Goal: Complete Application Form: Complete application form

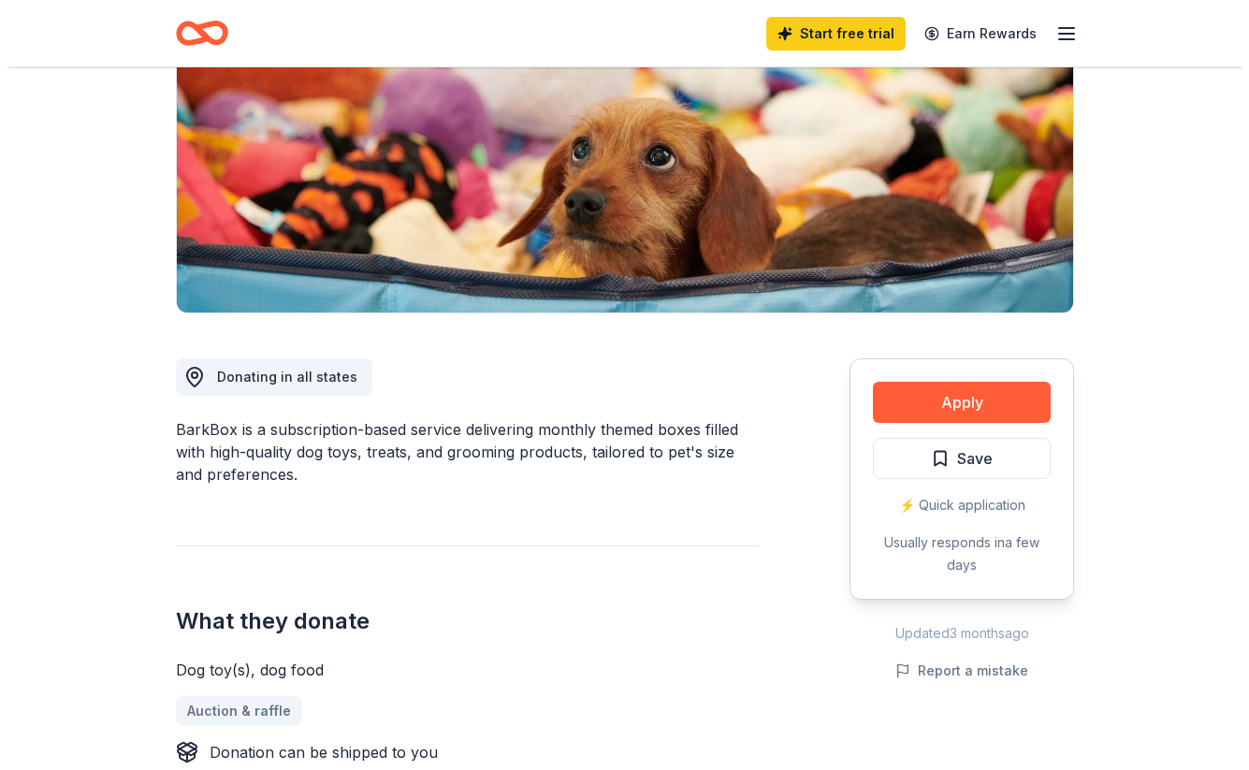
scroll to position [260, 0]
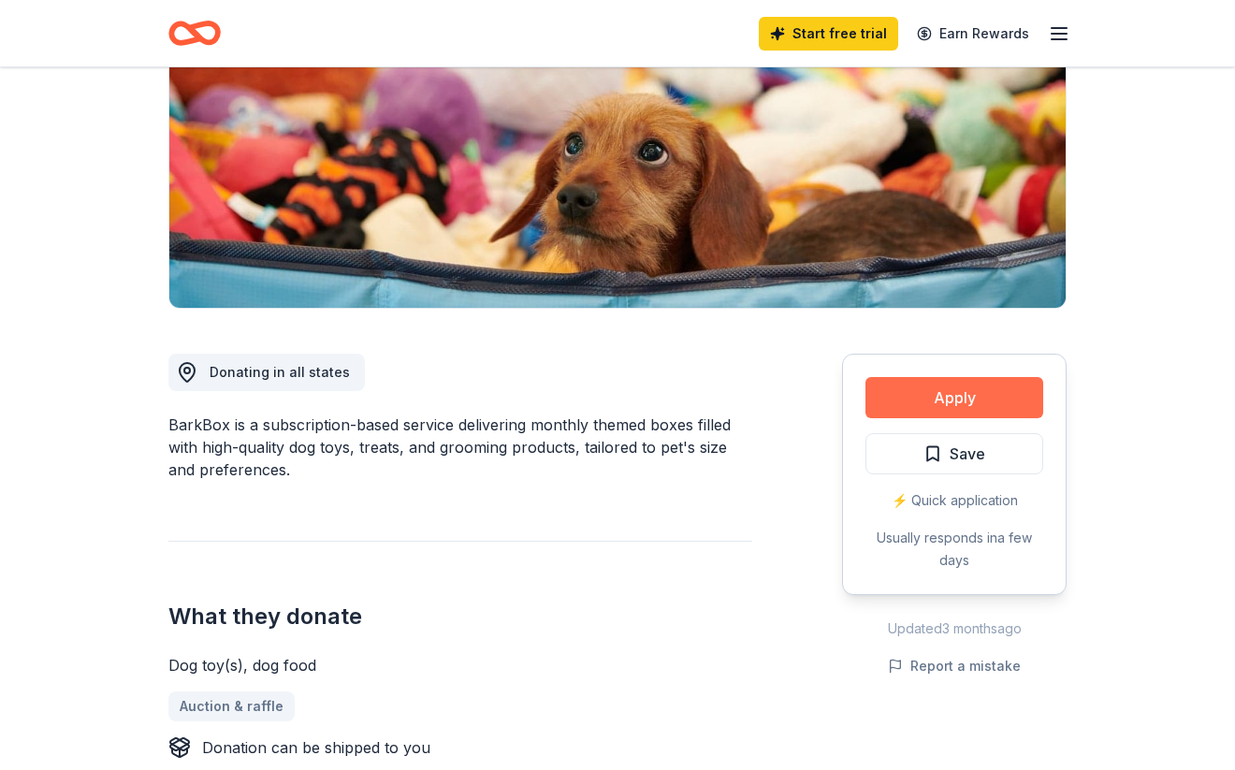
click at [956, 399] on button "Apply" at bounding box center [955, 397] width 178 height 41
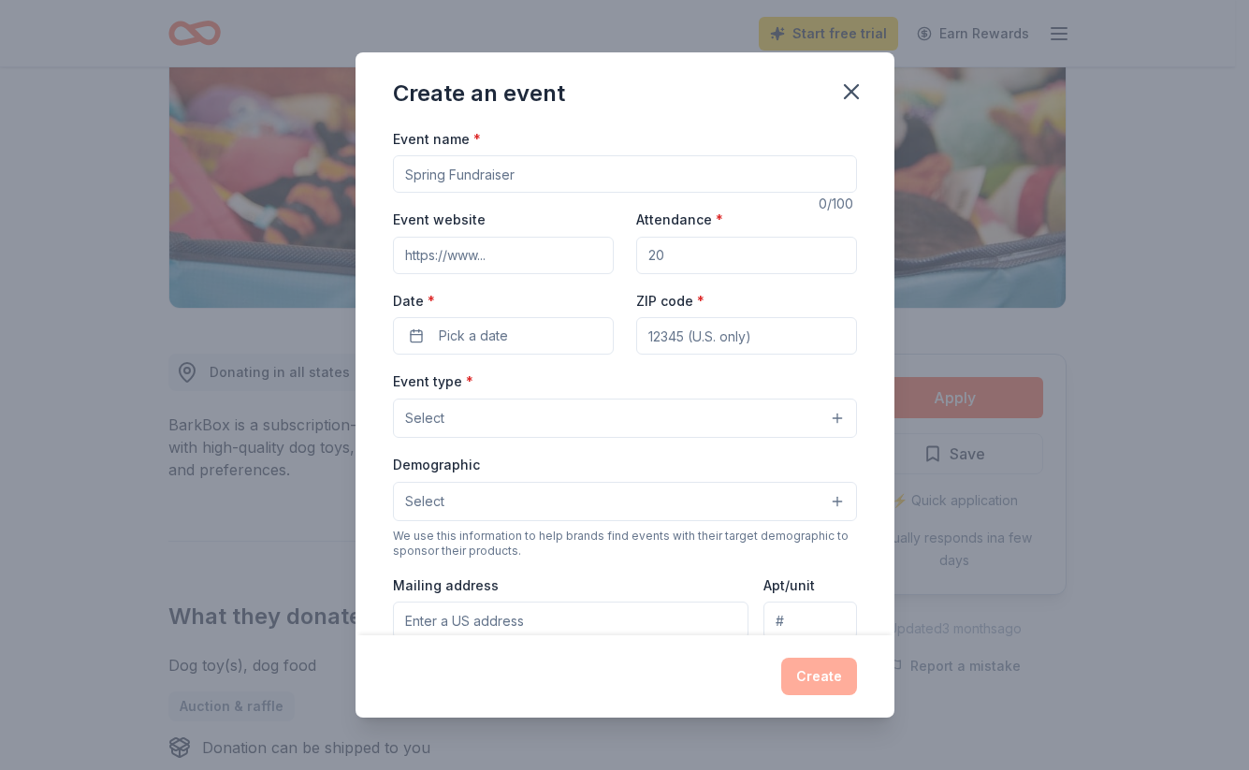
drag, startPoint x: 403, startPoint y: 175, endPoint x: 517, endPoint y: 174, distance: 114.2
click at [517, 174] on input "Event name *" at bounding box center [625, 173] width 464 height 37
type input "[DATE] Yappy Hour"
click at [658, 249] on input "Attendance *" at bounding box center [746, 255] width 221 height 37
type input "60"
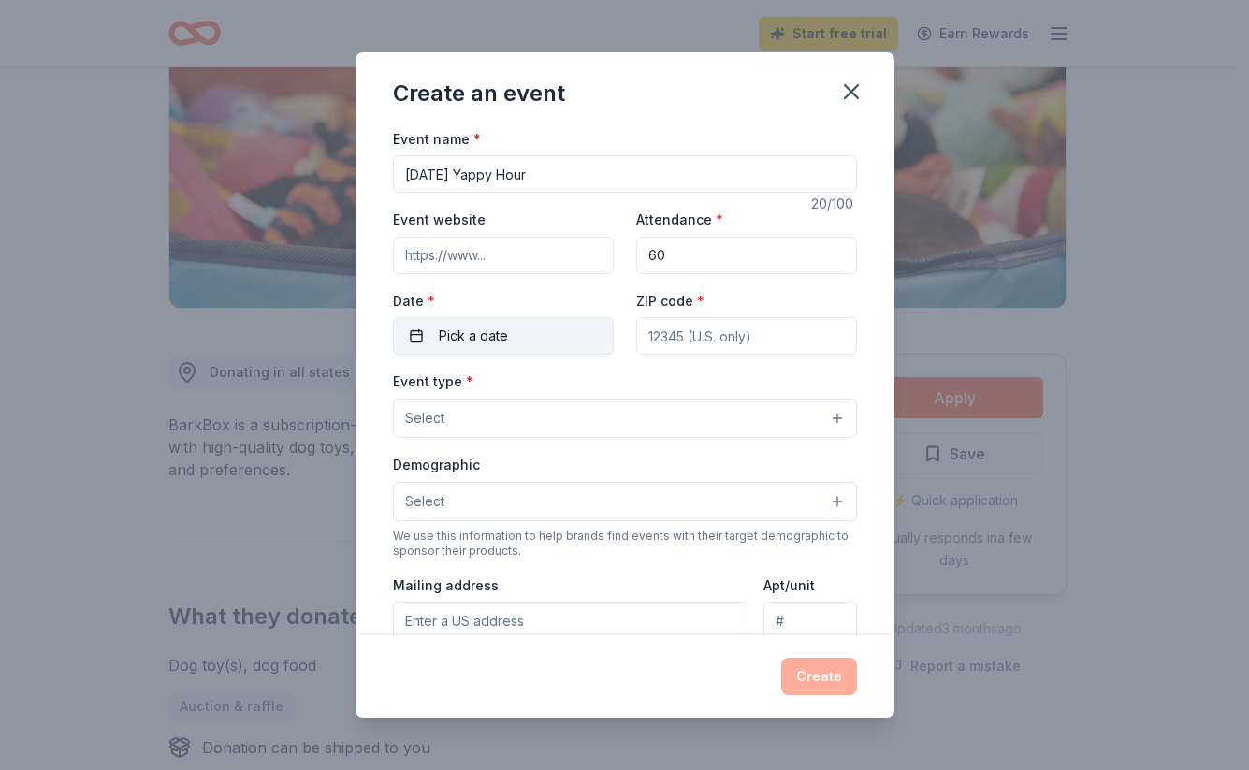
click at [470, 335] on span "Pick a date" at bounding box center [473, 336] width 69 height 22
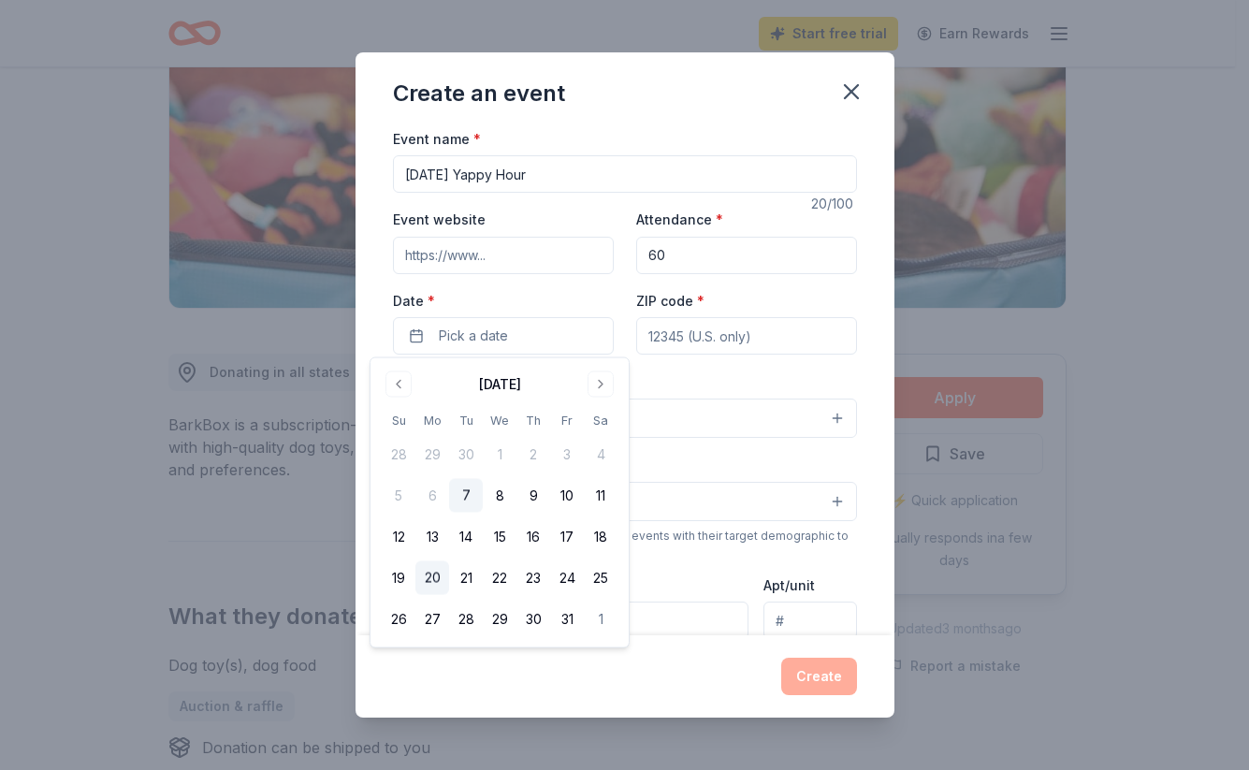
click at [433, 576] on button "20" at bounding box center [432, 578] width 34 height 34
click at [642, 335] on input "ZIP code *" at bounding box center [746, 335] width 221 height 37
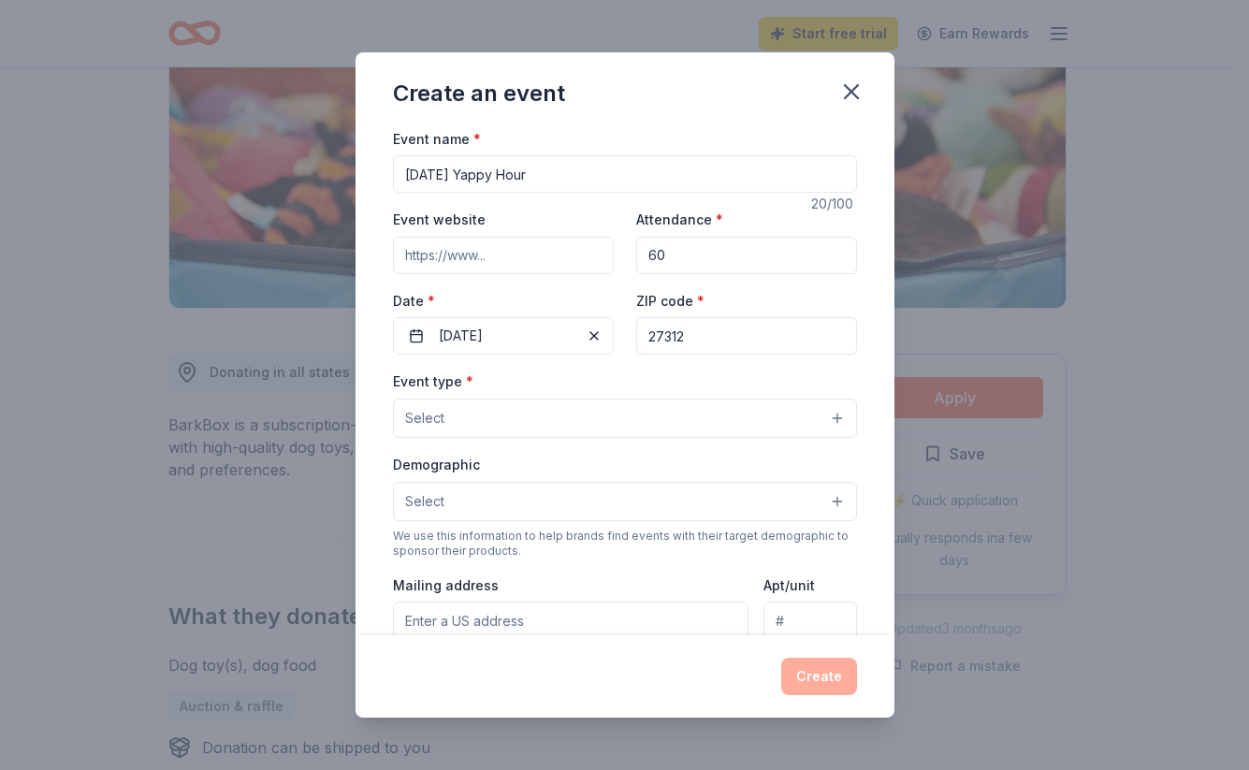
type input "27312"
click at [411, 415] on span "Select" at bounding box center [424, 418] width 39 height 22
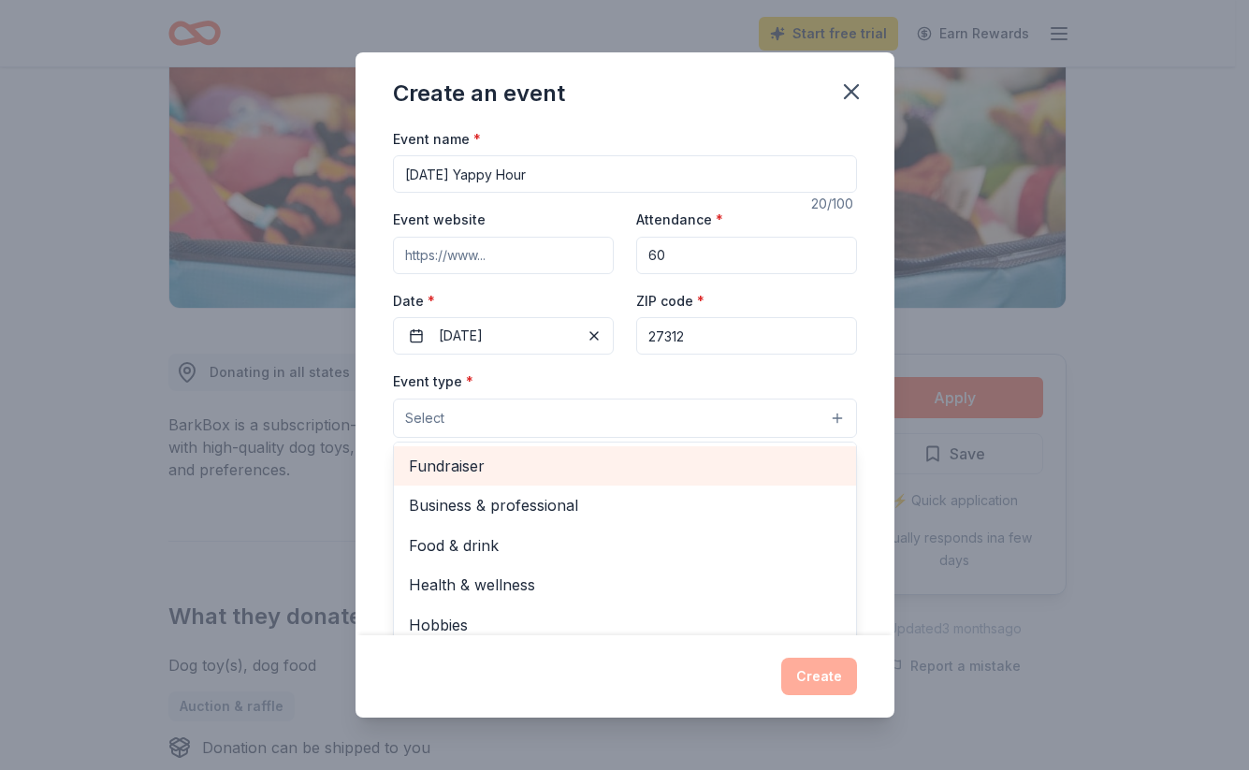
click at [451, 464] on span "Fundraiser" at bounding box center [625, 466] width 432 height 24
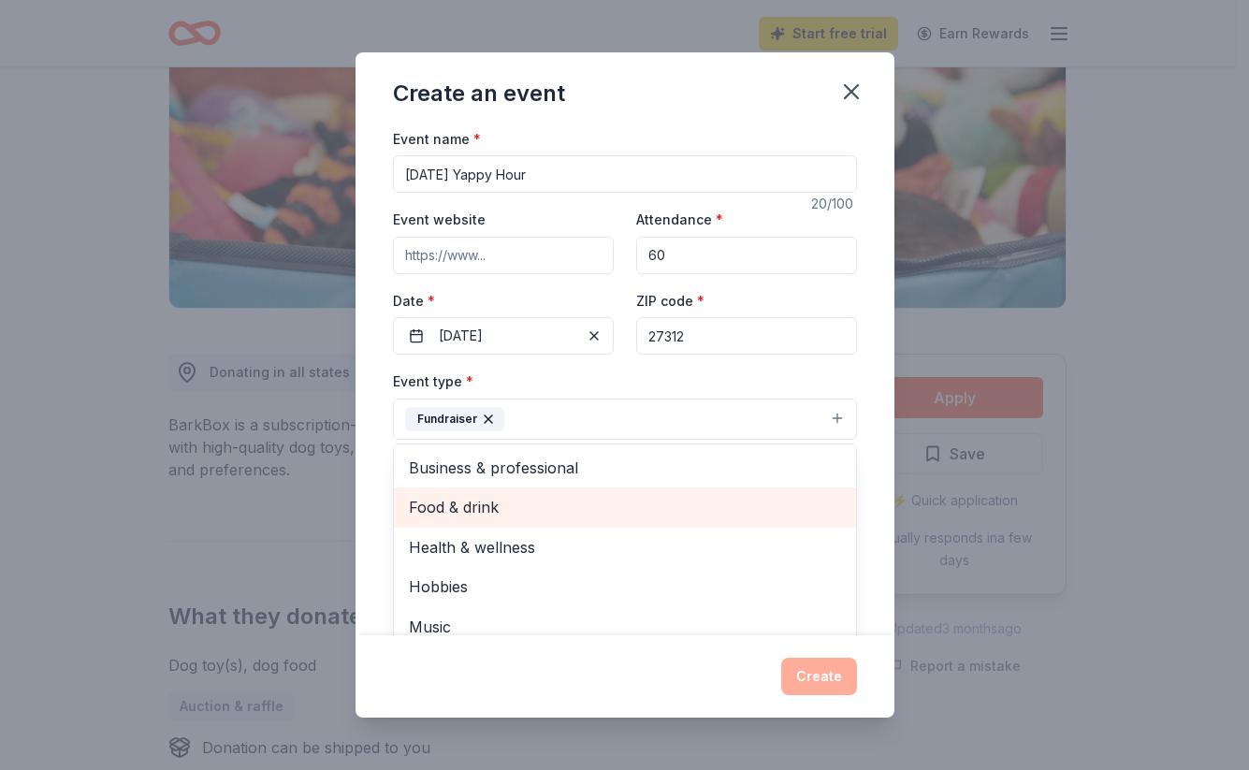
click at [476, 503] on span "Food & drink" at bounding box center [625, 507] width 432 height 24
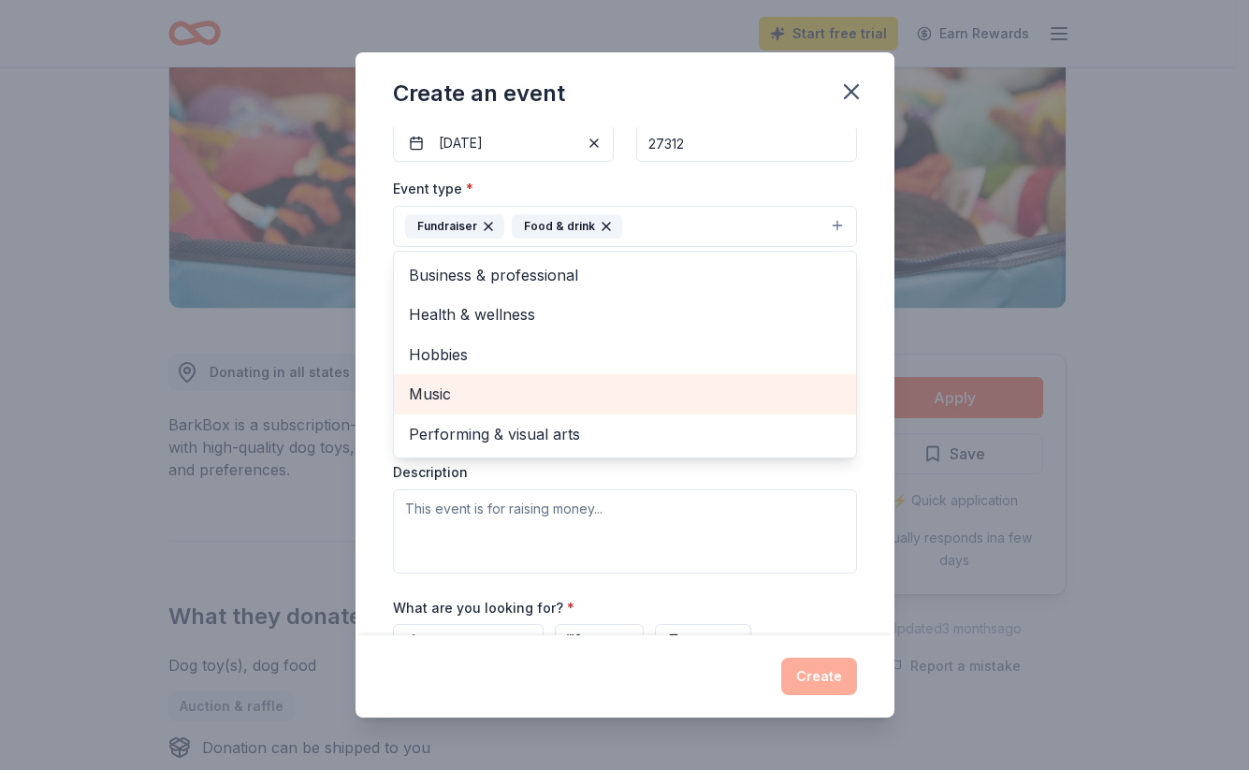
scroll to position [284, 0]
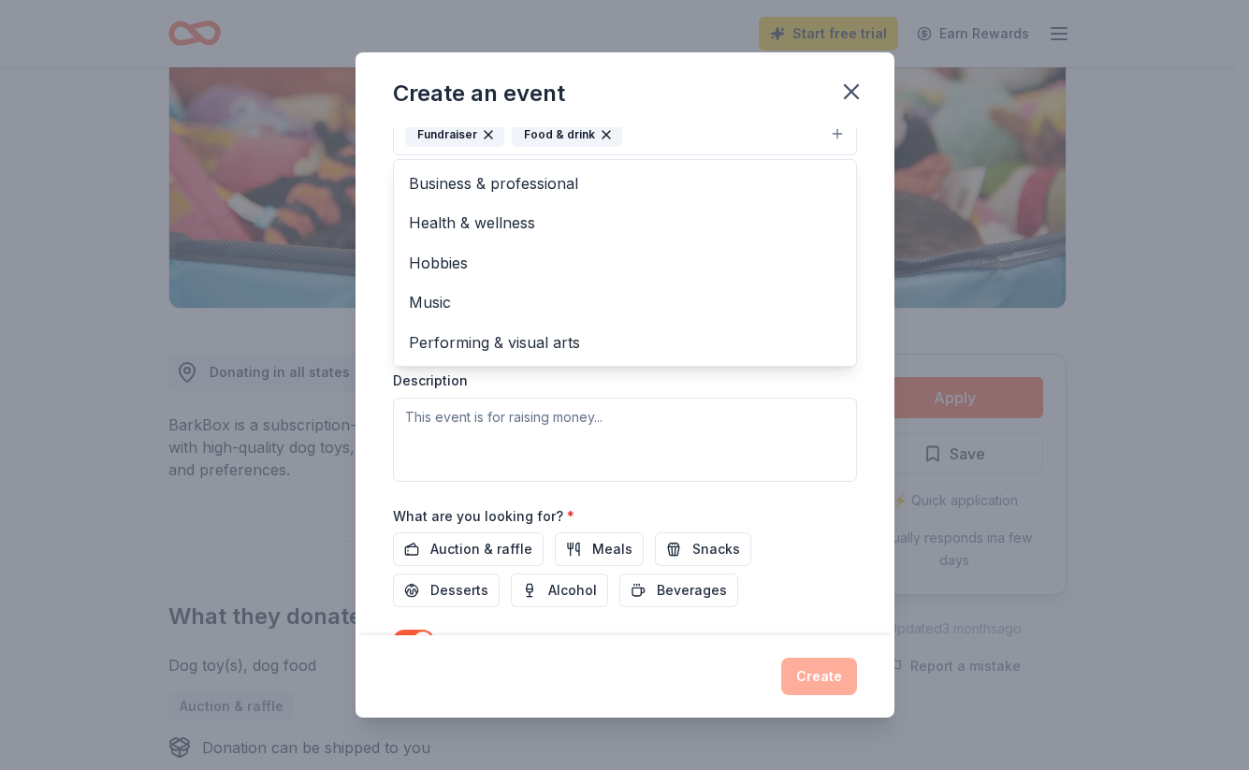
click at [410, 407] on div "Event type * Fundraiser Food & drink Business & professional Health & wellness …" at bounding box center [625, 283] width 464 height 396
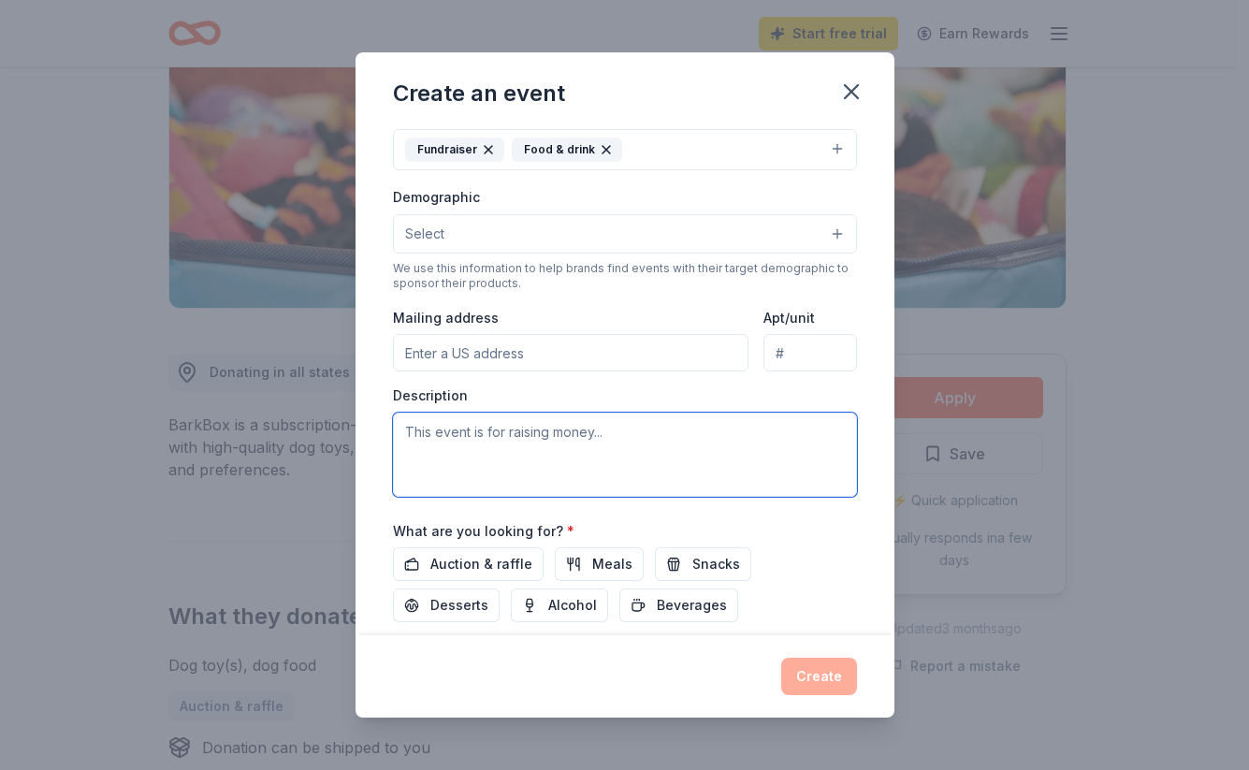
click at [410, 429] on textarea at bounding box center [625, 455] width 464 height 84
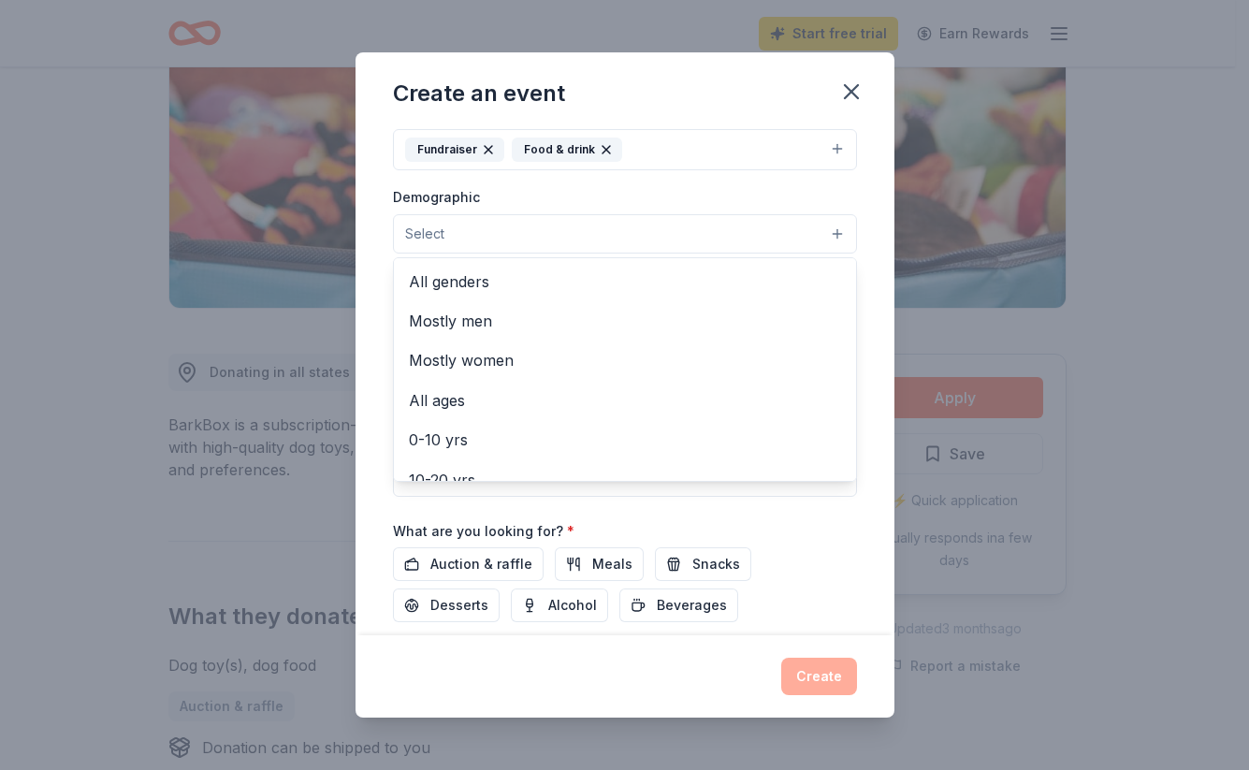
click at [822, 227] on button "Select" at bounding box center [625, 233] width 464 height 39
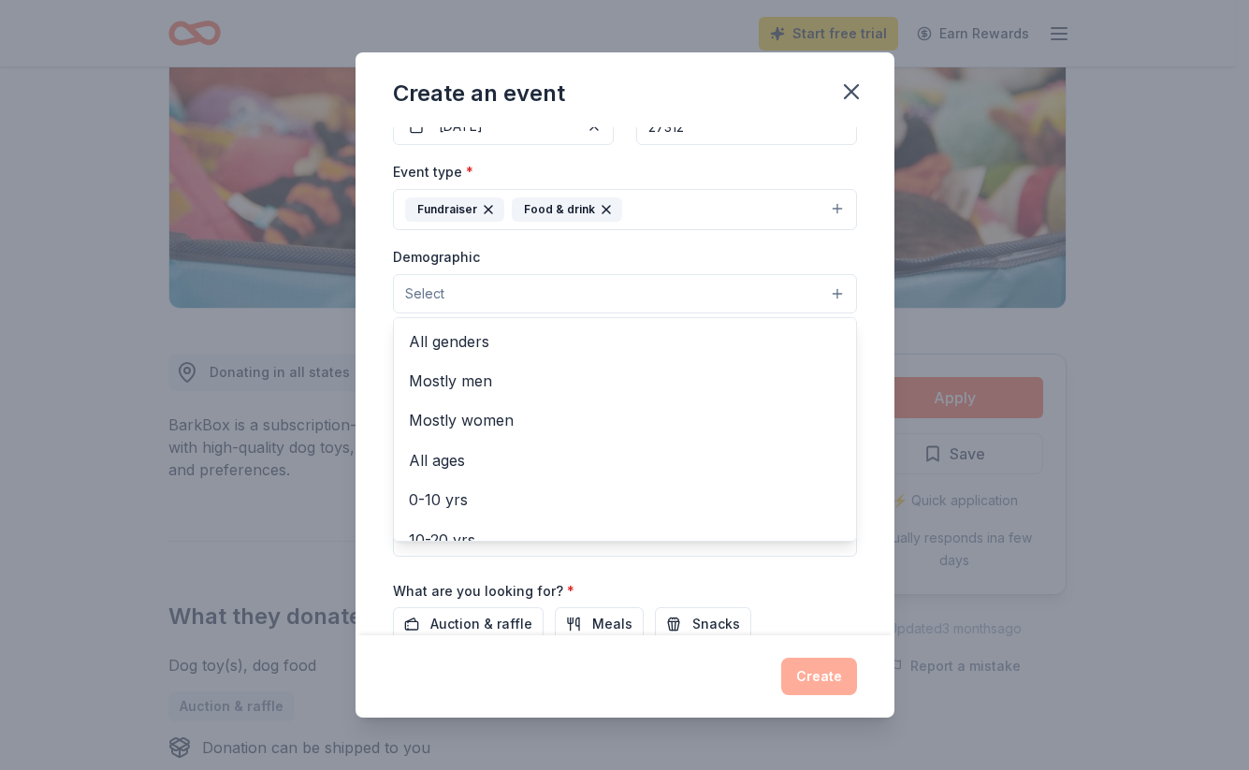
scroll to position [206, 0]
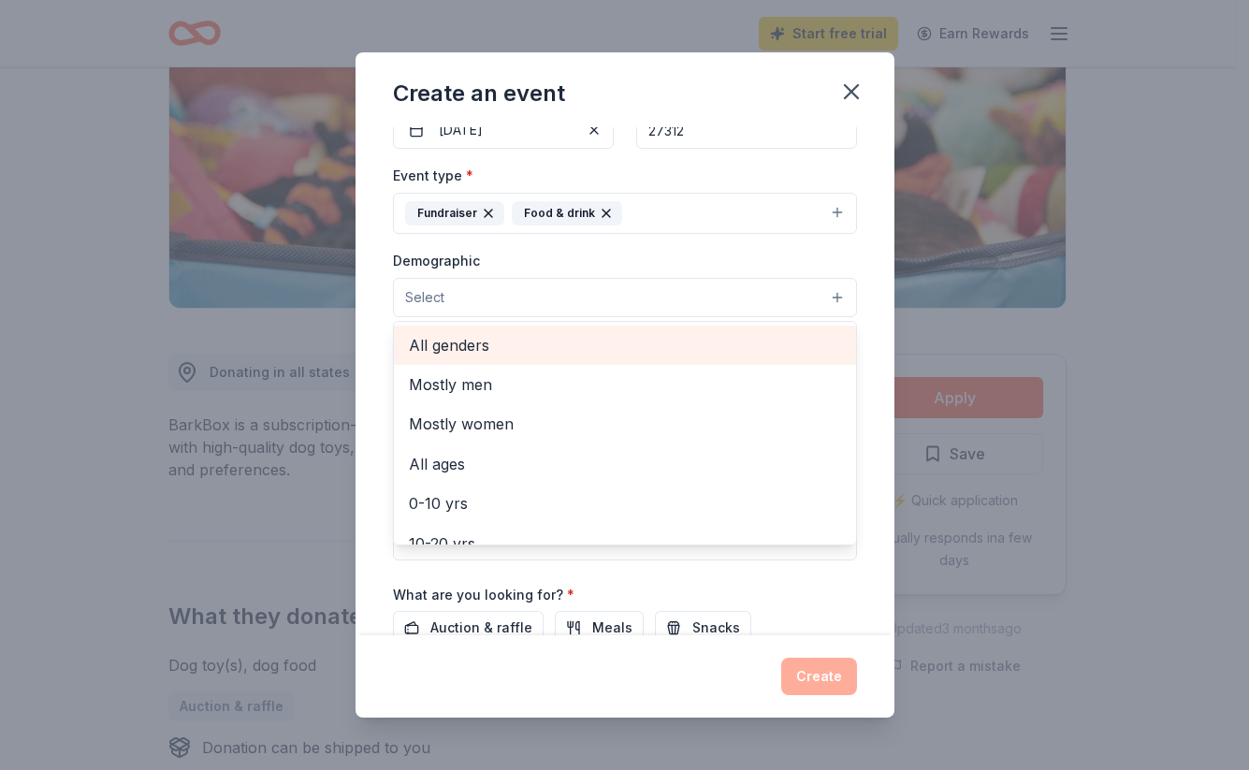
click at [470, 342] on span "All genders" at bounding box center [625, 345] width 432 height 24
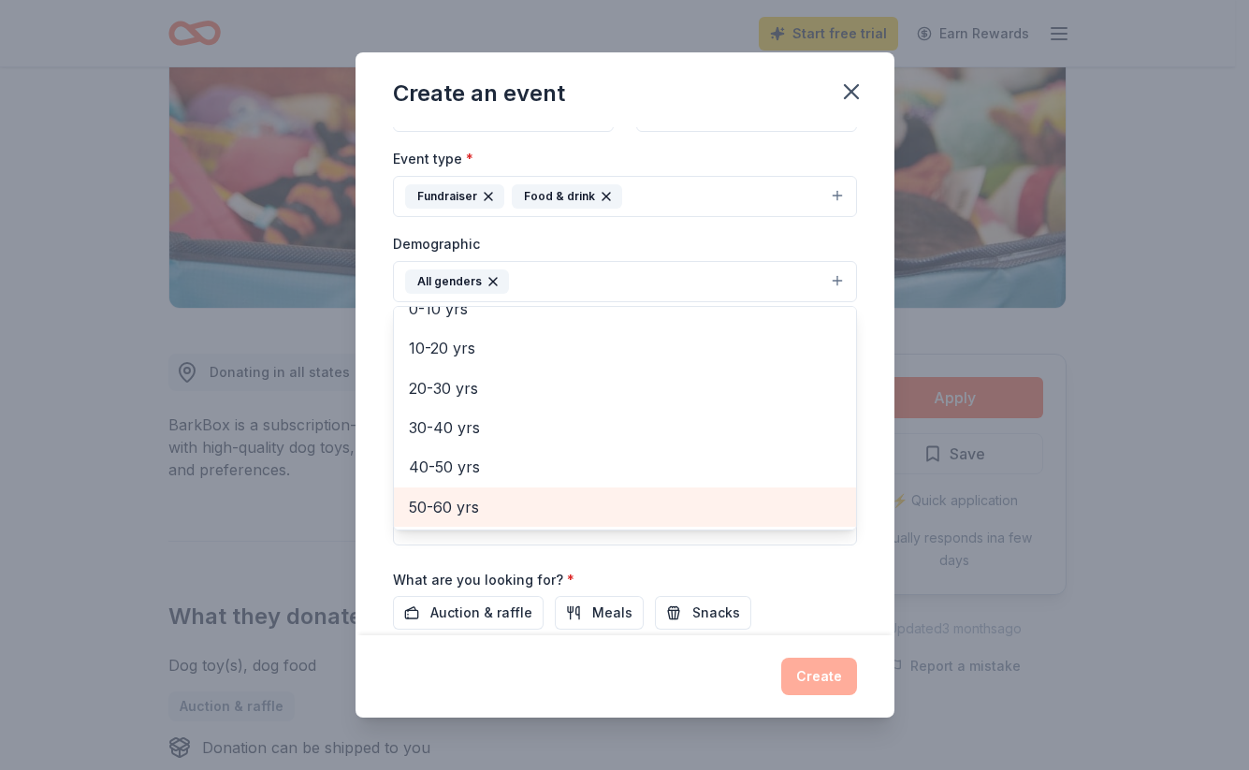
scroll to position [73, 0]
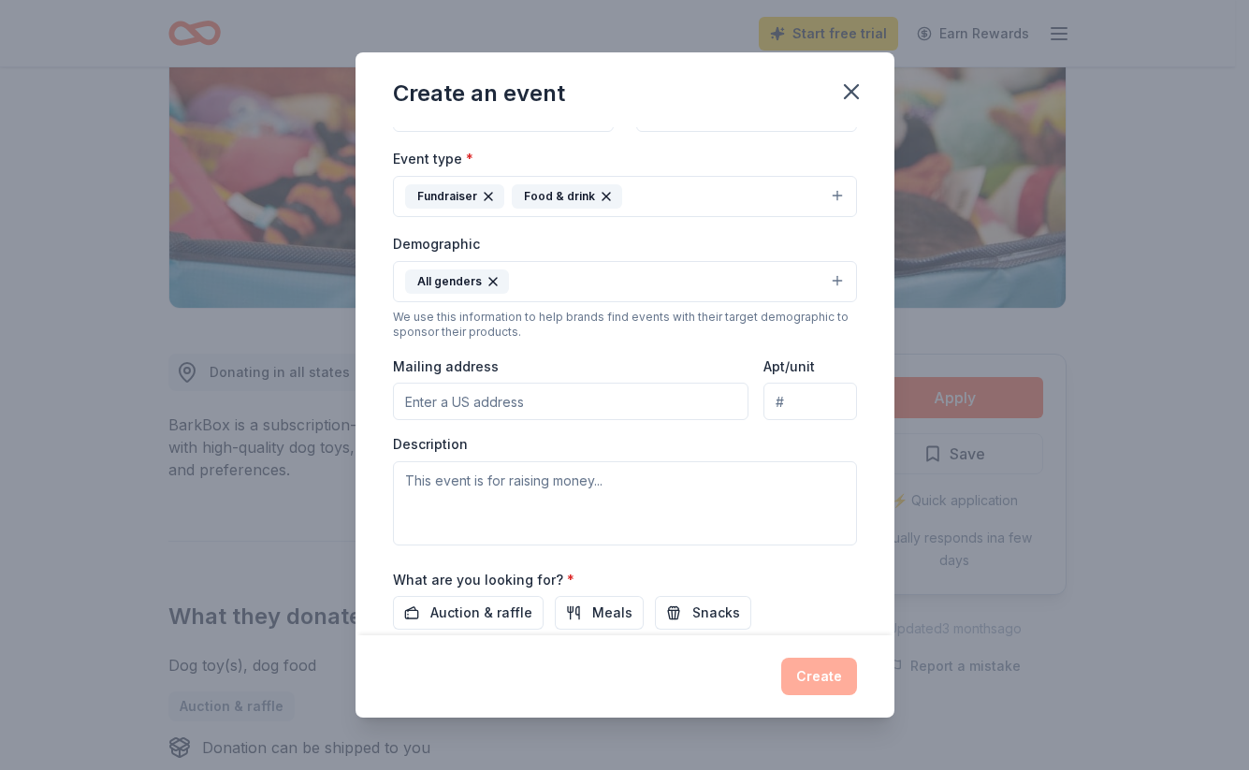
click at [529, 279] on button "All genders" at bounding box center [625, 281] width 464 height 41
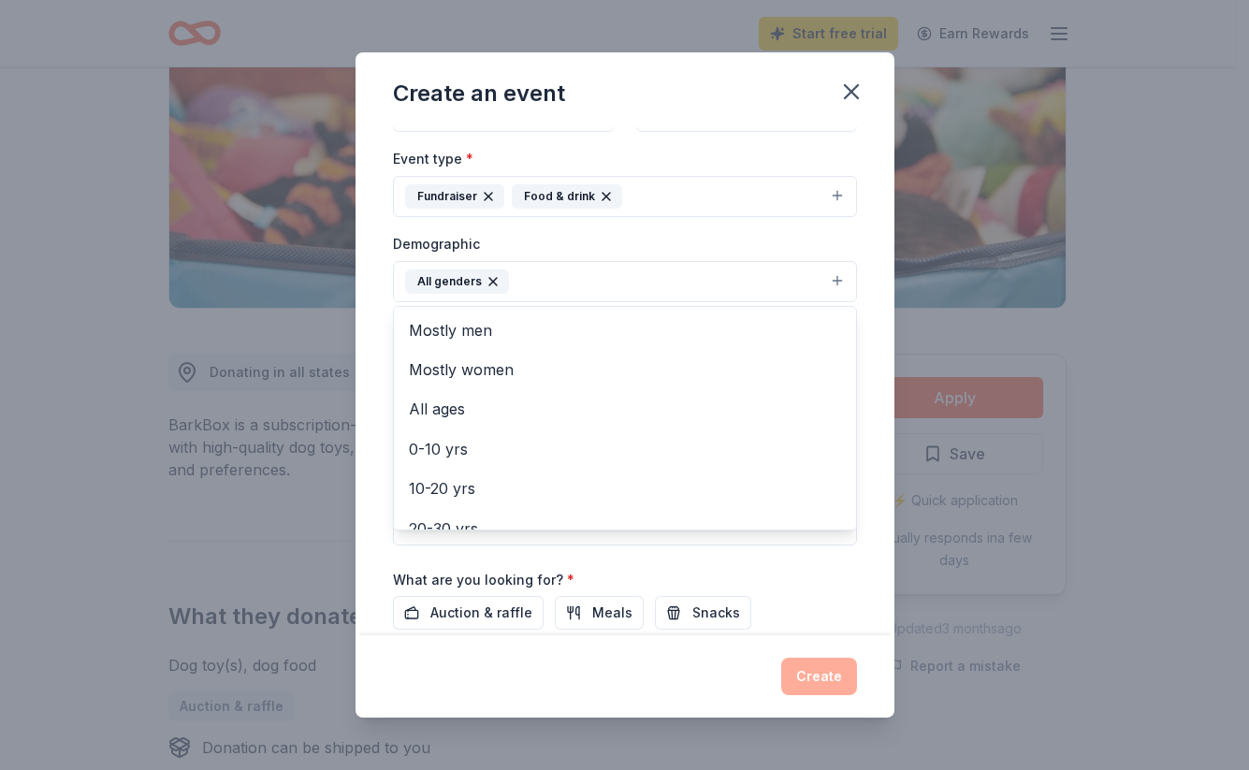
click at [868, 313] on div "Event name * [DATE] Yappy Hour 20 /100 Event website Attendance * 60 Date * [DA…" at bounding box center [625, 381] width 539 height 509
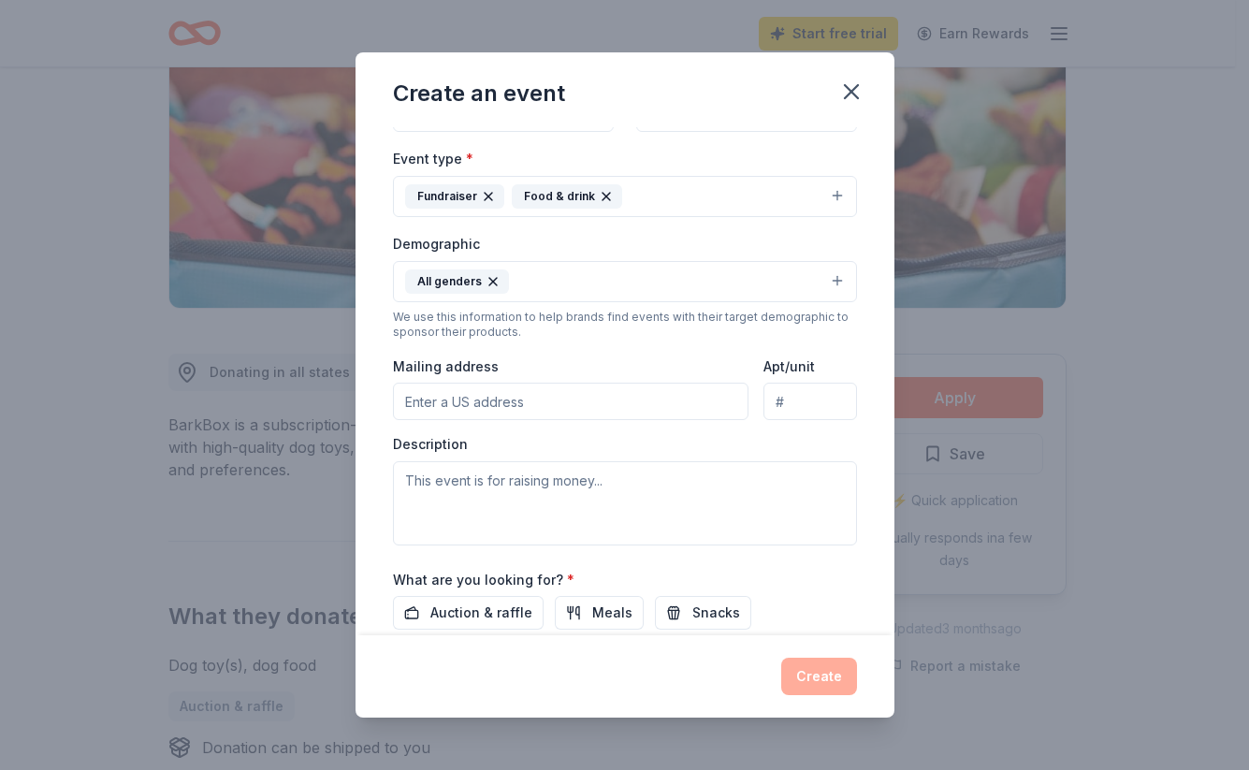
click at [402, 400] on input "Mailing address" at bounding box center [571, 401] width 357 height 37
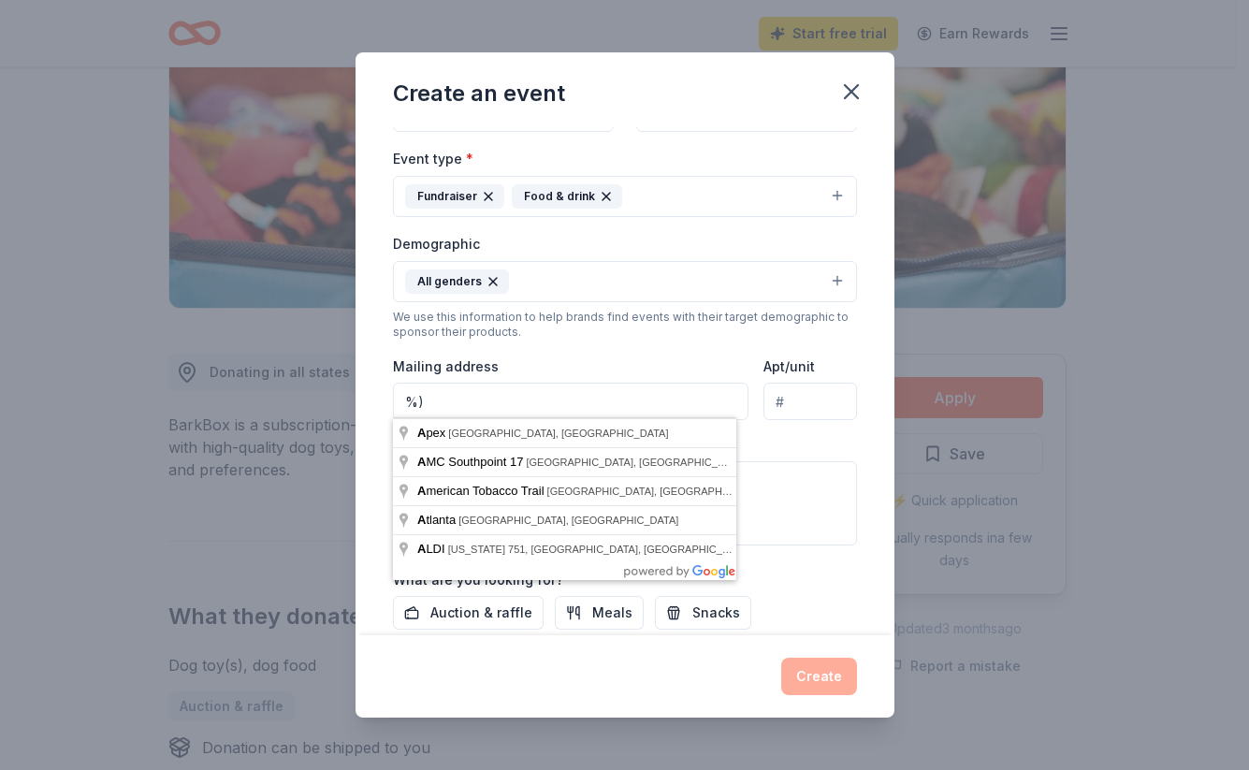
type input "%"
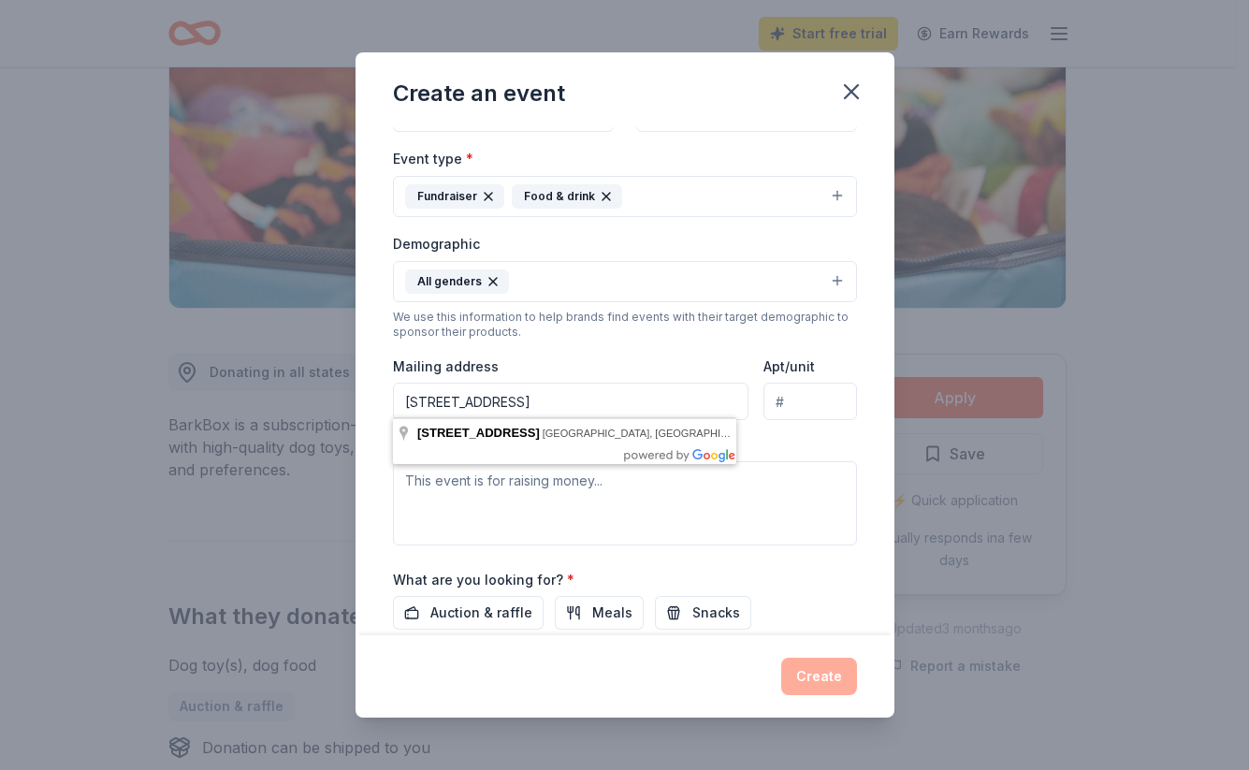
type input "[STREET_ADDRESS]"
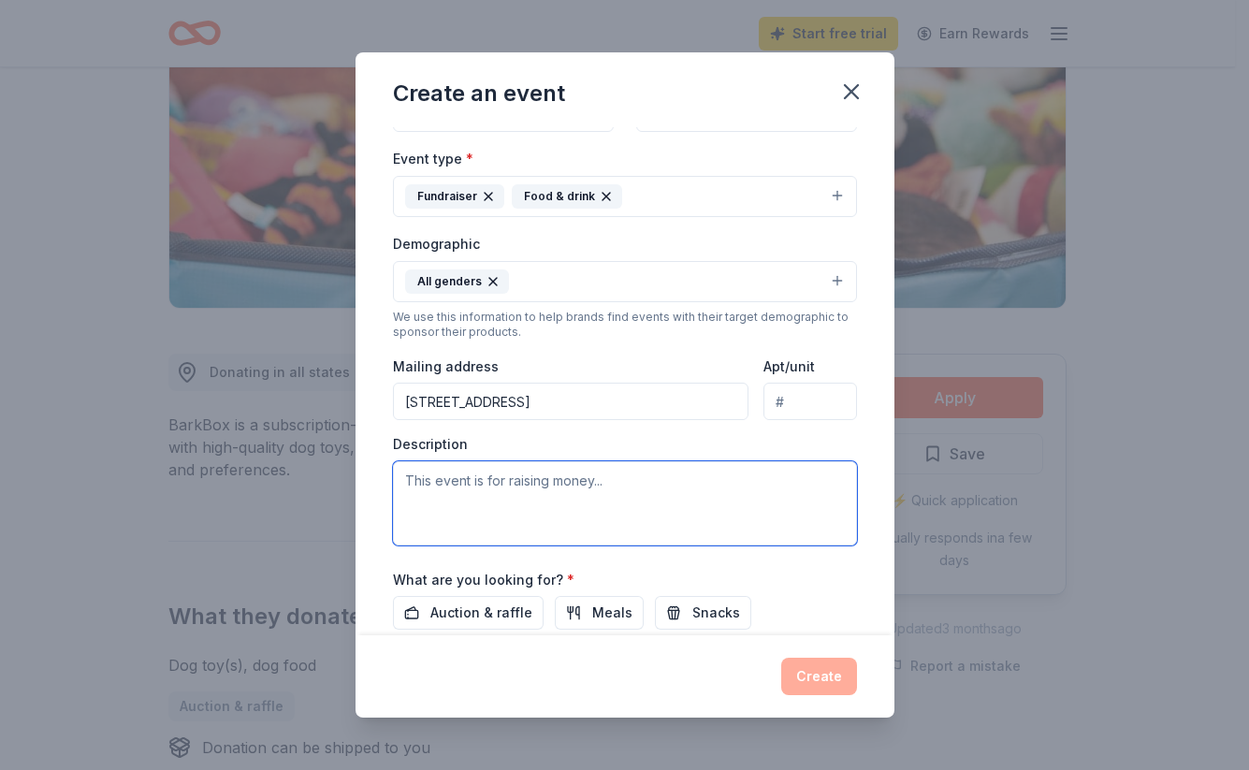
click at [636, 525] on textarea at bounding box center [625, 503] width 464 height 84
type textarea "t"
click at [411, 473] on textarea at bounding box center [625, 503] width 464 height 84
click at [620, 475] on textarea "this event is at [GEOGRAPHIC_DATA]. folks come with their dogs in costume a d" at bounding box center [625, 503] width 464 height 84
click at [480, 500] on textarea "this event is at [GEOGRAPHIC_DATA]. Folks come with their dogs in costume a d" at bounding box center [625, 503] width 464 height 84
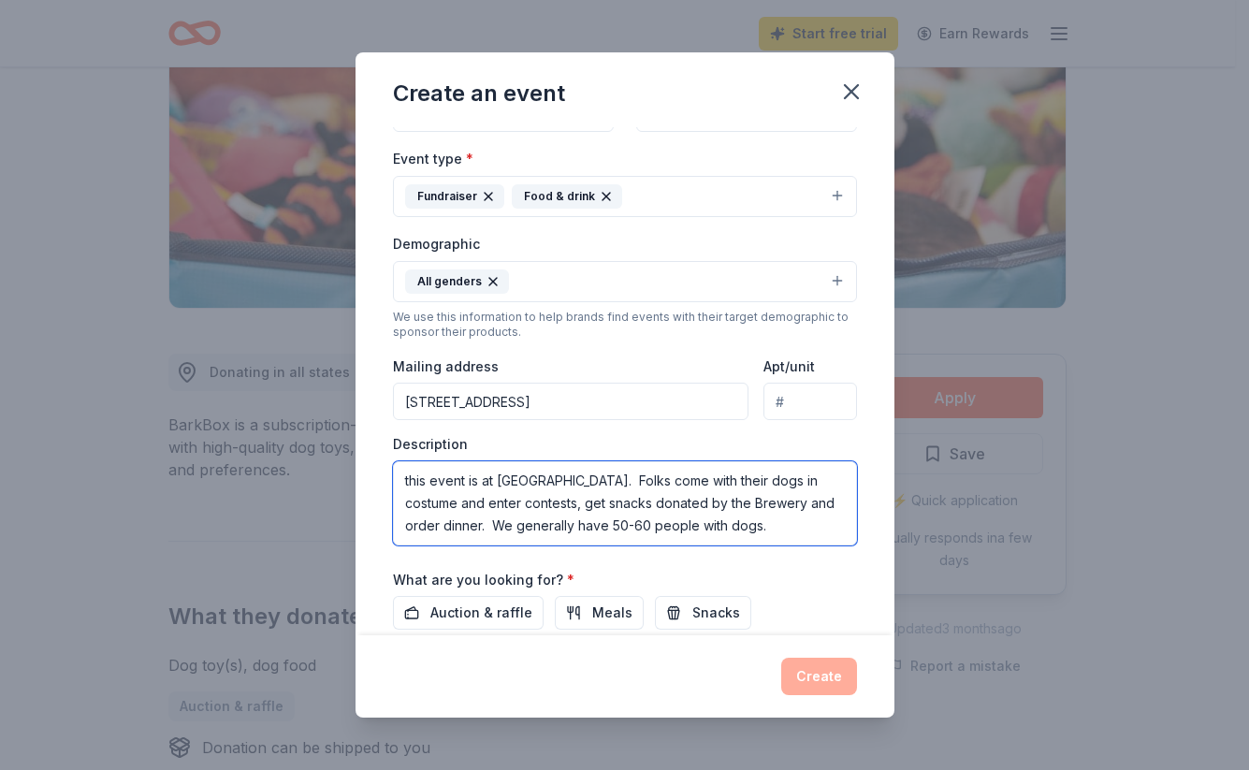
click at [410, 473] on textarea "this event is at [GEOGRAPHIC_DATA]. Folks come with their dogs in costume and e…" at bounding box center [625, 503] width 464 height 84
click at [808, 524] on textarea "This event is at [GEOGRAPHIC_DATA]. Folks come with their dogs in costume and e…" at bounding box center [625, 503] width 464 height 84
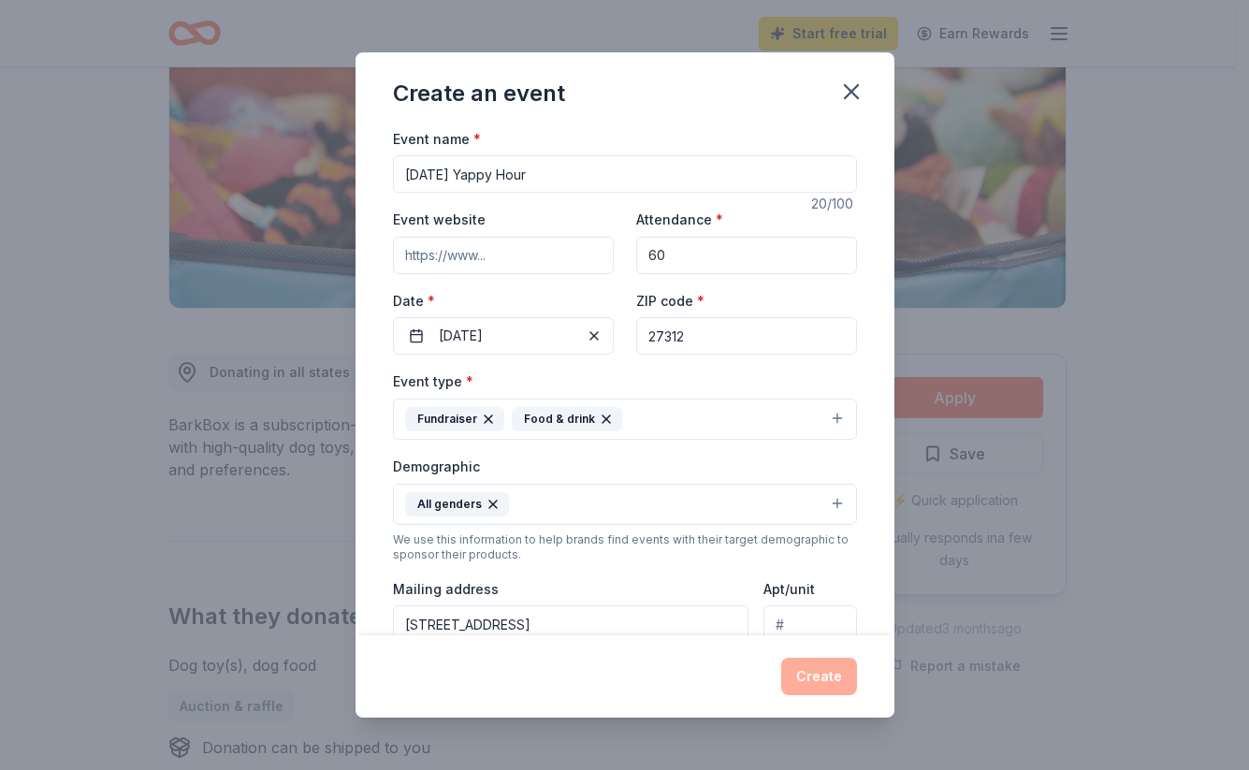
scroll to position [0, 0]
type textarea "This event is at [GEOGRAPHIC_DATA]. Folks come with their dogs in costume and e…"
click at [405, 252] on input "Event website" at bounding box center [503, 255] width 221 height 37
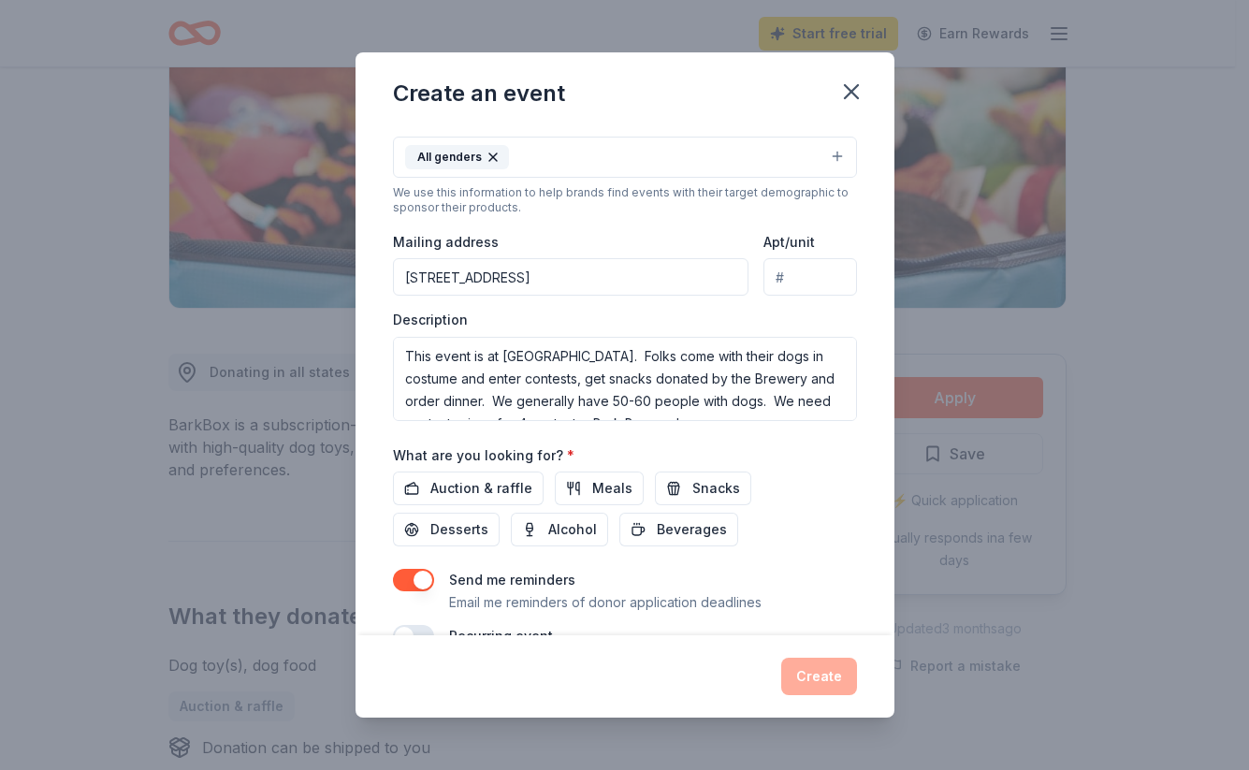
type input "https:/[DOMAIN_NAME]"
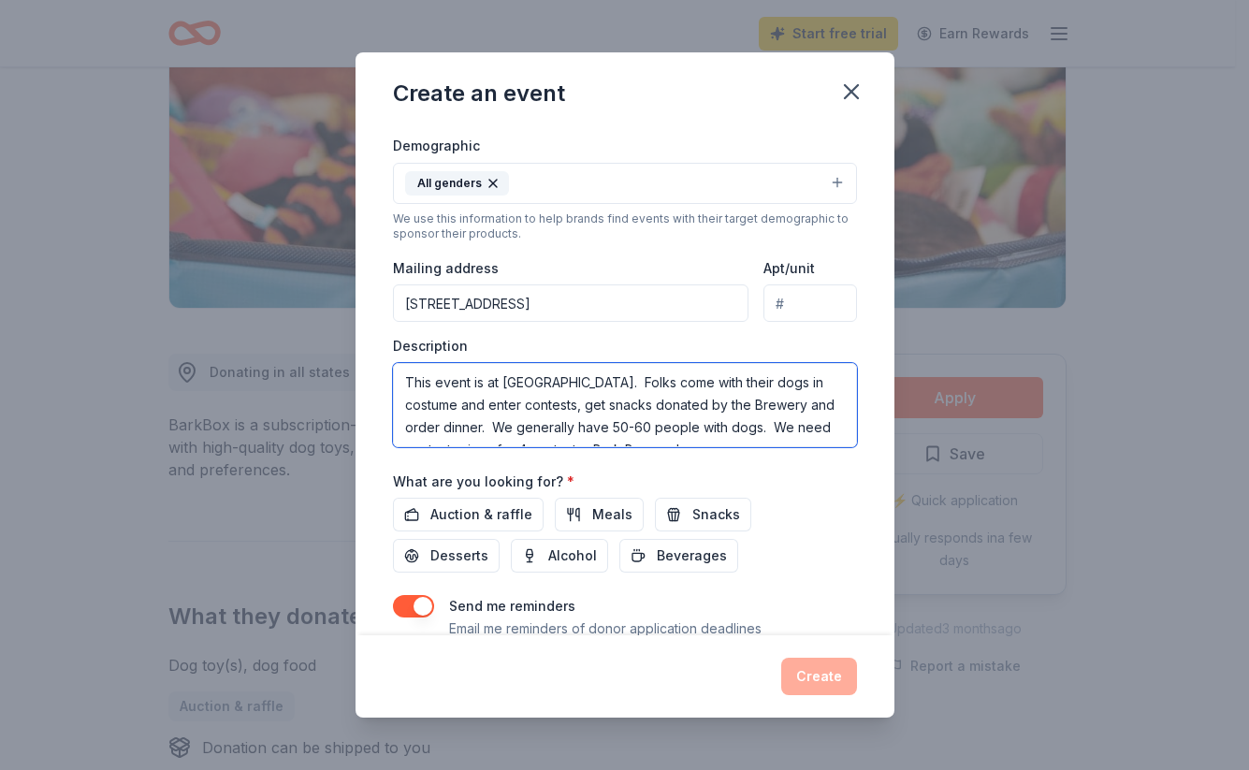
click at [606, 353] on div "Description This event is at [GEOGRAPHIC_DATA]. Folks come with their dogs in c…" at bounding box center [625, 392] width 464 height 110
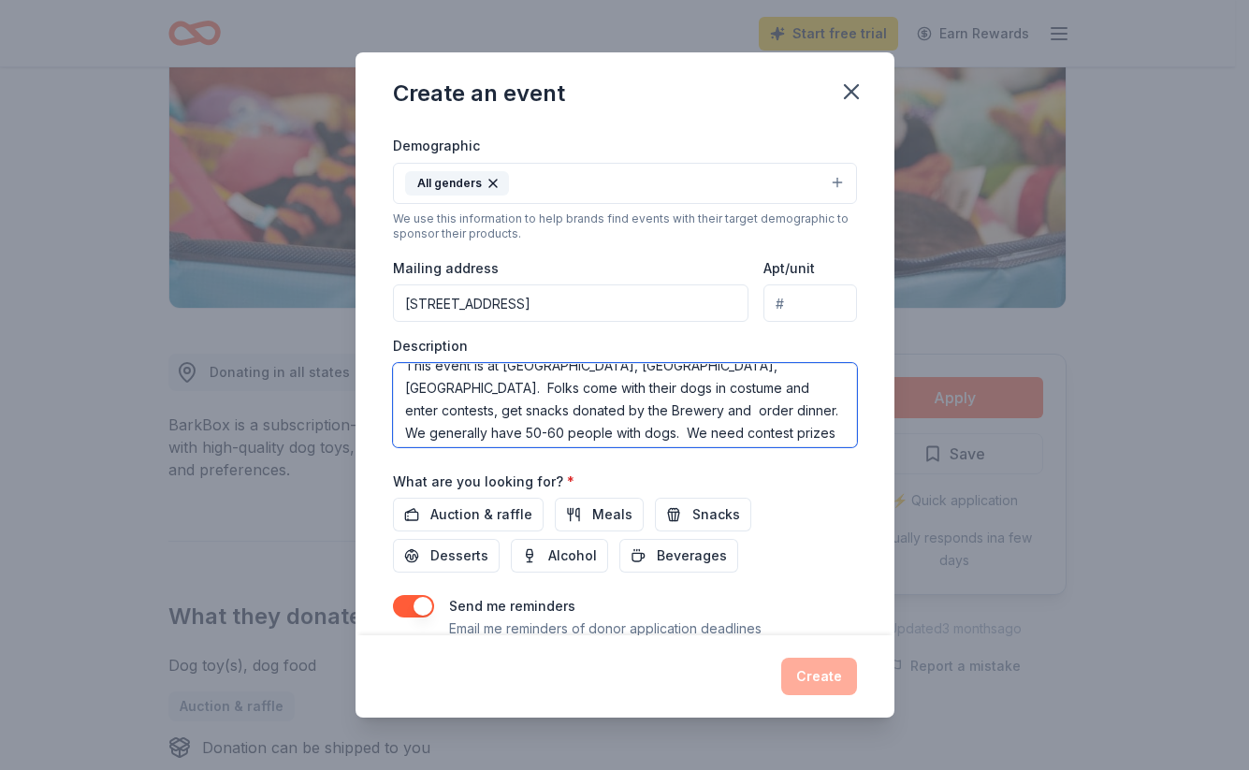
scroll to position [41, 0]
type textarea "This event is at [GEOGRAPHIC_DATA], [GEOGRAPHIC_DATA], [GEOGRAPHIC_DATA]. Folks…"
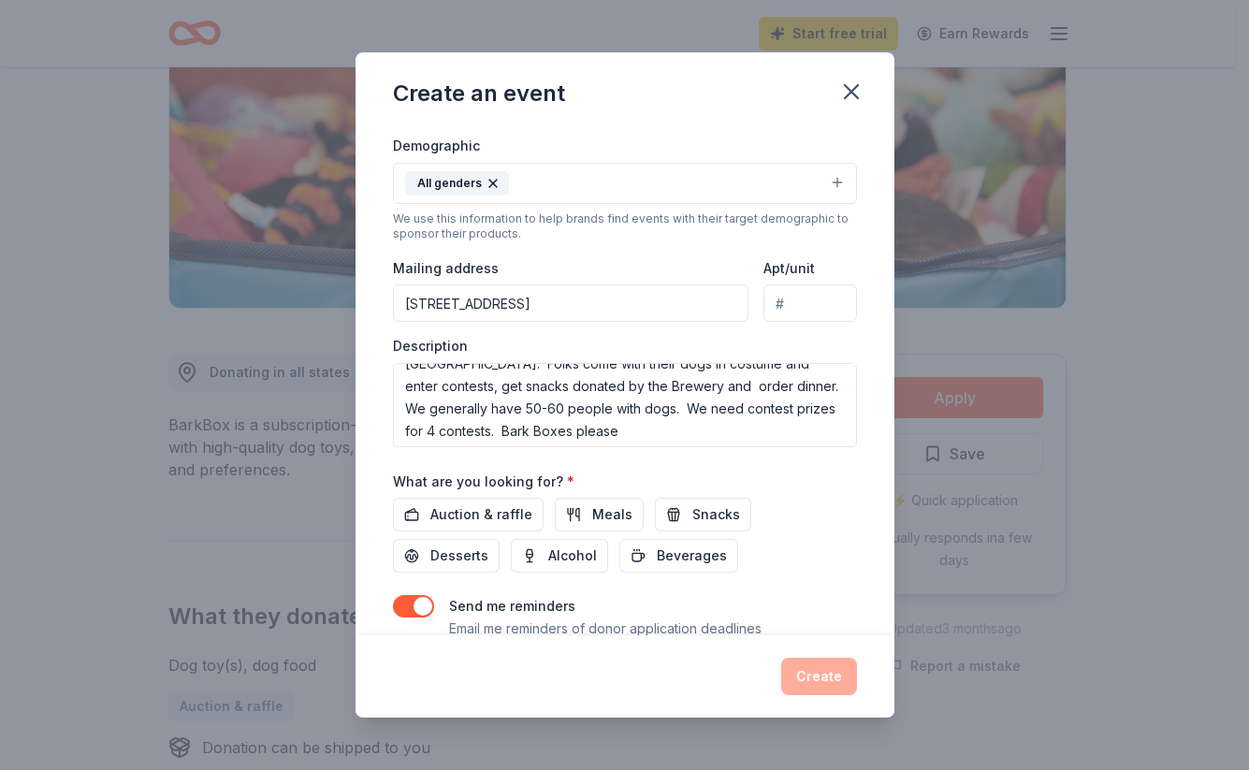
click at [816, 595] on div "Send me reminders Email me reminders of donor application deadlines" at bounding box center [625, 617] width 464 height 45
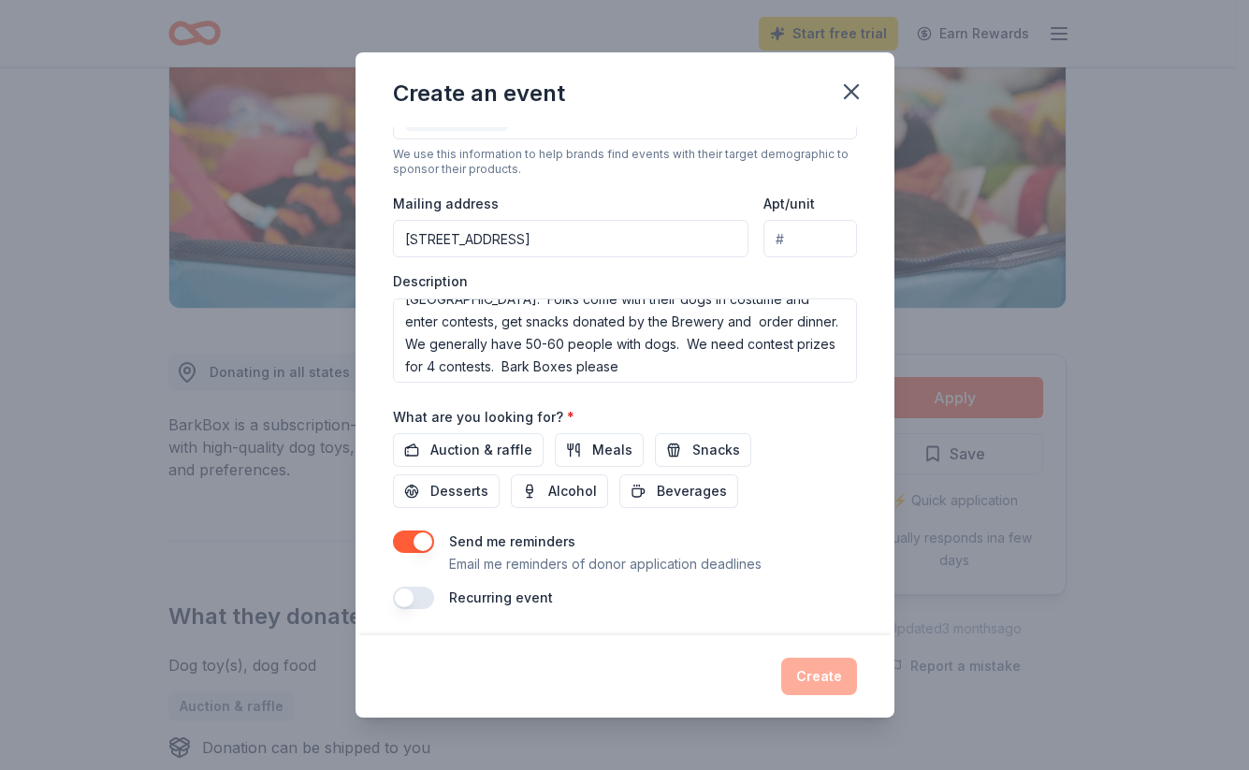
scroll to position [411, 0]
click at [422, 542] on button "button" at bounding box center [413, 542] width 41 height 22
click at [811, 677] on div "Create" at bounding box center [625, 676] width 464 height 37
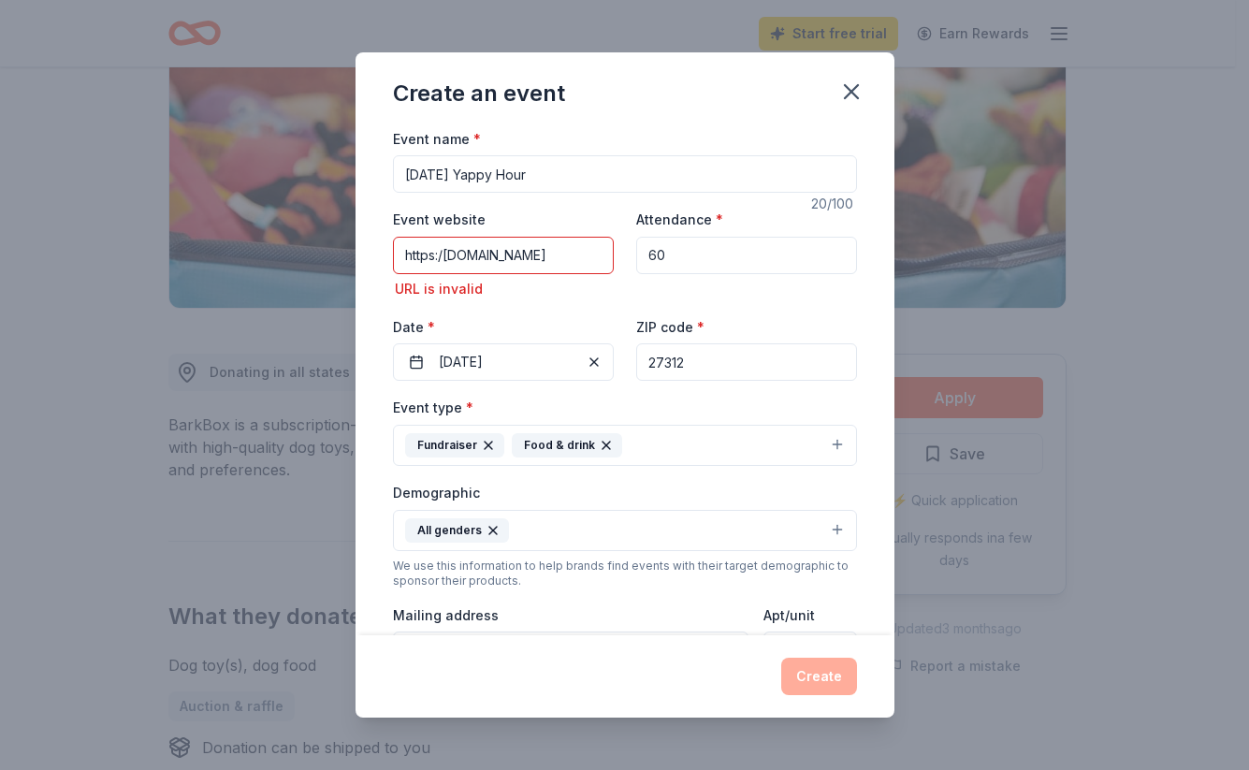
scroll to position [0, 0]
click at [599, 254] on input "https:/[DOMAIN_NAME]" at bounding box center [503, 255] width 221 height 37
click at [432, 254] on input "https:/[DOMAIN_NAME]" at bounding box center [503, 255] width 221 height 37
click at [565, 255] on input "[DOMAIN_NAME]" at bounding box center [503, 255] width 221 height 37
type input "[DOMAIN_NAME]"
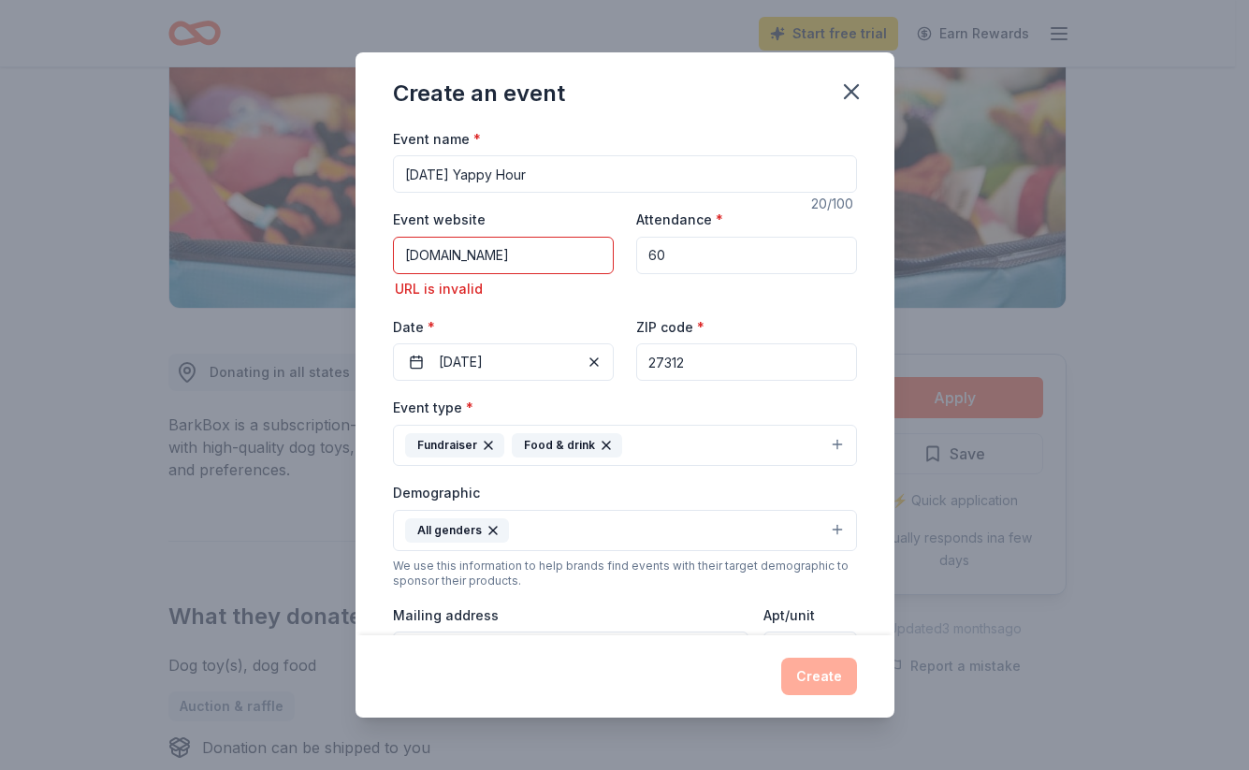
click at [405, 255] on input "[DOMAIN_NAME]" at bounding box center [503, 255] width 221 height 37
drag, startPoint x: 566, startPoint y: 254, endPoint x: 399, endPoint y: 246, distance: 167.7
click at [399, 246] on input "[DOMAIN_NAME]" at bounding box center [503, 255] width 221 height 37
click at [554, 175] on input "[DATE] Yappy Hour" at bounding box center [625, 173] width 464 height 37
click at [431, 257] on input "Event website" at bounding box center [503, 255] width 221 height 37
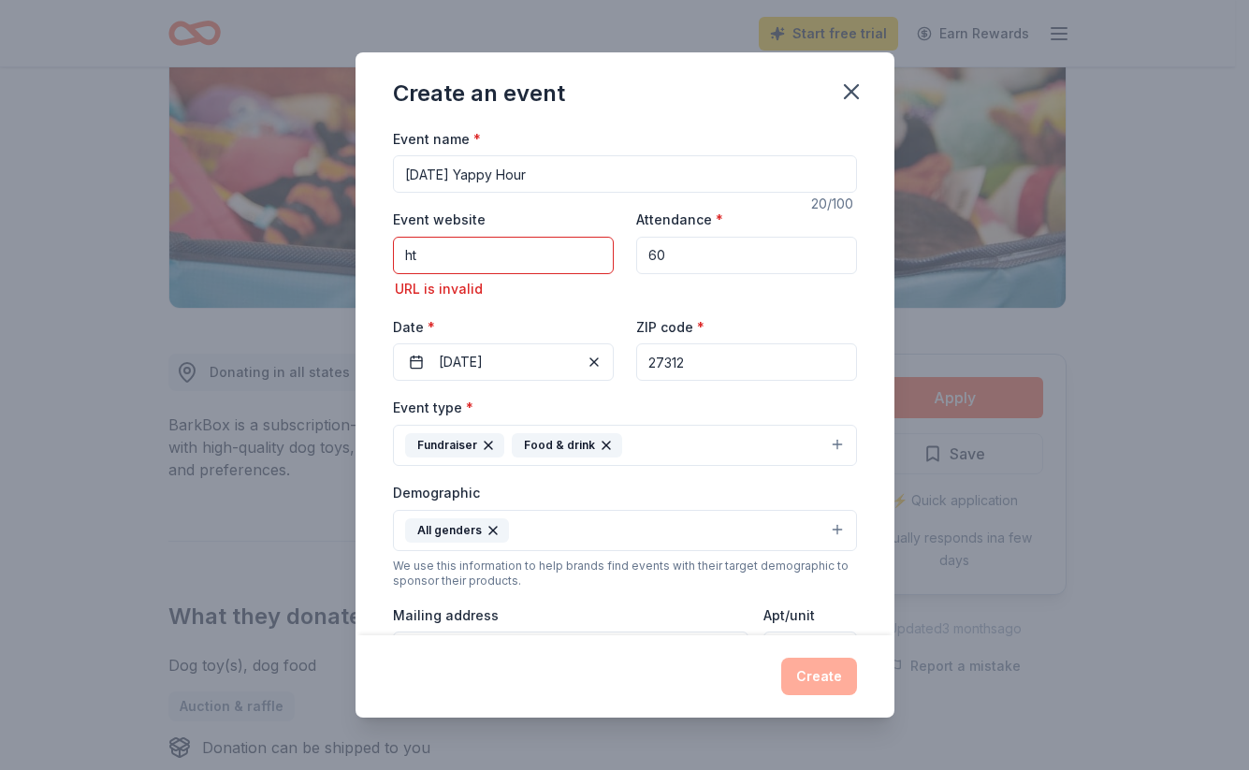
type input "h"
click at [492, 255] on input "Event website" at bounding box center [503, 255] width 221 height 37
click at [514, 254] on input "[URL][DOMAIN_NAME]" at bounding box center [503, 255] width 221 height 37
click at [821, 678] on div "Create" at bounding box center [625, 676] width 464 height 37
click at [512, 278] on div "URL is invalid" at bounding box center [503, 289] width 221 height 22
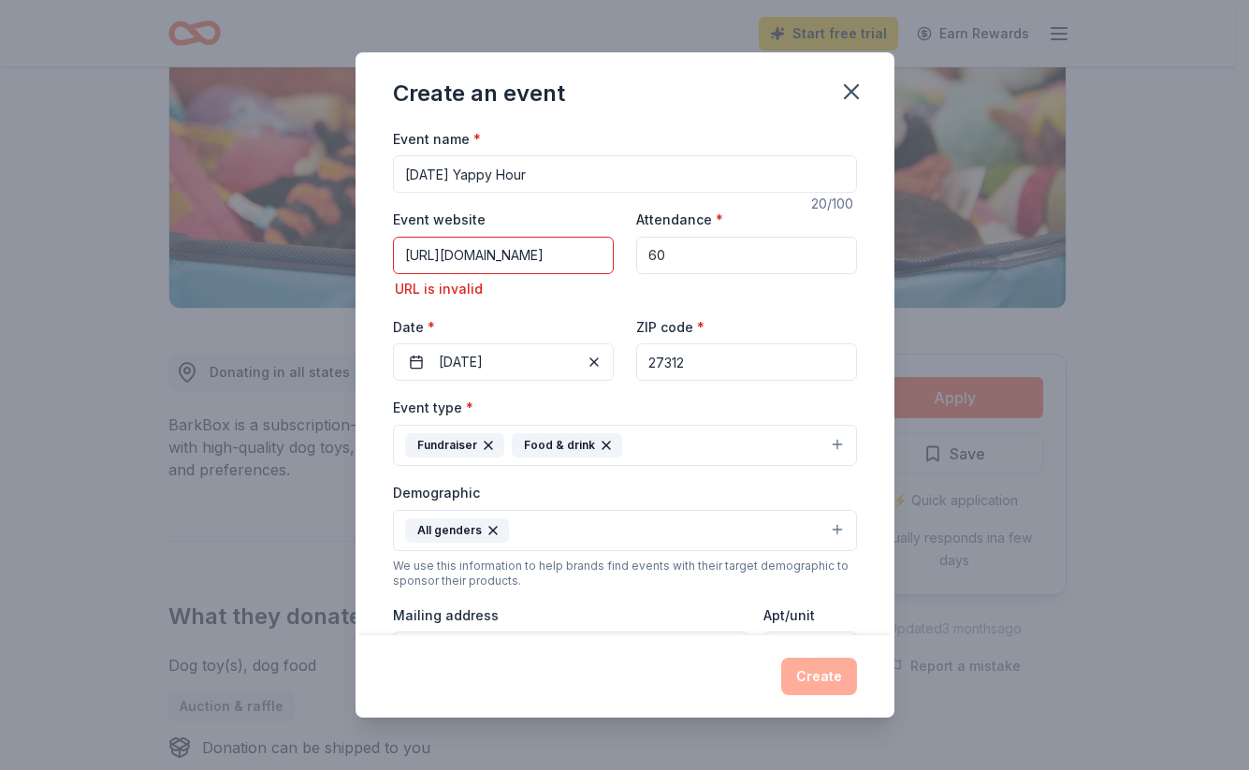
drag, startPoint x: 597, startPoint y: 252, endPoint x: 389, endPoint y: 248, distance: 207.8
type input "[DOMAIN_NAME]"
drag, startPoint x: 453, startPoint y: 256, endPoint x: 393, endPoint y: 261, distance: 60.1
click at [393, 261] on input "[DOMAIN_NAME]" at bounding box center [503, 255] width 221 height 37
paste input "[URL][DOMAIN_NAME]"
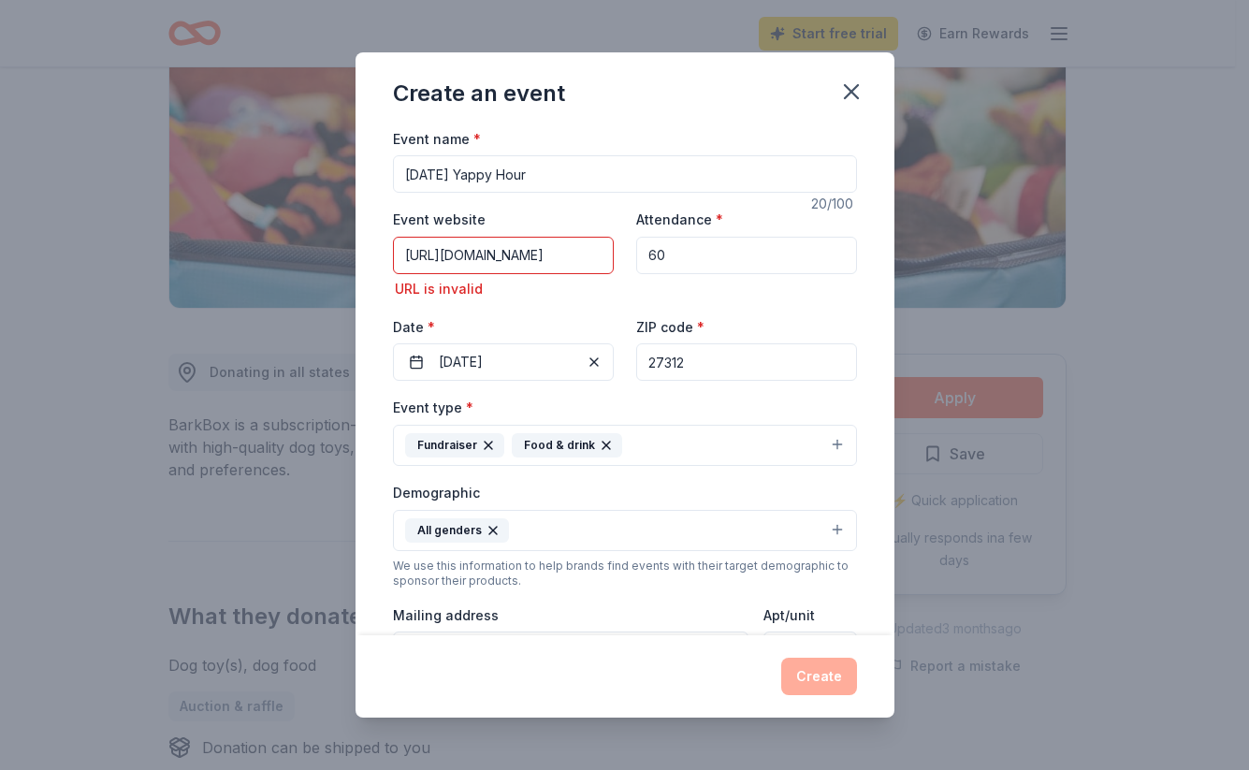
click at [816, 313] on div "Event website [URL][DOMAIN_NAME] URL is invalid Attendance * 60 Date * [DATE] Z…" at bounding box center [625, 294] width 464 height 173
click at [823, 662] on div "Create" at bounding box center [625, 676] width 464 height 37
drag, startPoint x: 604, startPoint y: 253, endPoint x: 410, endPoint y: 253, distance: 194.6
click at [410, 253] on input "[URL][DOMAIN_NAME]" at bounding box center [503, 255] width 221 height 37
click at [448, 257] on input "[DOMAIN_NAME]" at bounding box center [503, 255] width 221 height 37
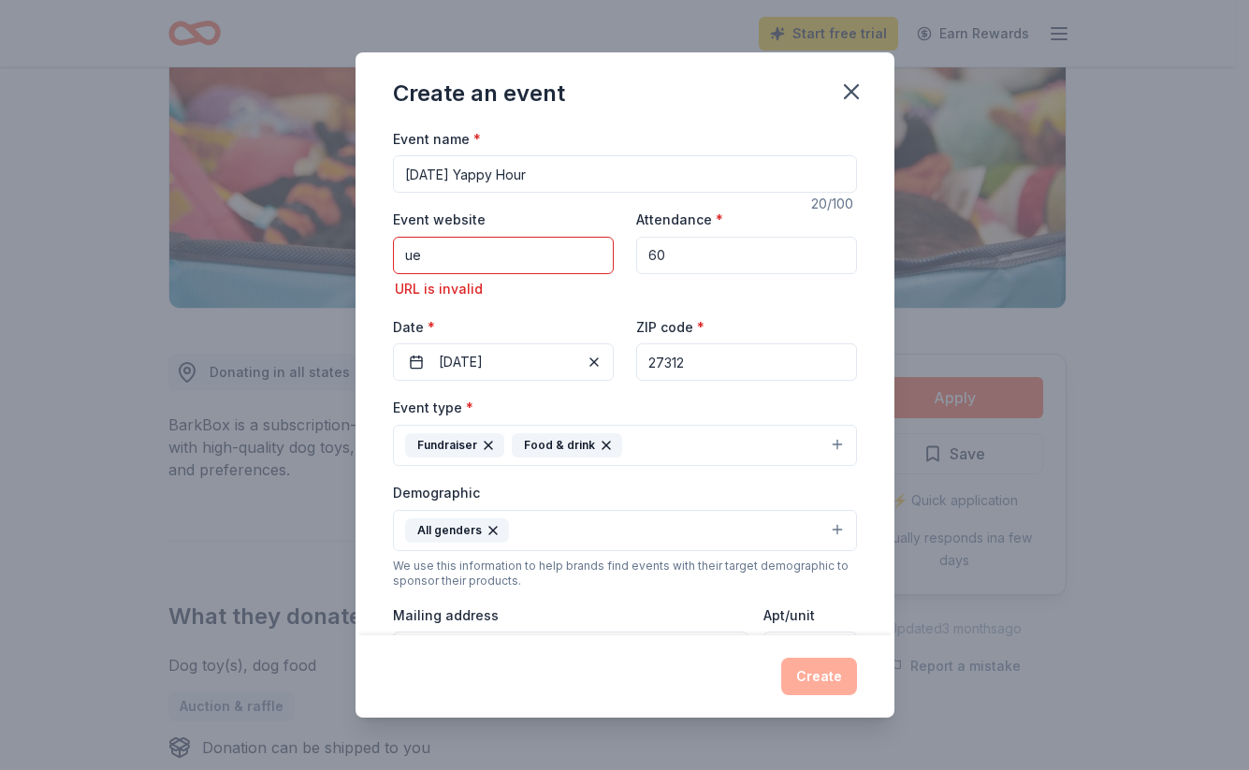
type input "u"
paste input "[URL][DOMAIN_NAME]"
click at [834, 678] on div "Create" at bounding box center [625, 676] width 464 height 37
drag, startPoint x: 482, startPoint y: 283, endPoint x: 368, endPoint y: 290, distance: 114.4
click at [368, 290] on div "Event name * [DATE] Yappy Hour 20 /100 Event website [URL][DOMAIN_NAME] URL is …" at bounding box center [625, 381] width 539 height 509
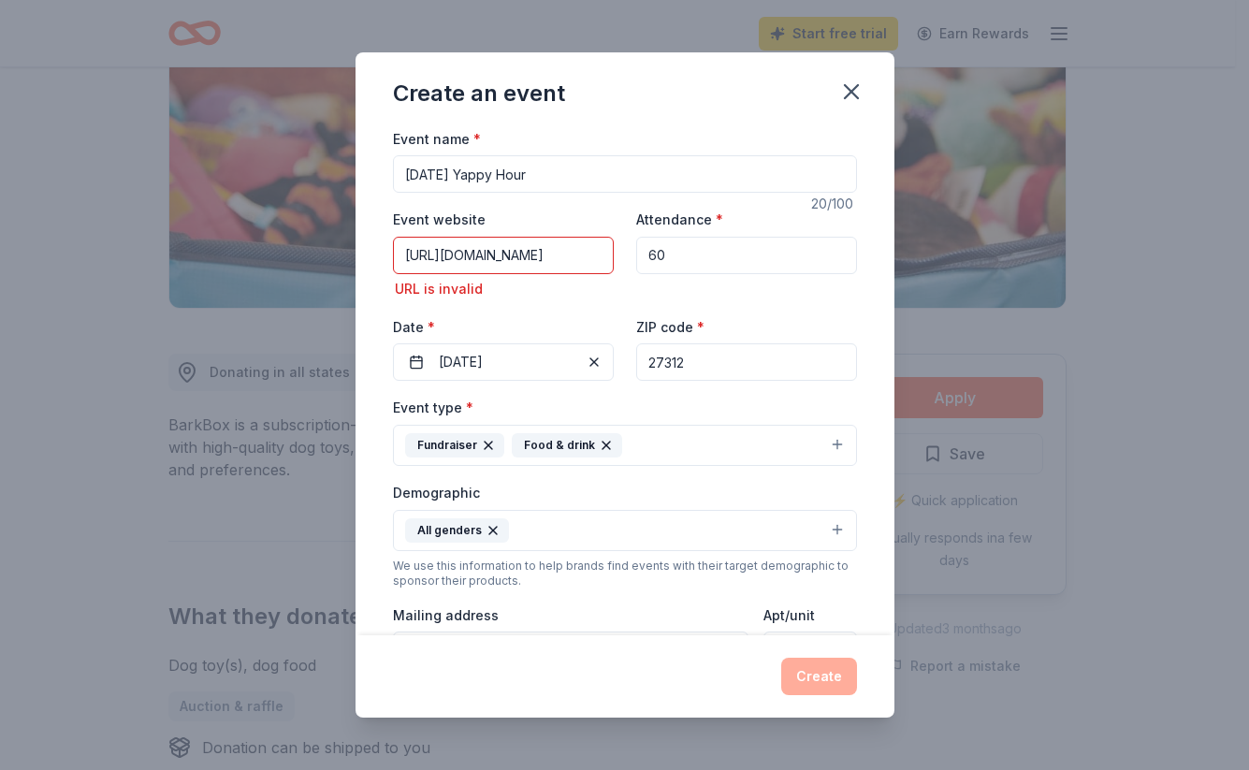
click at [572, 257] on input "[URL][DOMAIN_NAME]" at bounding box center [503, 255] width 221 height 37
click at [486, 284] on div "URL is invalid" at bounding box center [503, 289] width 221 height 22
click at [481, 283] on div "URL is invalid" at bounding box center [503, 289] width 221 height 22
click at [822, 681] on div "Create" at bounding box center [625, 676] width 464 height 37
click at [460, 215] on label "Event website" at bounding box center [439, 220] width 93 height 19
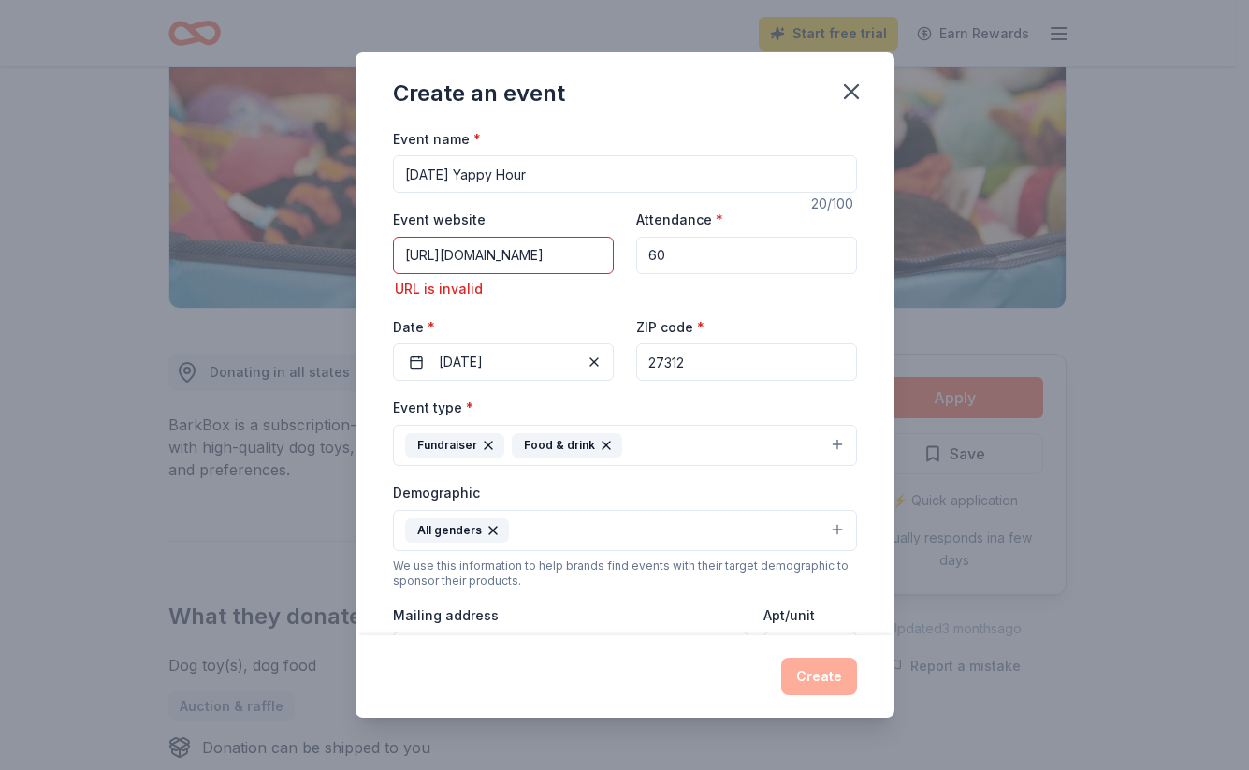
click at [460, 237] on input "[URL][DOMAIN_NAME]" at bounding box center [503, 255] width 221 height 37
type input "[URL][DOMAIN_NAME]"
click at [850, 95] on icon "button" at bounding box center [851, 92] width 26 height 26
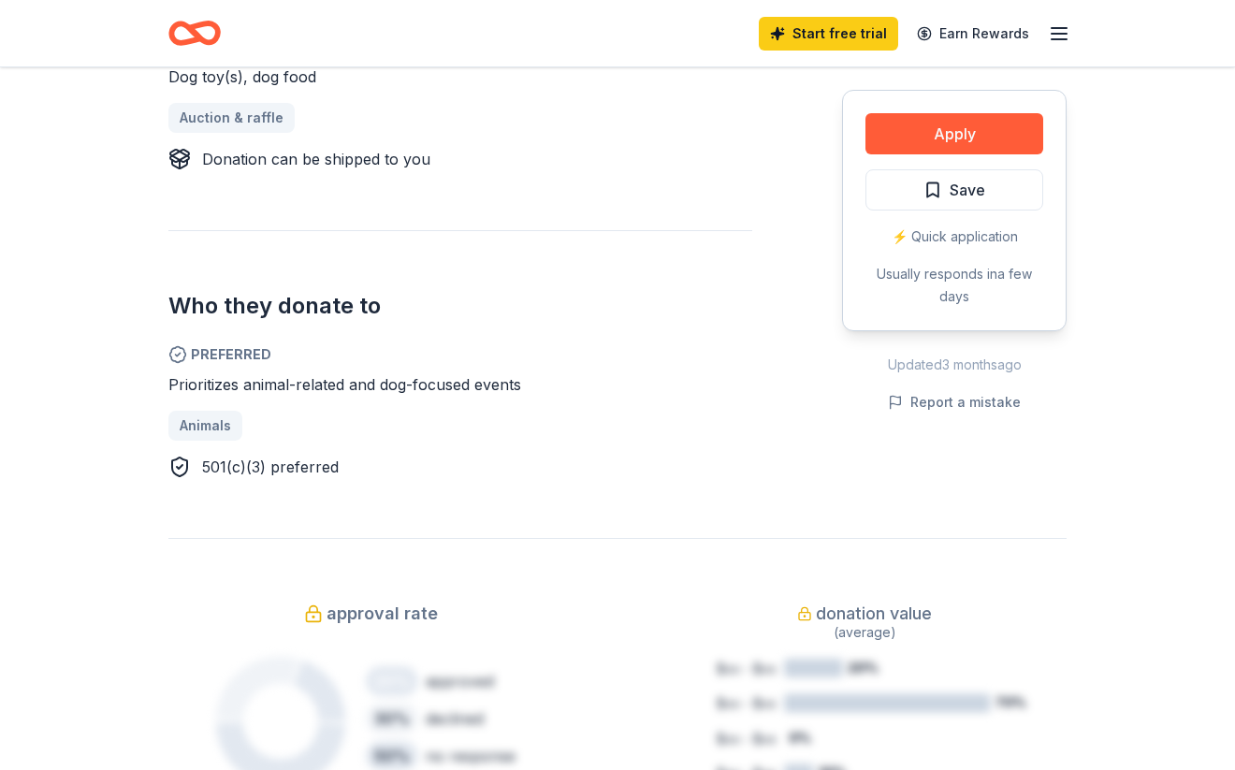
scroll to position [851, 0]
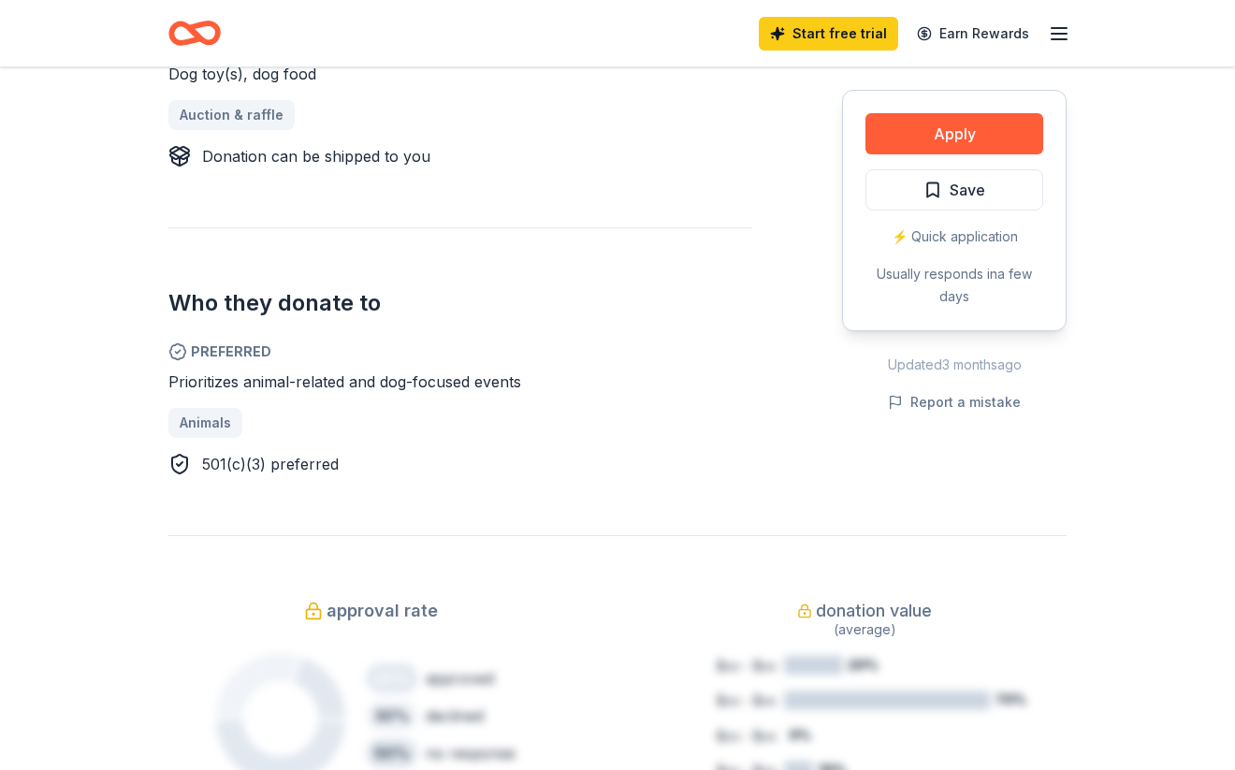
click at [211, 427] on div "Animals" at bounding box center [460, 423] width 584 height 30
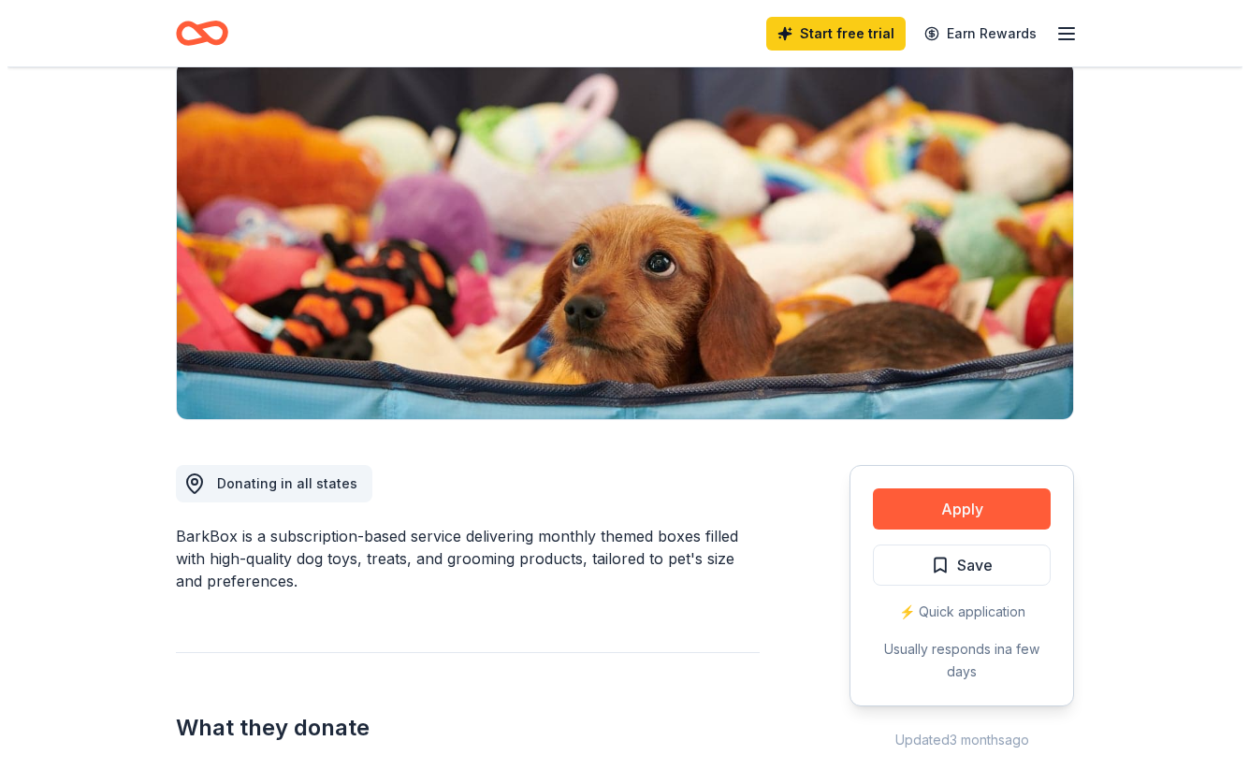
scroll to position [223, 0]
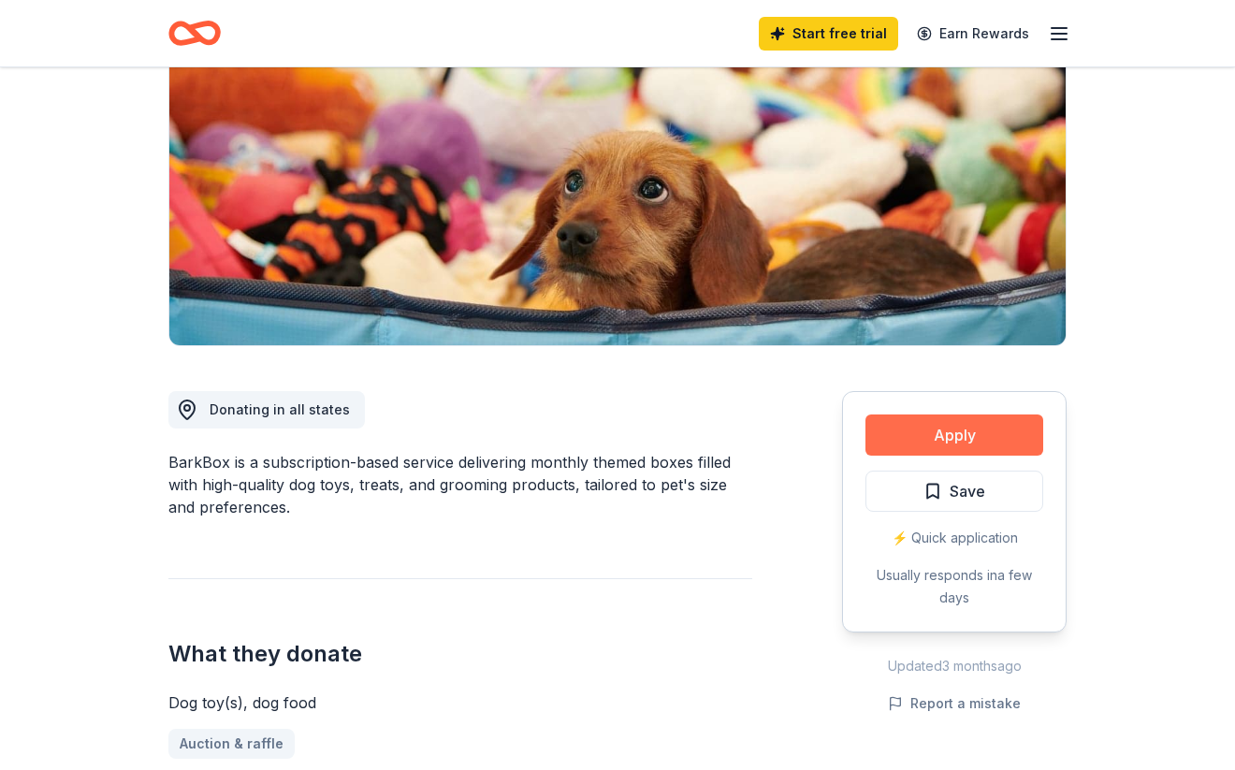
click at [944, 433] on button "Apply" at bounding box center [955, 435] width 178 height 41
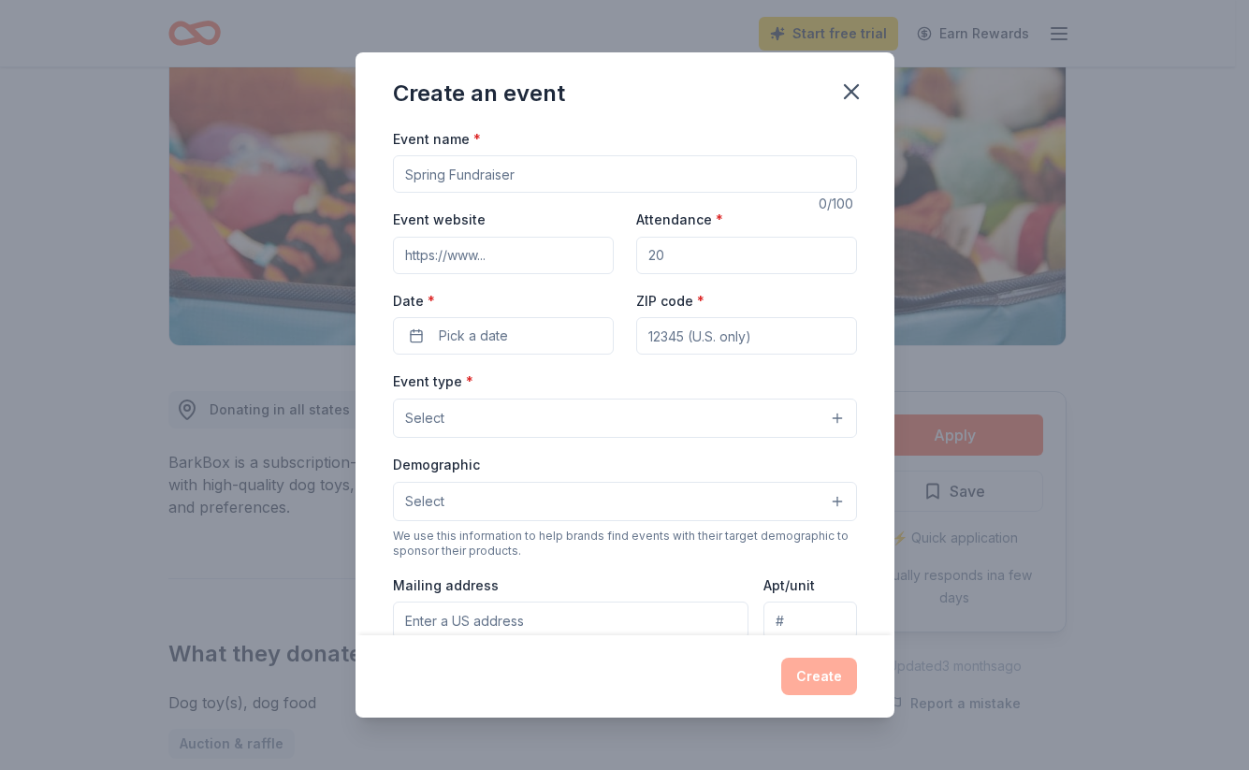
click at [494, 256] on input "Event website" at bounding box center [503, 255] width 221 height 37
paste input "[URL][DOMAIN_NAME]"
type input "[URL][DOMAIN_NAME]"
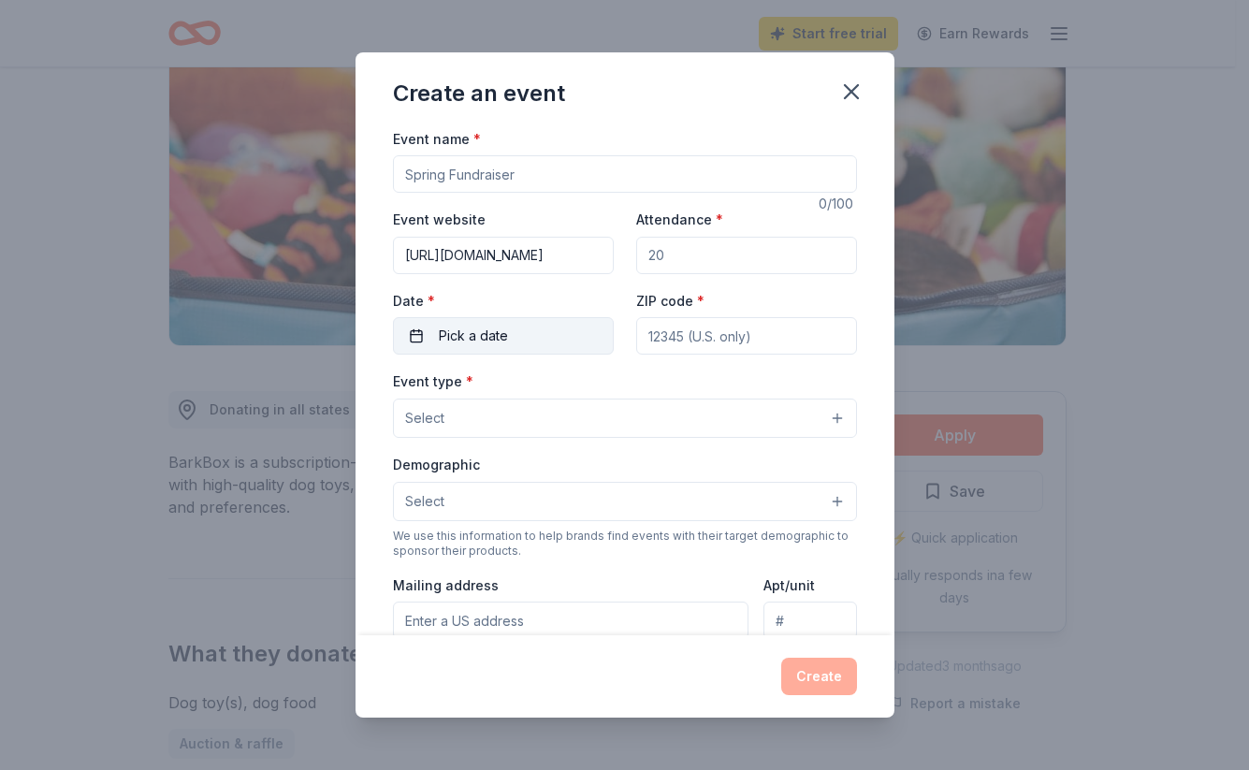
click at [456, 336] on span "Pick a date" at bounding box center [473, 336] width 69 height 22
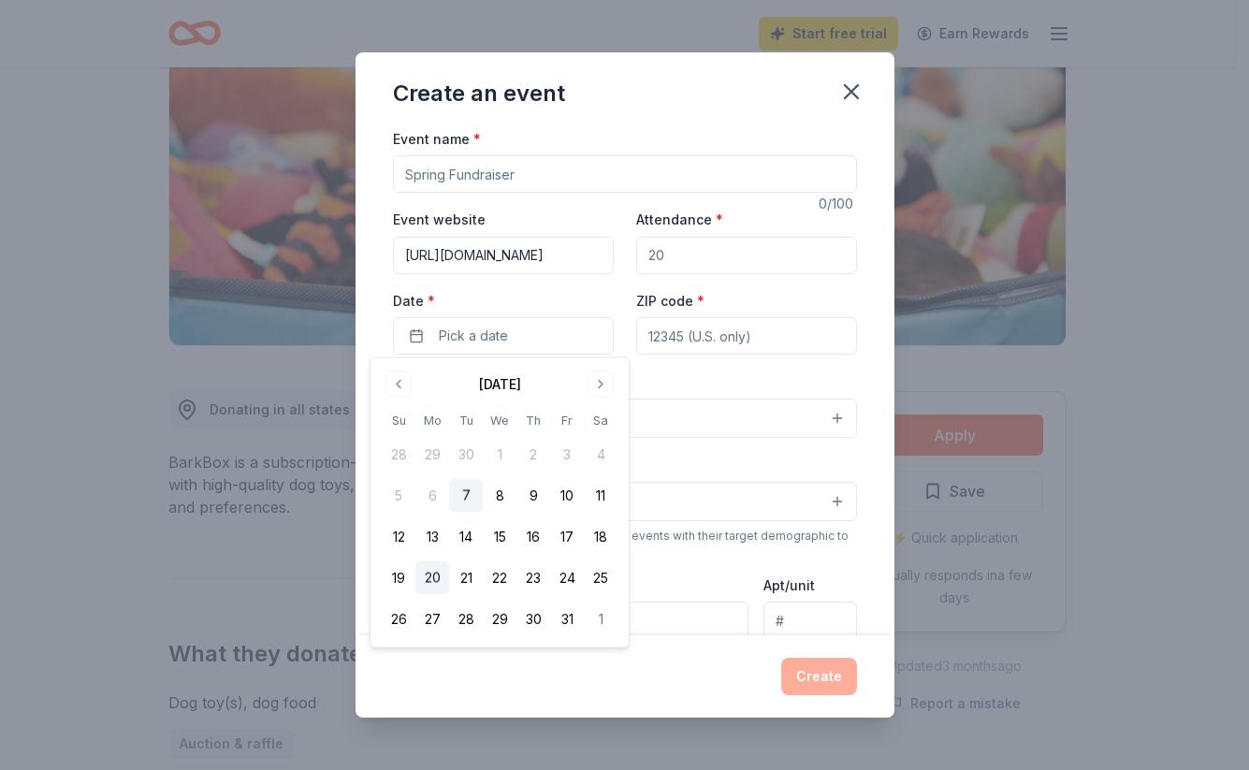
click at [432, 576] on button "20" at bounding box center [432, 578] width 34 height 34
click at [642, 334] on input "ZIP code *" at bounding box center [746, 335] width 221 height 37
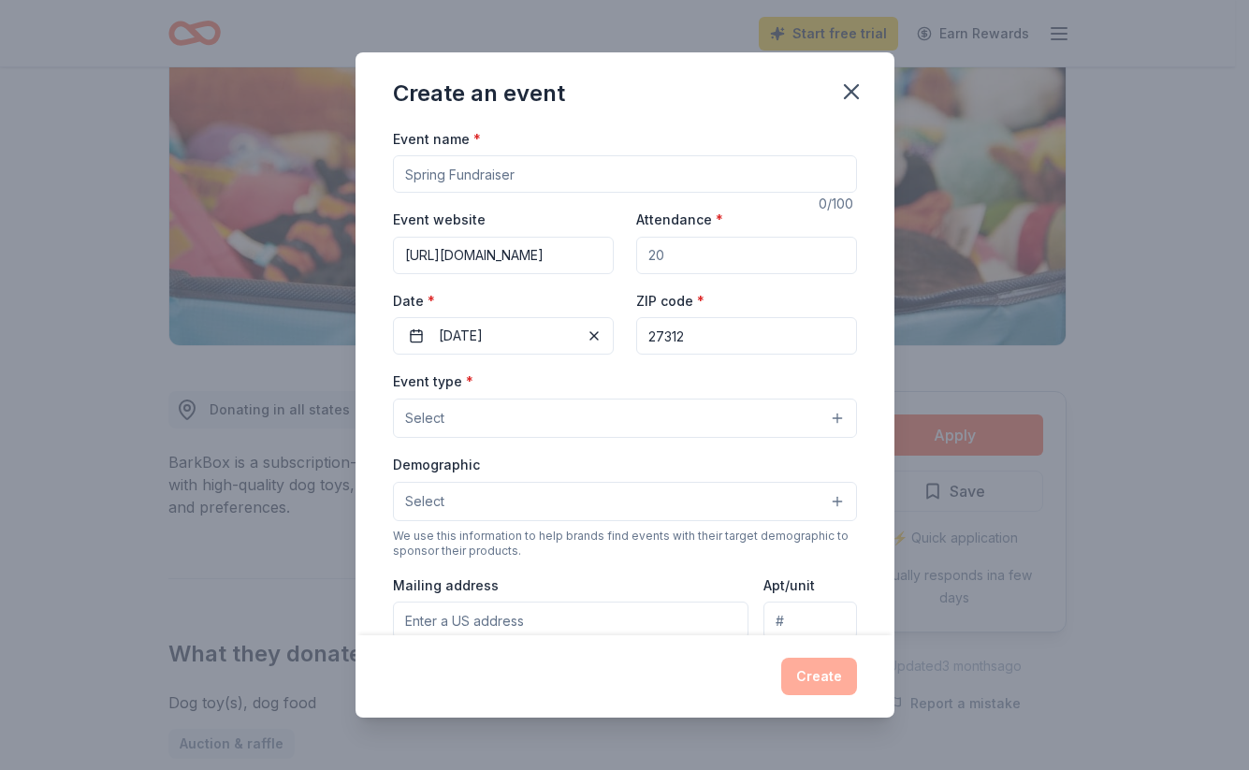
type input "27312"
click at [406, 173] on input "Event name *" at bounding box center [625, 173] width 464 height 37
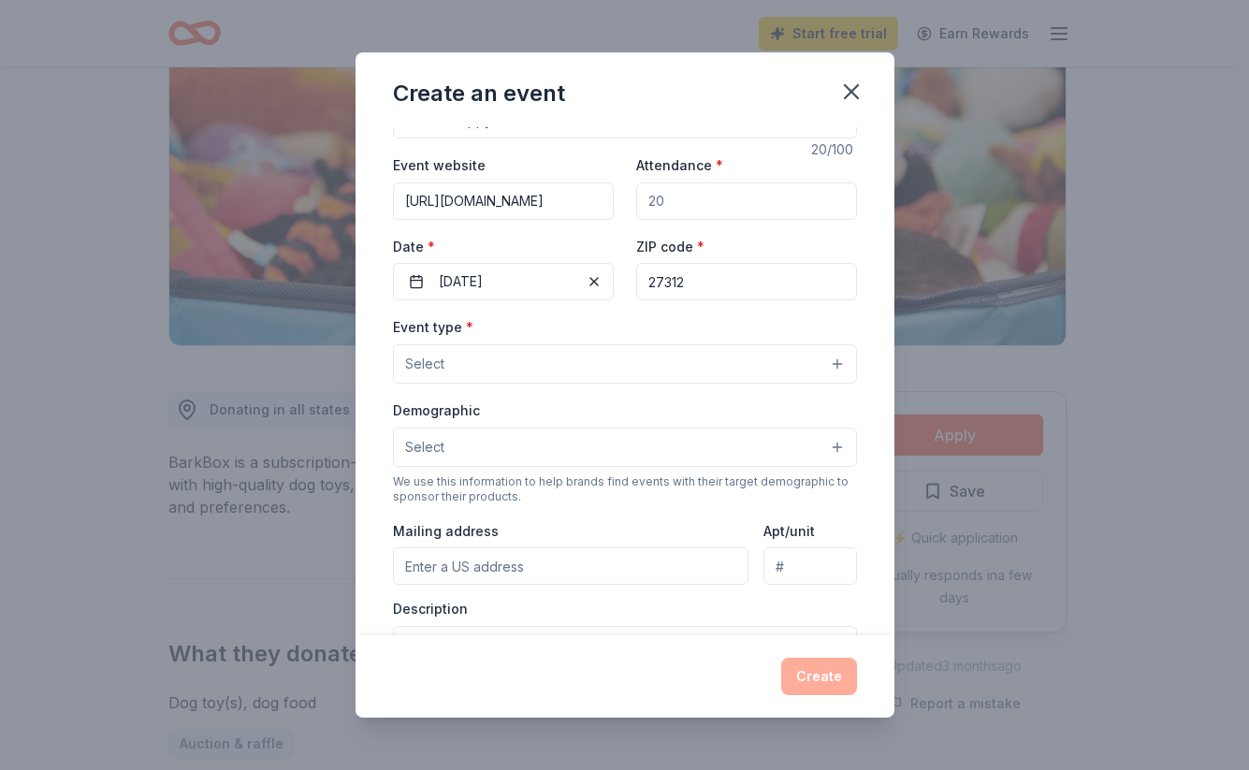
scroll to position [107, 0]
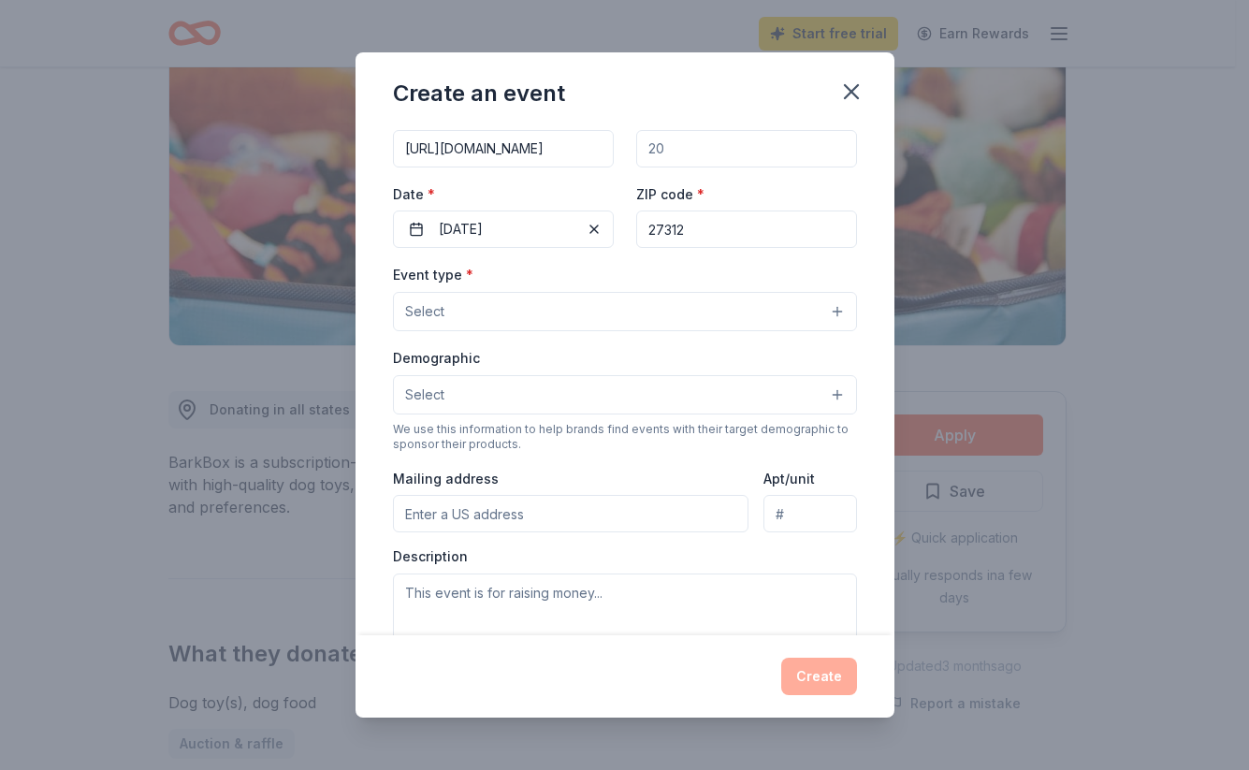
type input "[DATE] Yappy Hour"
click at [826, 308] on button "Select" at bounding box center [625, 311] width 464 height 39
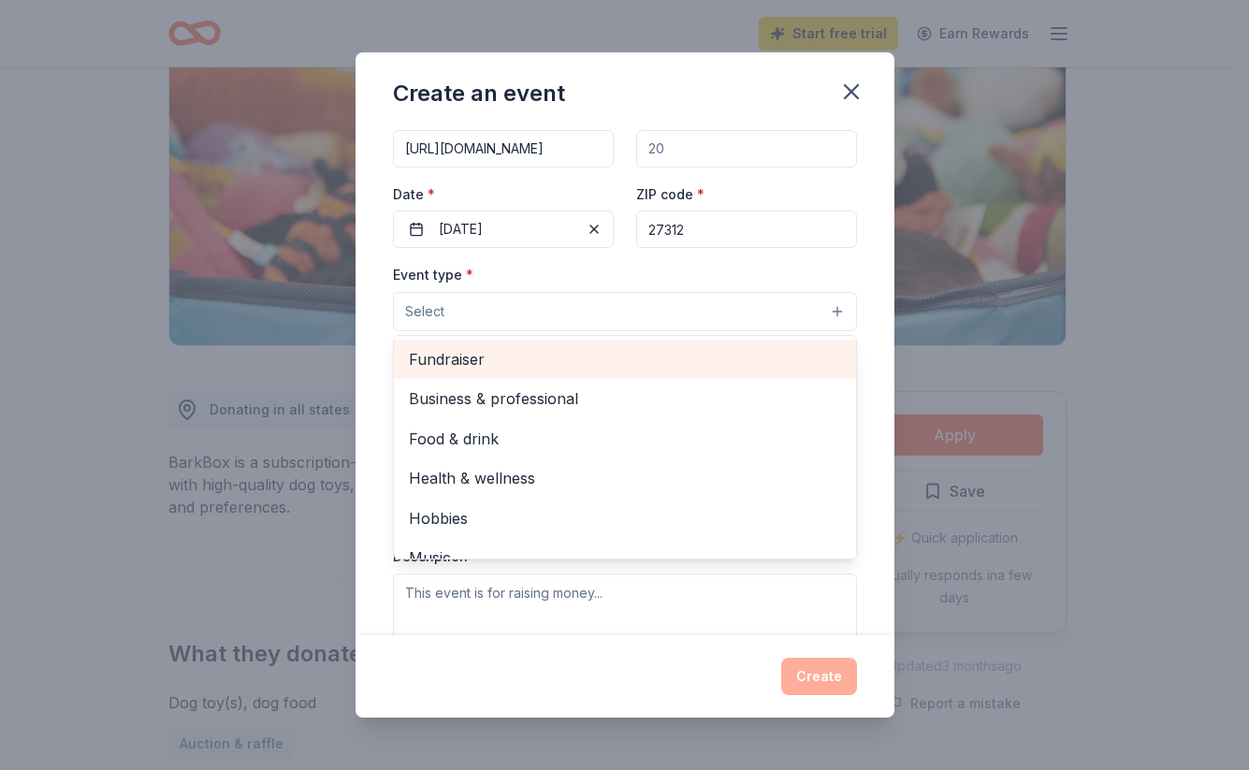
click at [465, 357] on span "Fundraiser" at bounding box center [625, 359] width 432 height 24
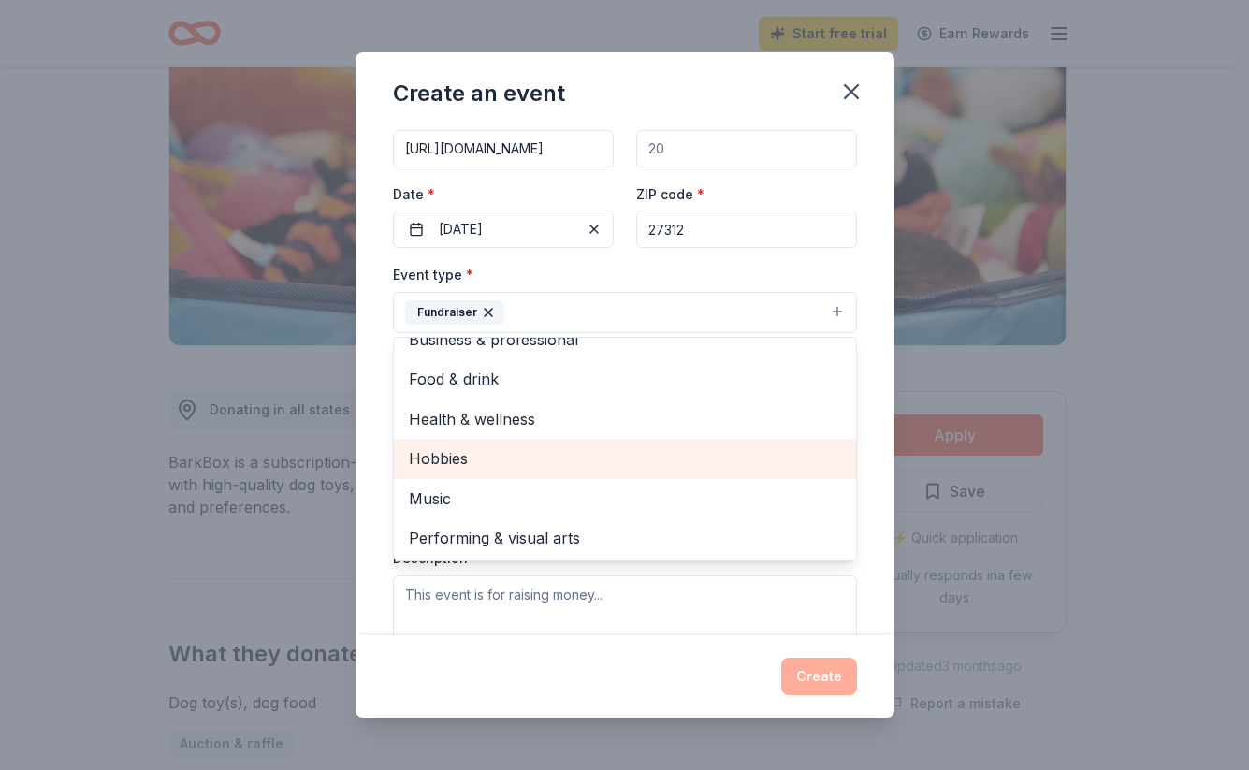
scroll to position [21, 0]
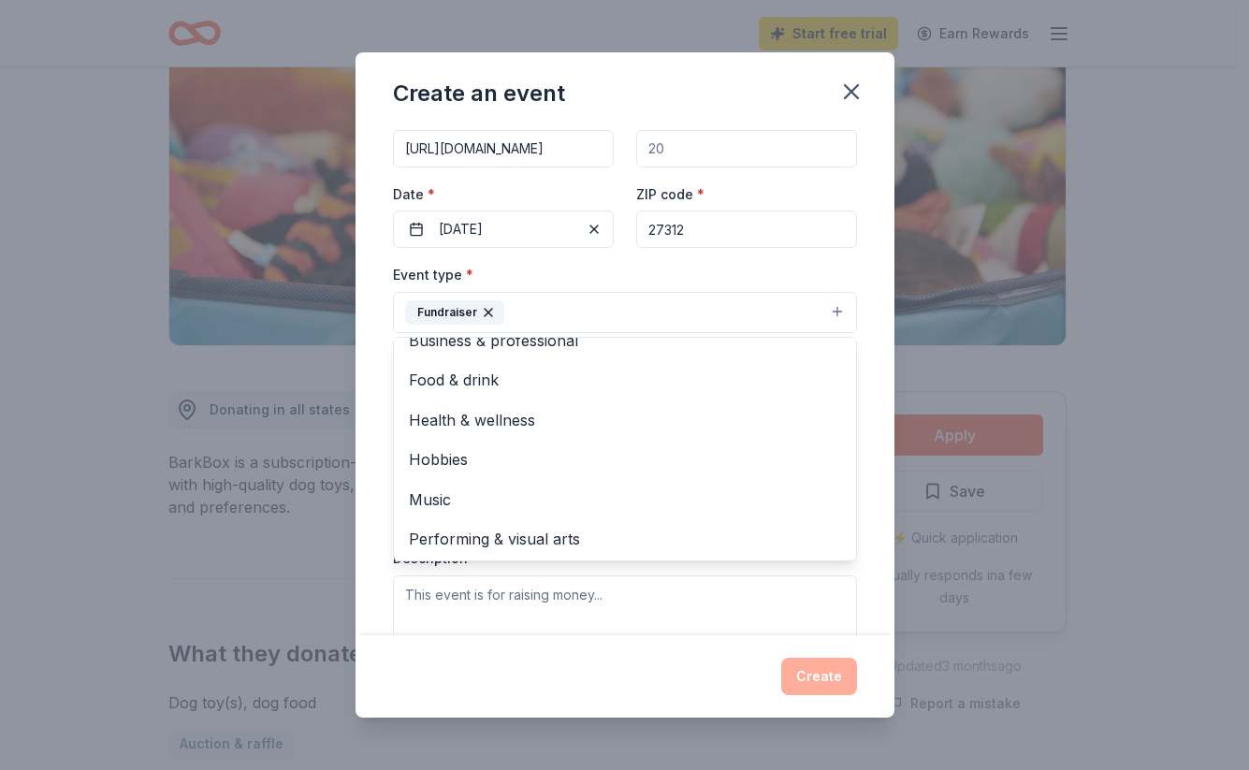
click at [867, 424] on div "Event name * [DATE] Yappy Hour 20 /100 Event website [URL][DOMAIN_NAME] Attenda…" at bounding box center [625, 381] width 539 height 509
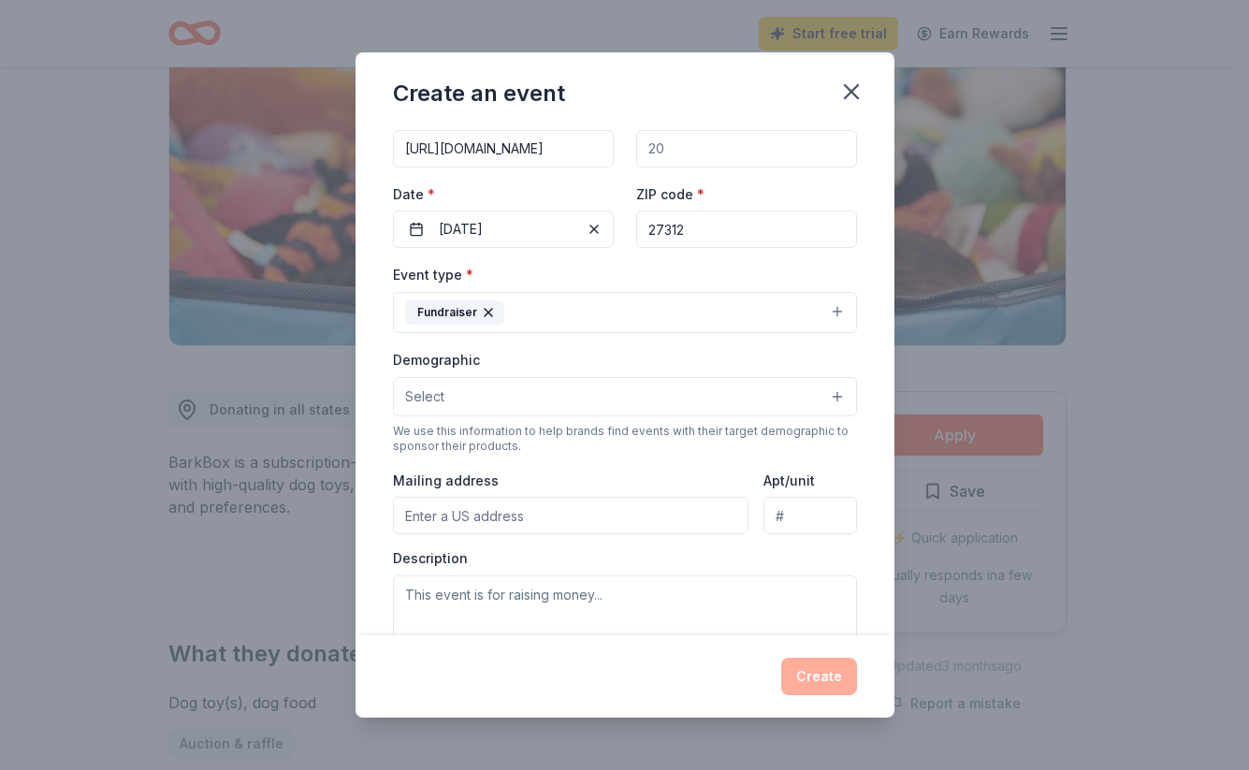
click at [820, 390] on button "Select" at bounding box center [625, 396] width 464 height 39
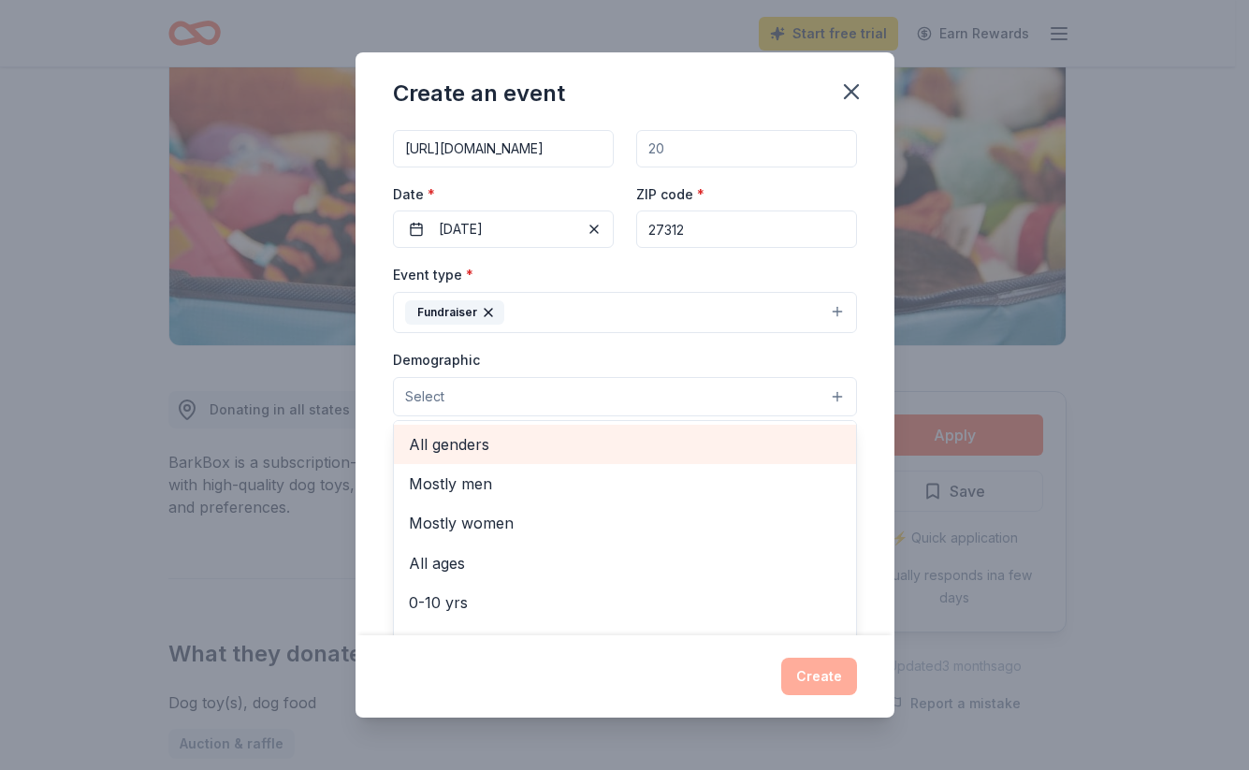
click at [469, 444] on span "All genders" at bounding box center [625, 444] width 432 height 24
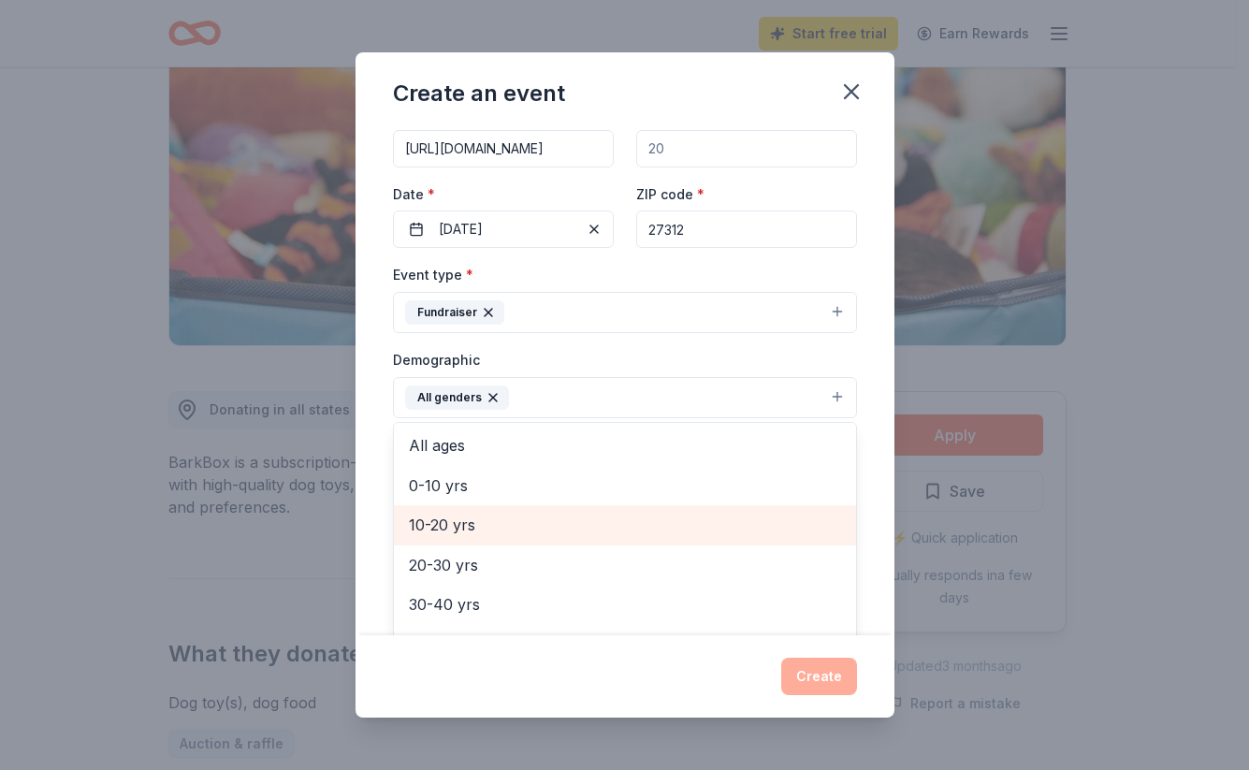
scroll to position [52, 0]
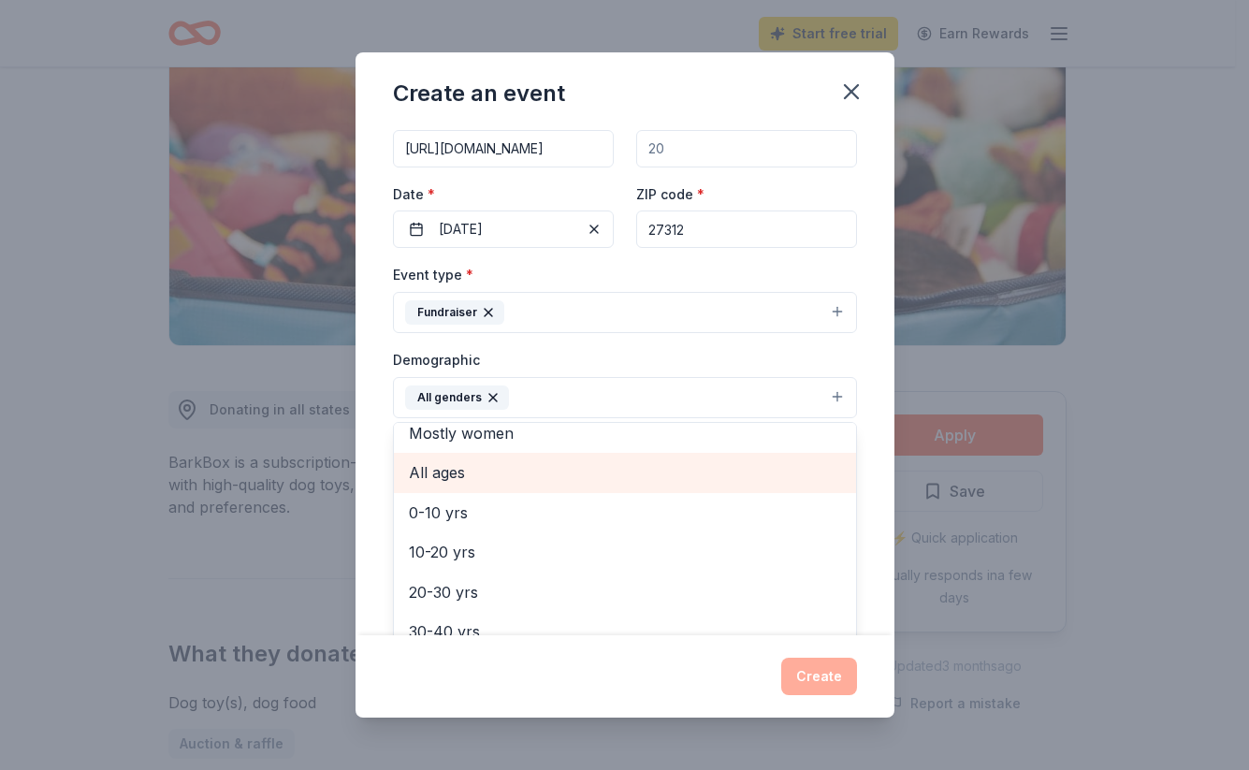
click at [444, 471] on span "All ages" at bounding box center [625, 472] width 432 height 24
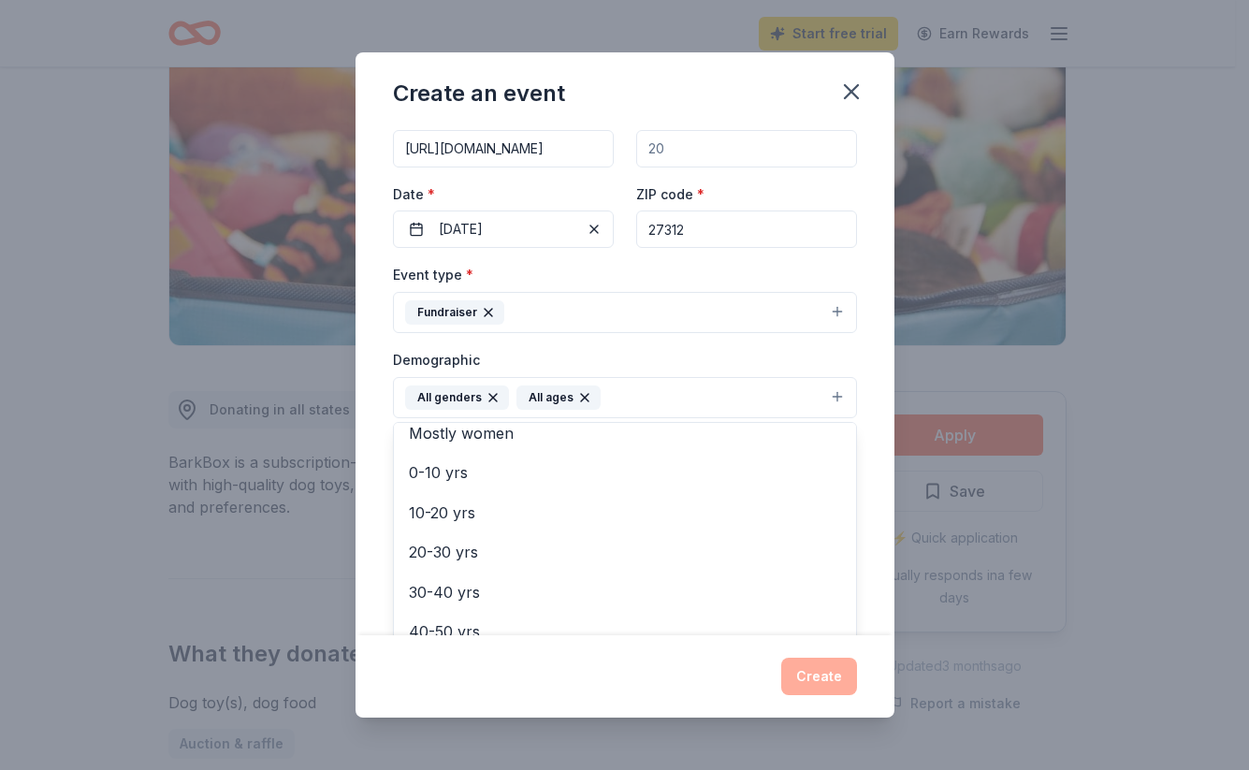
click at [866, 408] on div "Event name * [DATE] Yappy Hour 20 /100 Event website [URL][DOMAIN_NAME] Attenda…" at bounding box center [625, 381] width 539 height 509
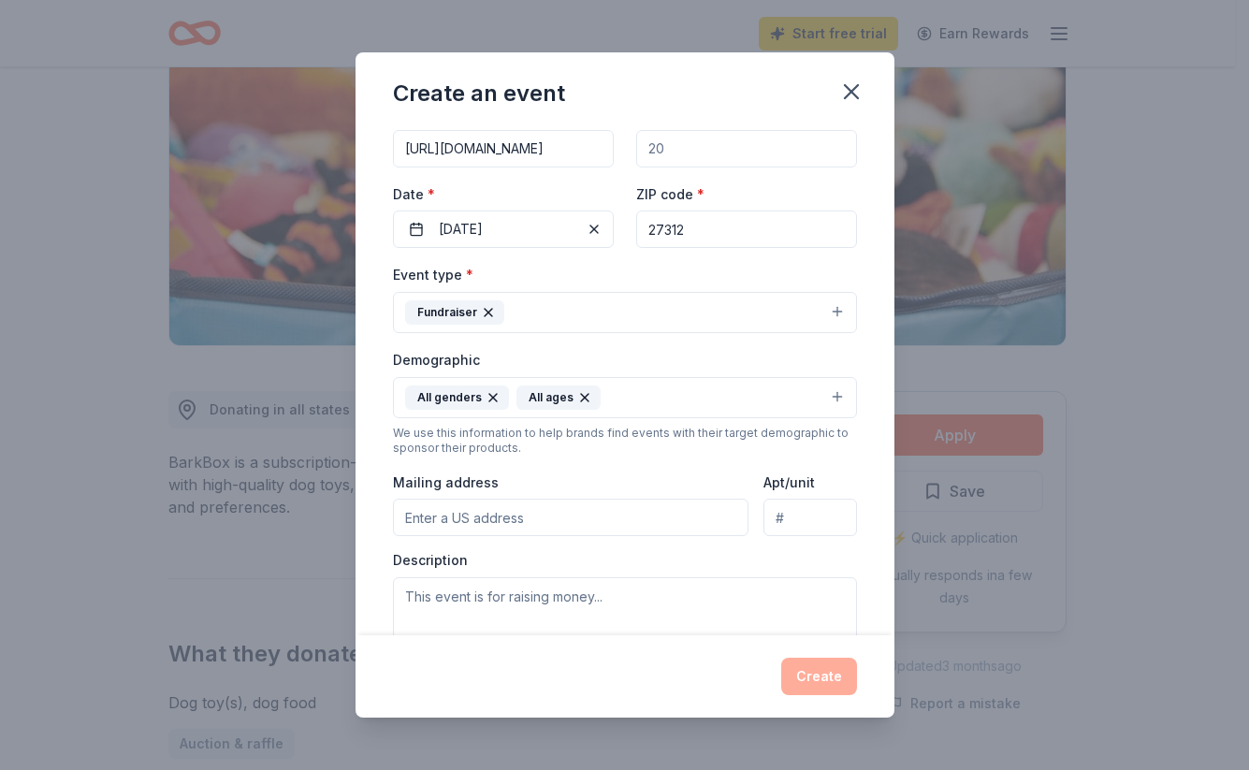
click at [407, 514] on input "Mailing address" at bounding box center [571, 517] width 357 height 37
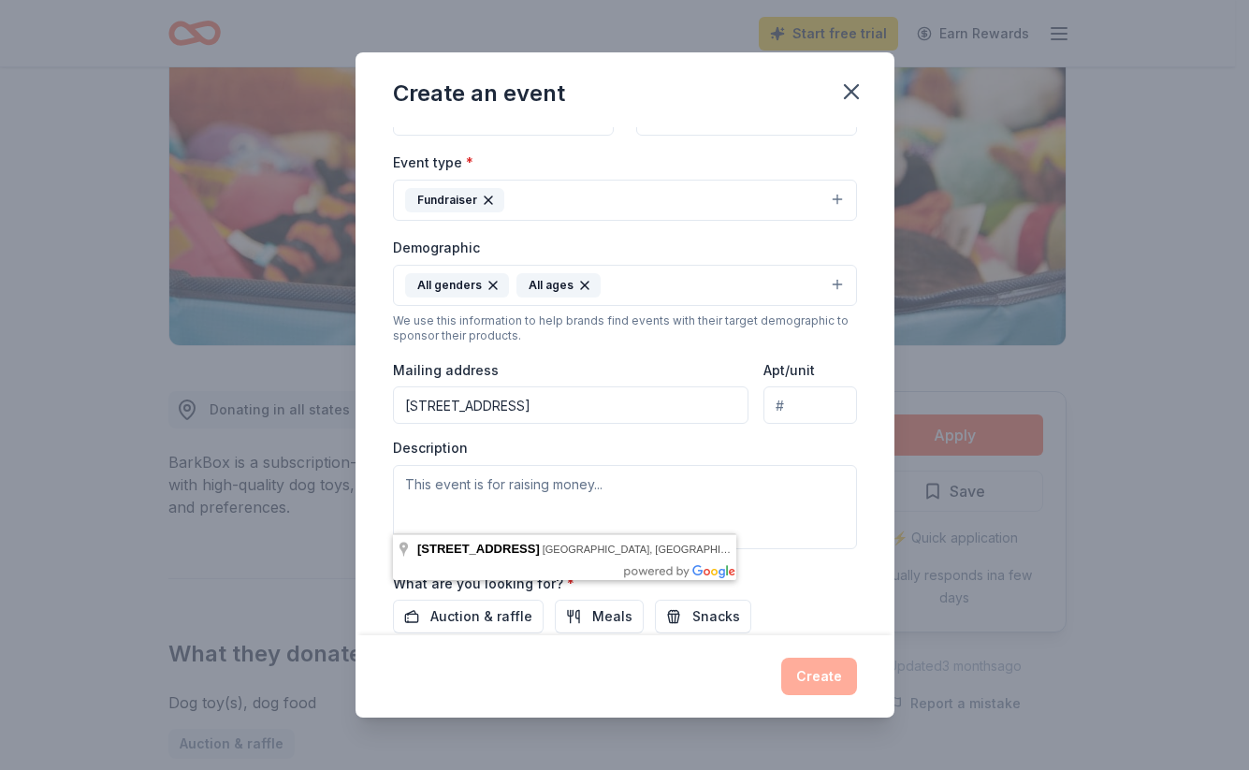
scroll to position [222, 0]
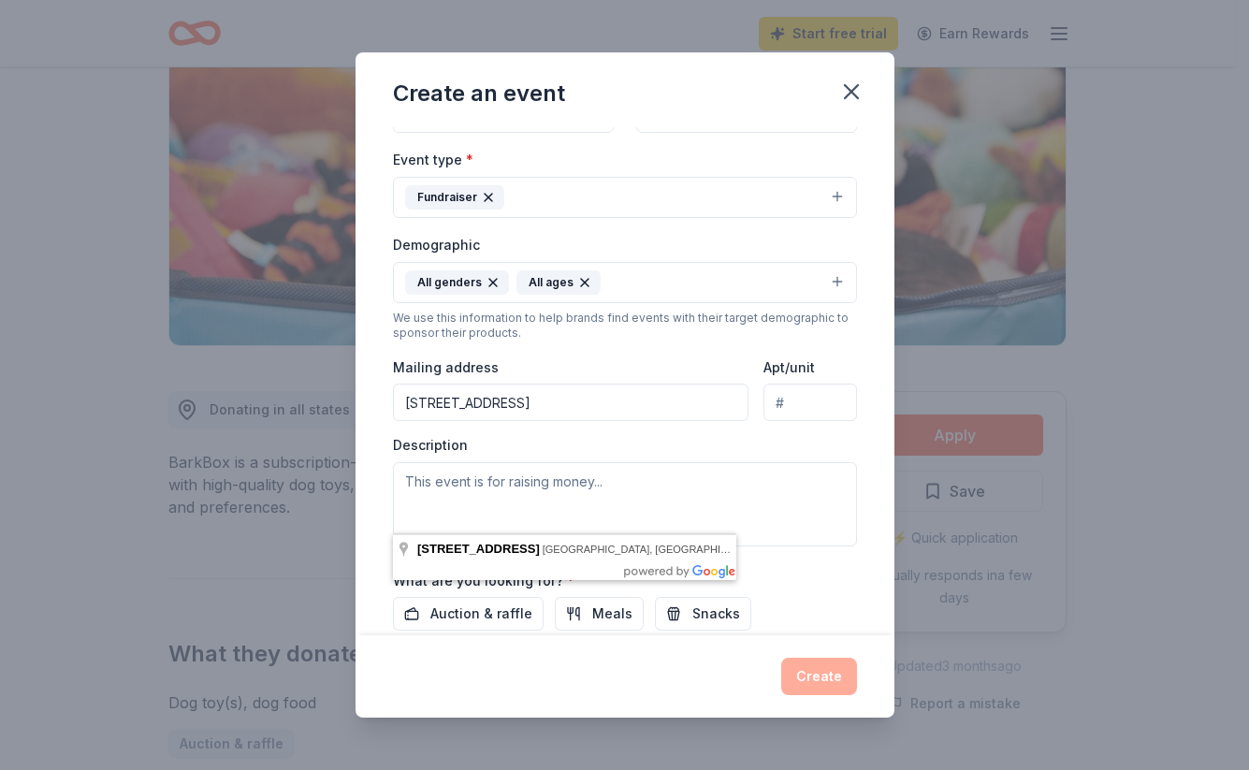
type input "[STREET_ADDRESS]"
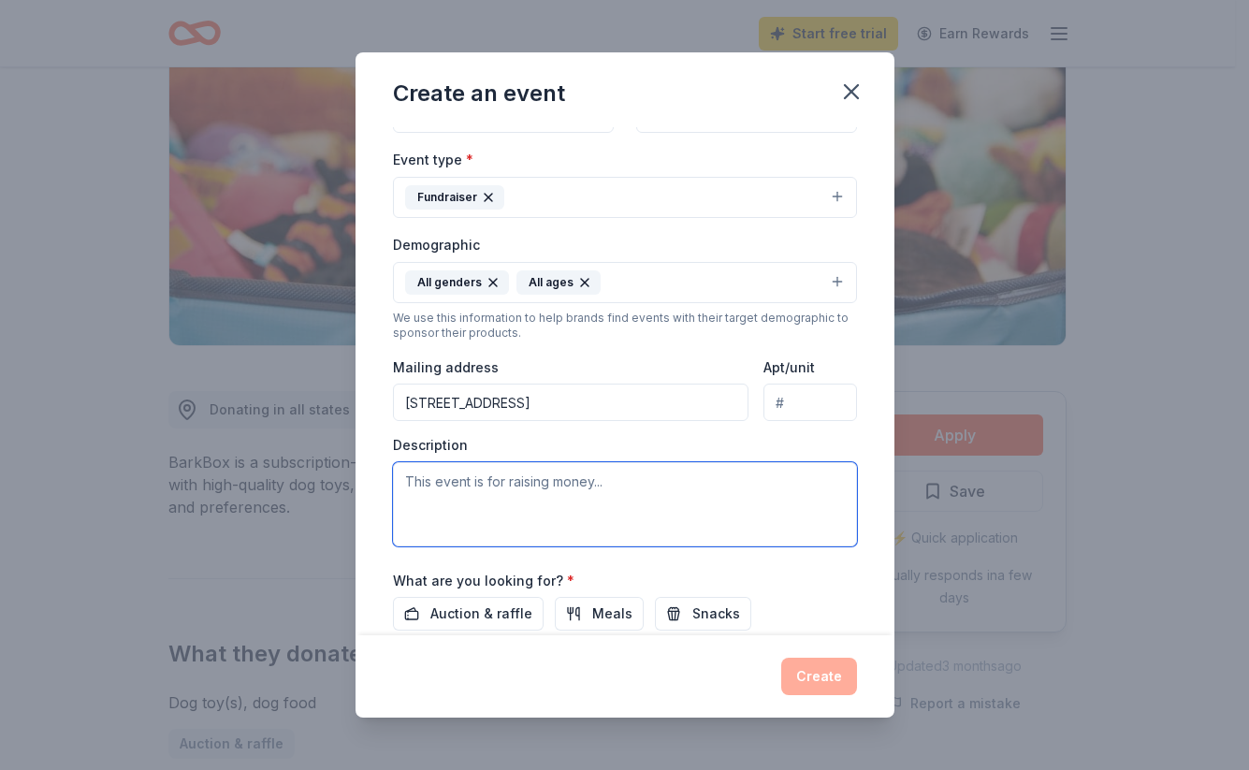
click at [402, 477] on textarea at bounding box center [625, 504] width 464 height 84
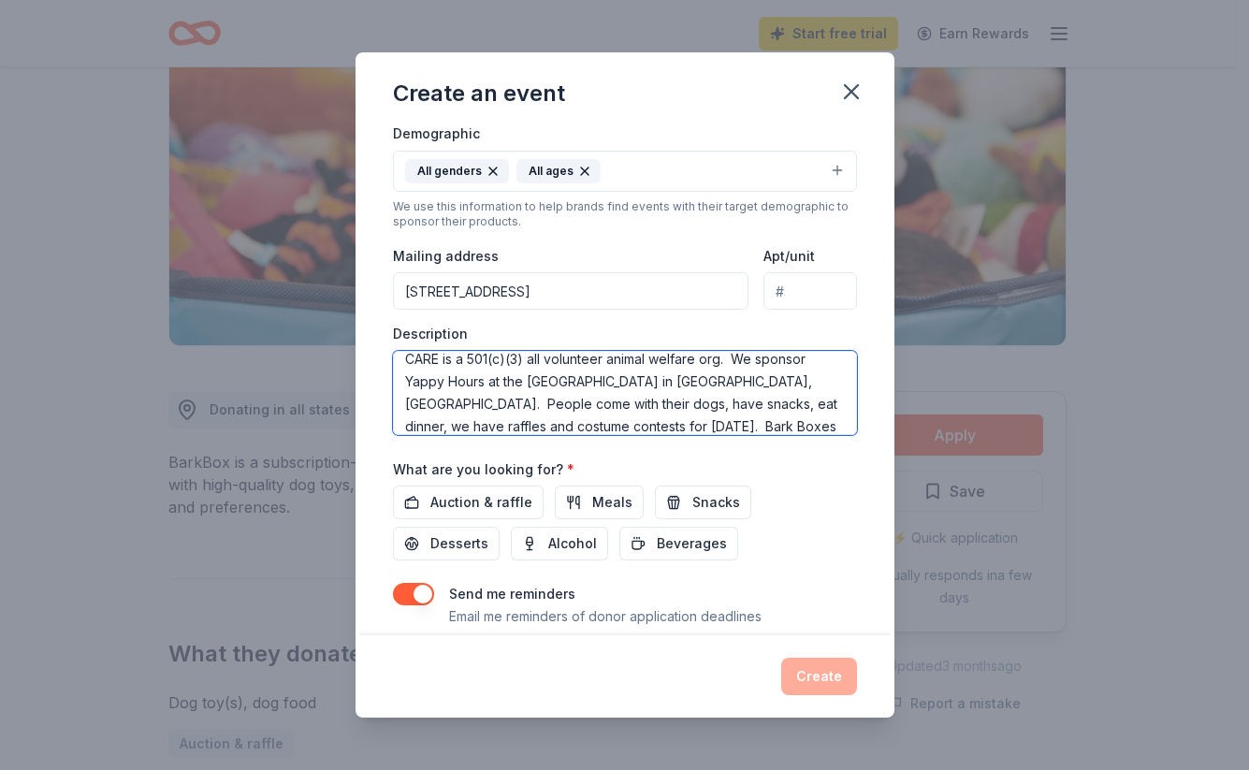
scroll to position [385, 0]
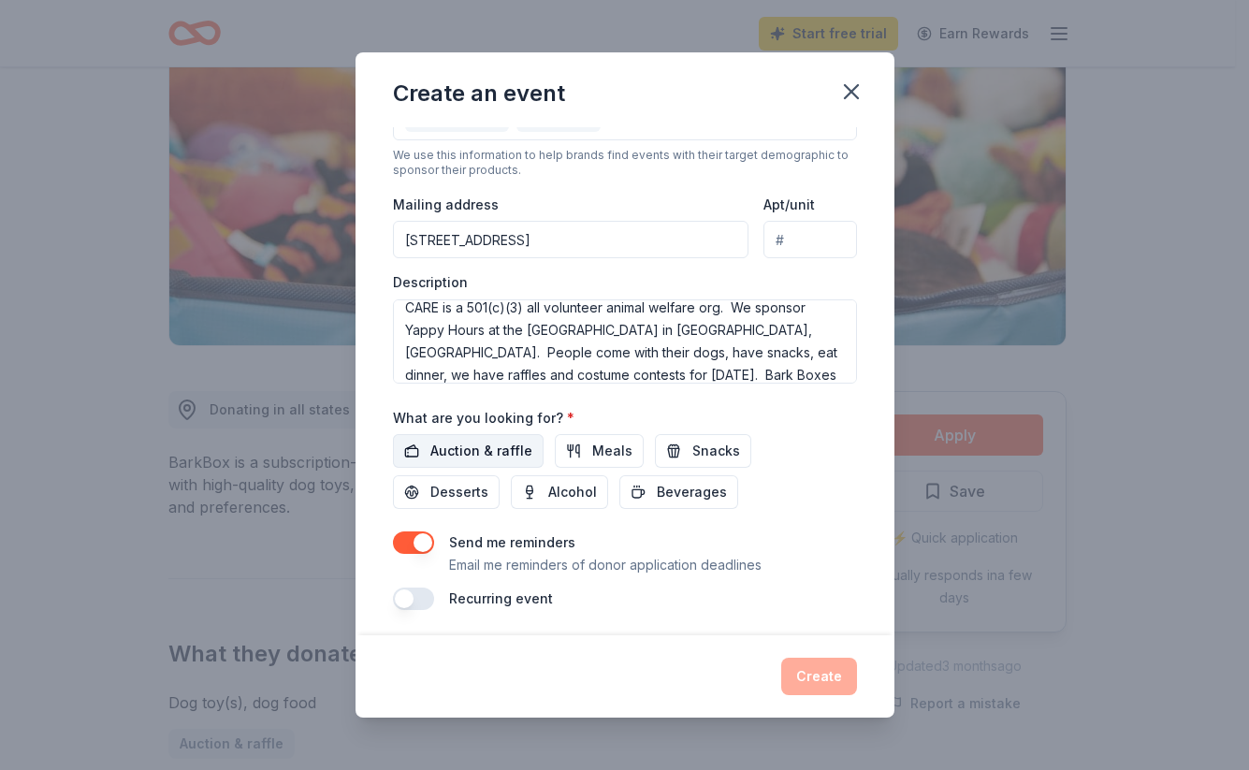
click at [475, 449] on span "Auction & raffle" at bounding box center [481, 451] width 102 height 22
click at [762, 371] on textarea "CARE is a 501(c)(3) all volunteer animal welfare org. We sponsor Yappy Hours at…" at bounding box center [625, 341] width 464 height 84
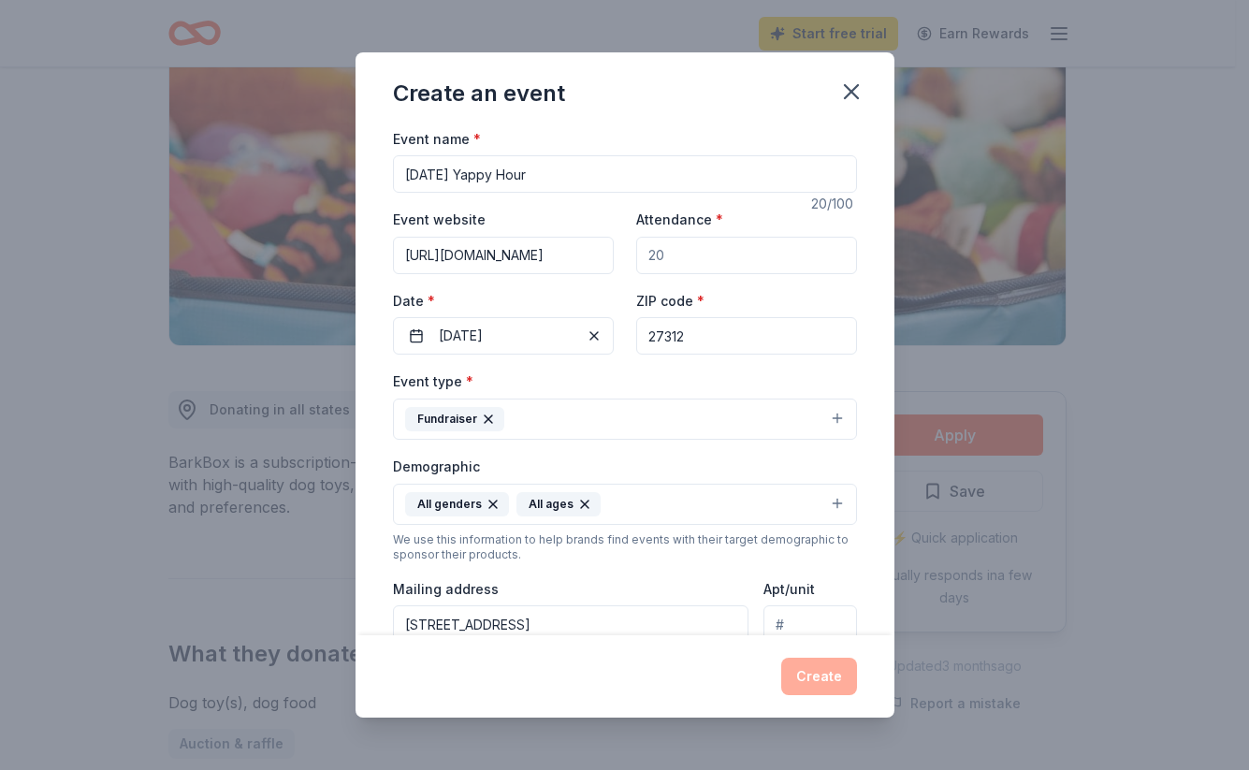
scroll to position [0, 0]
type textarea "CARE is a 501(c)(3) all volunteer animal welfare org. We sponsor Yappy Hours at…"
click at [656, 255] on input "Attendance *" at bounding box center [746, 255] width 221 height 37
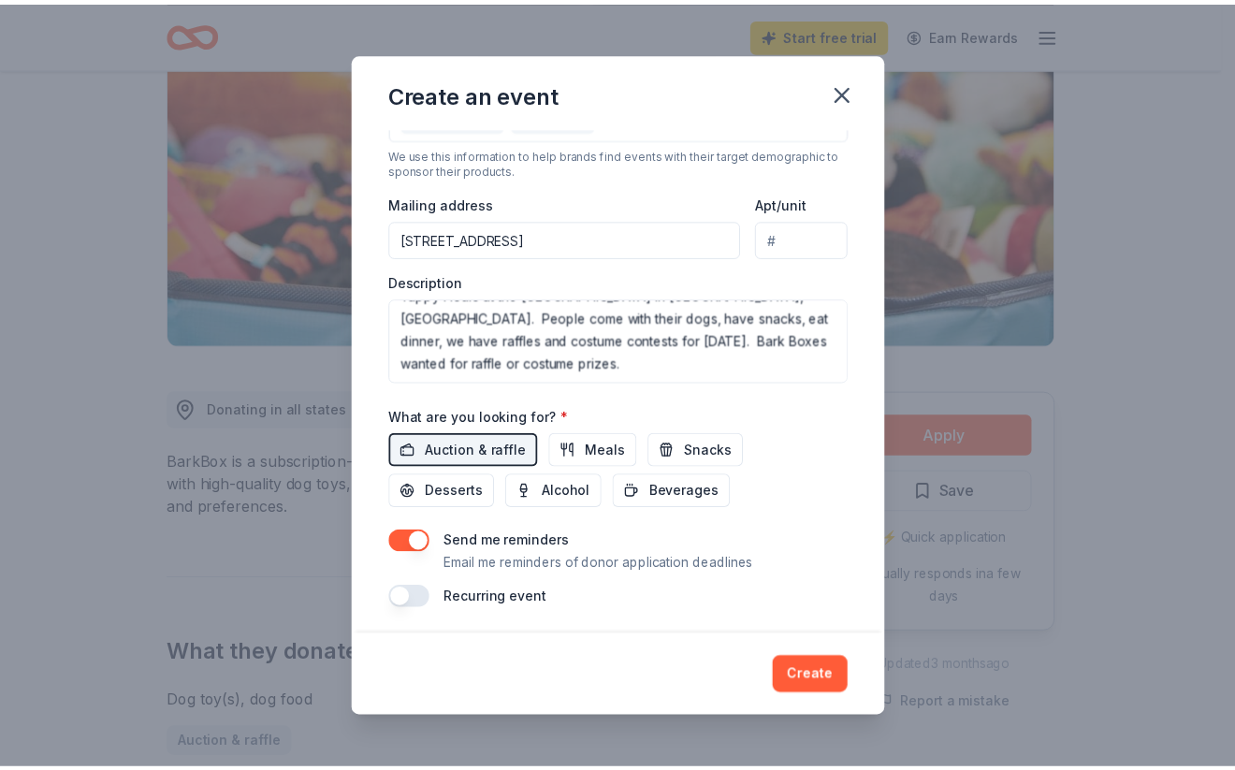
scroll to position [385, 0]
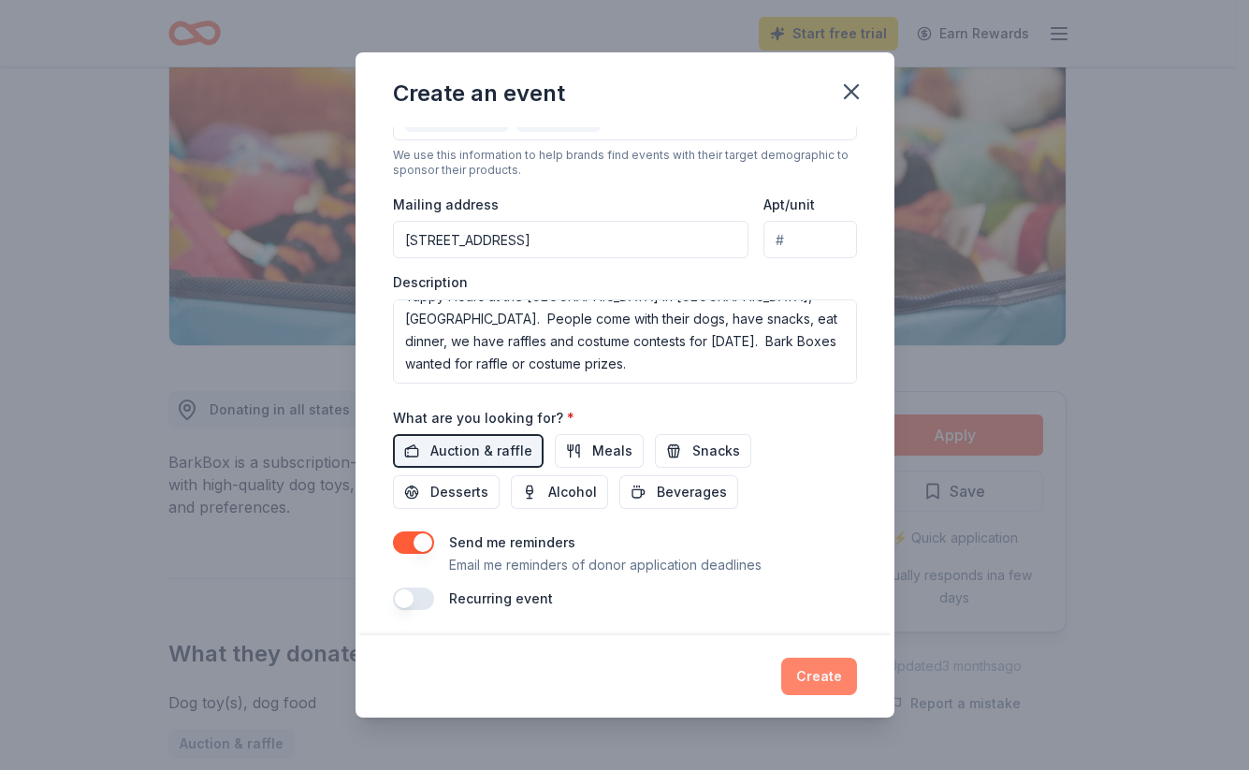
type input "60"
click at [820, 678] on button "Create" at bounding box center [819, 676] width 76 height 37
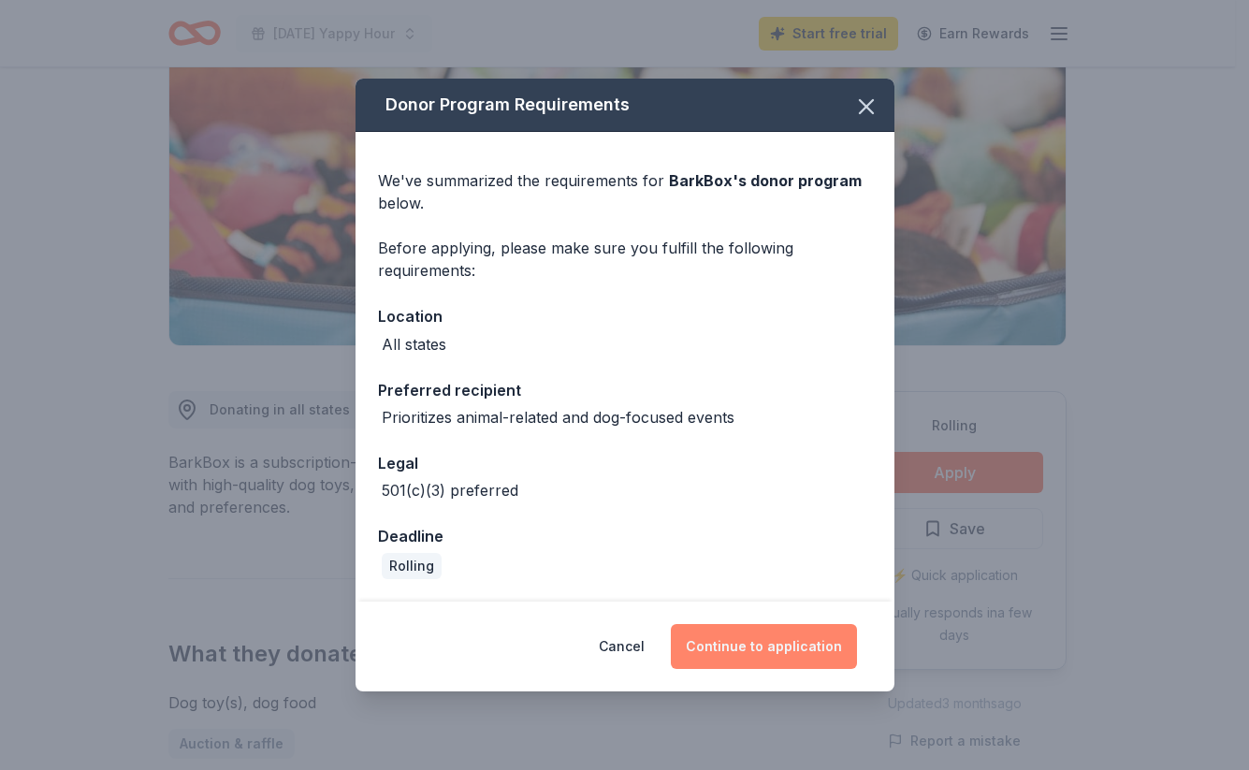
click at [787, 644] on button "Continue to application" at bounding box center [764, 646] width 186 height 45
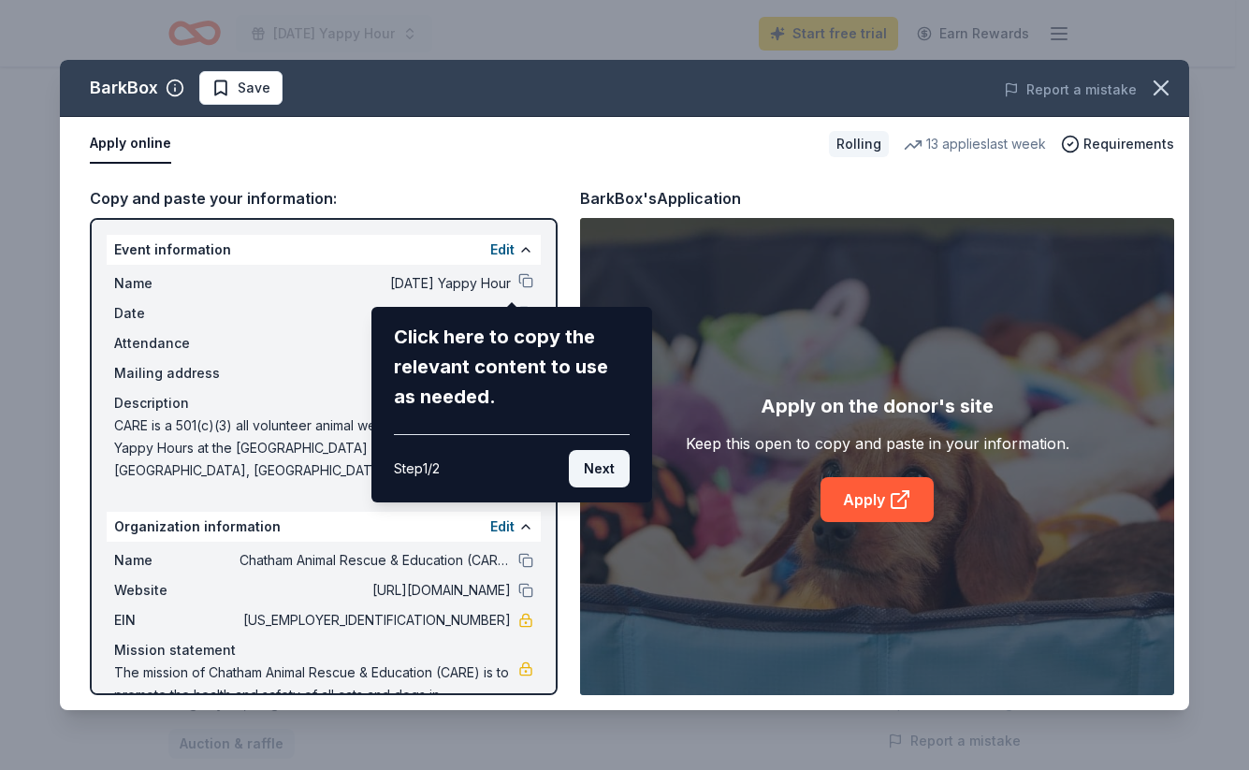
click at [599, 473] on button "Next" at bounding box center [599, 468] width 61 height 37
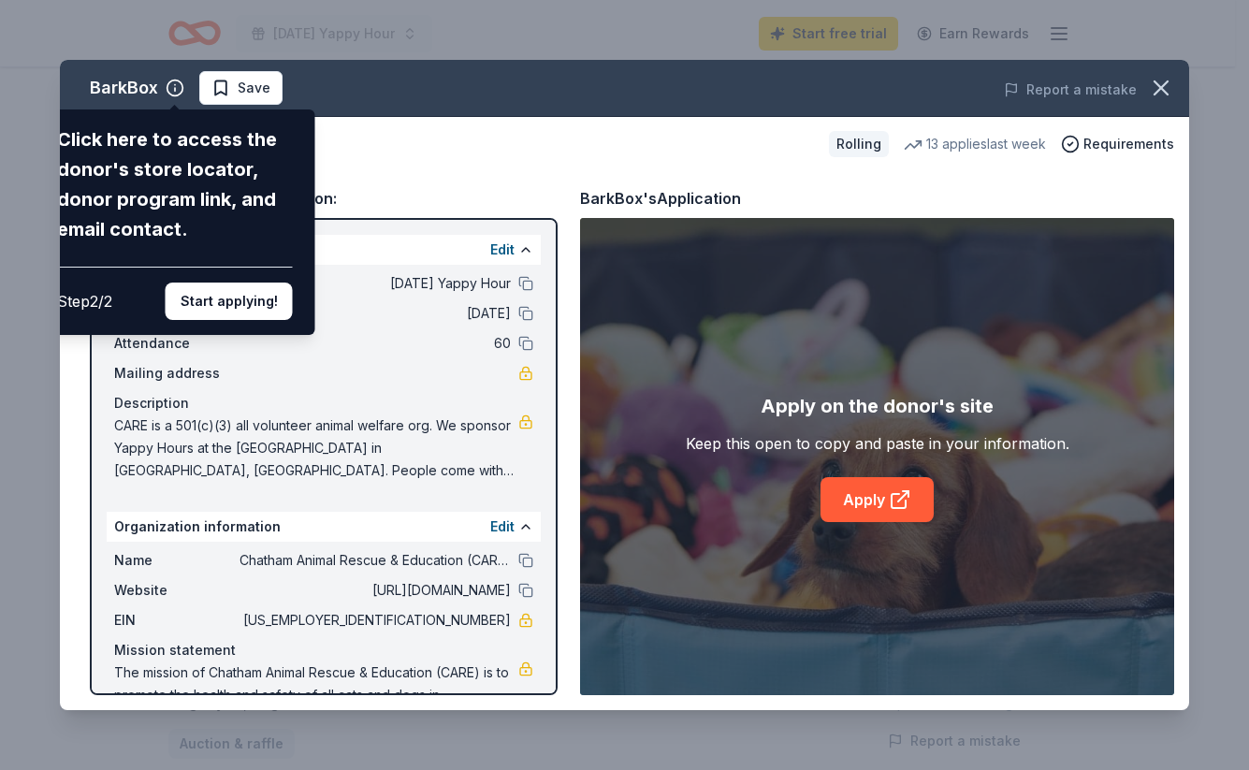
click at [866, 502] on div "BarkBox Click here to access the donor's store locator, donor program link, and…" at bounding box center [624, 385] width 1129 height 650
click at [880, 501] on div "BarkBox Click here to access the donor's store locator, donor program link, and…" at bounding box center [624, 385] width 1129 height 650
click at [691, 196] on div "BarkBox Click here to access the donor's store locator, donor program link, and…" at bounding box center [624, 385] width 1129 height 650
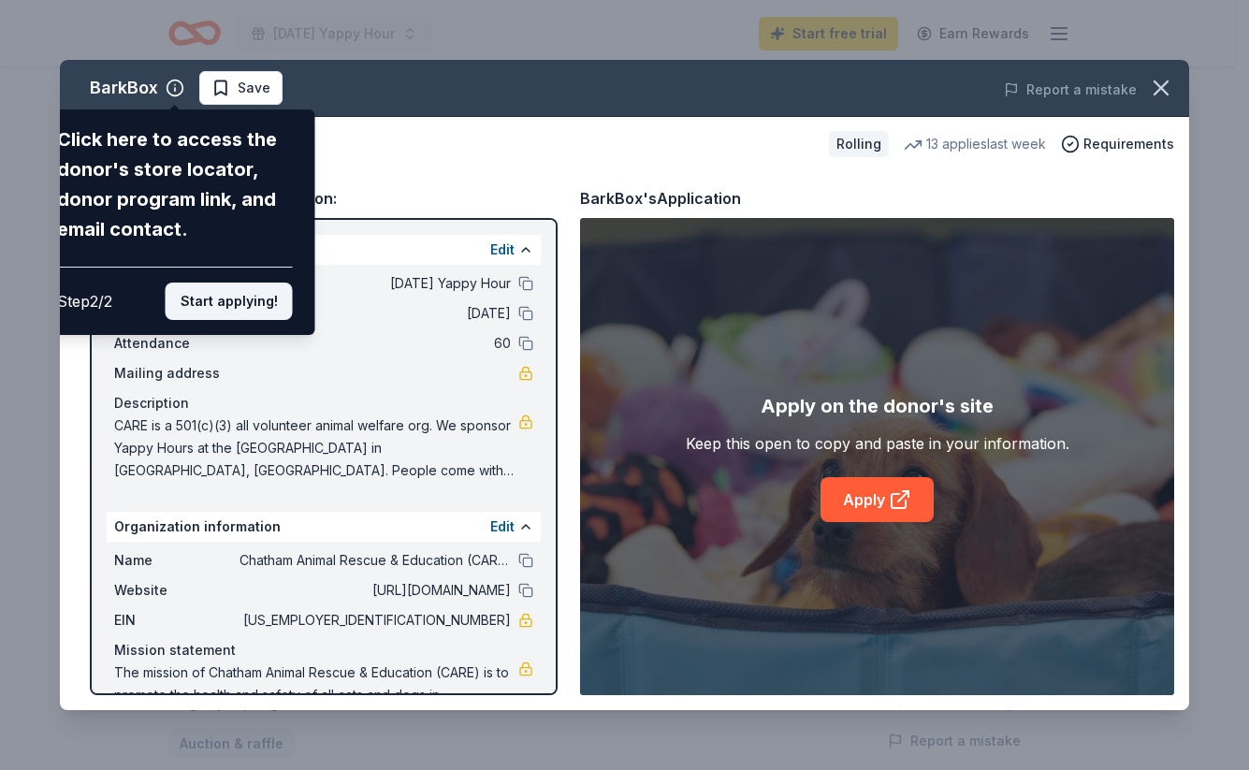
click at [240, 283] on button "Start applying!" at bounding box center [229, 301] width 127 height 37
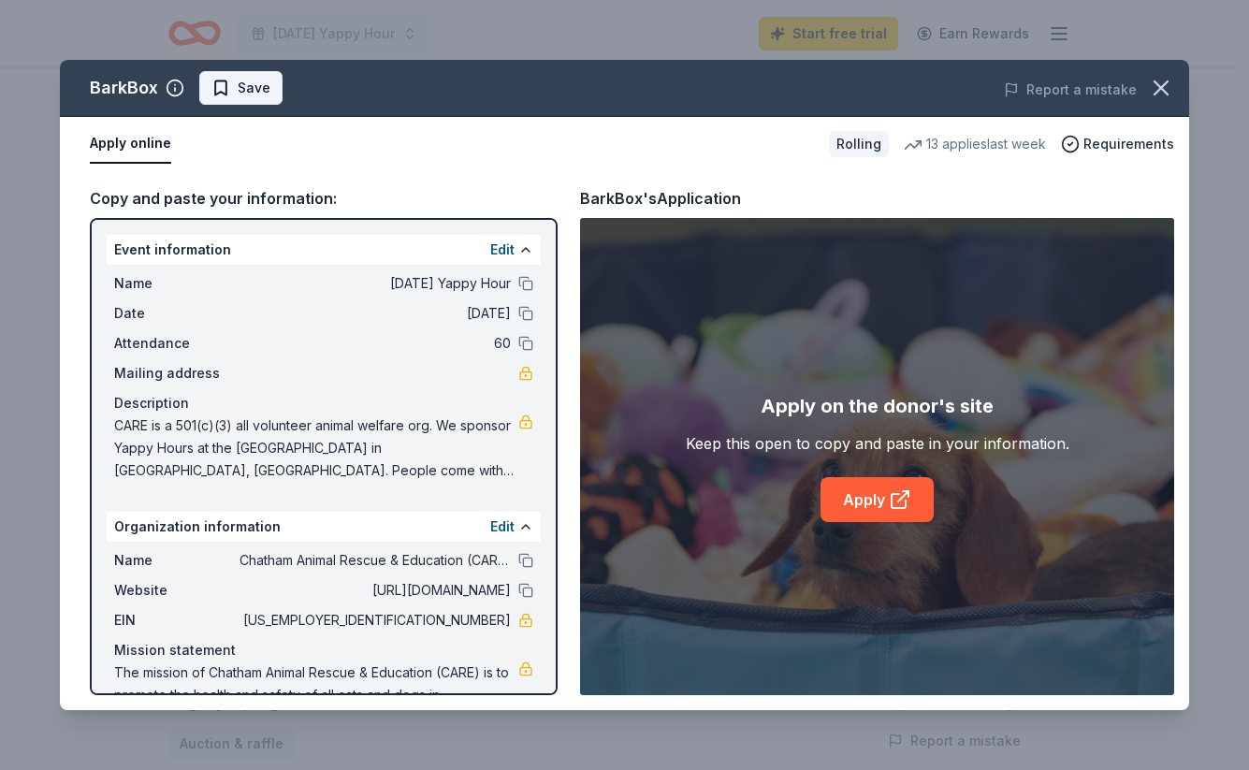
click at [252, 91] on span "Save" at bounding box center [254, 88] width 33 height 22
click at [138, 147] on button "Apply online" at bounding box center [130, 143] width 81 height 39
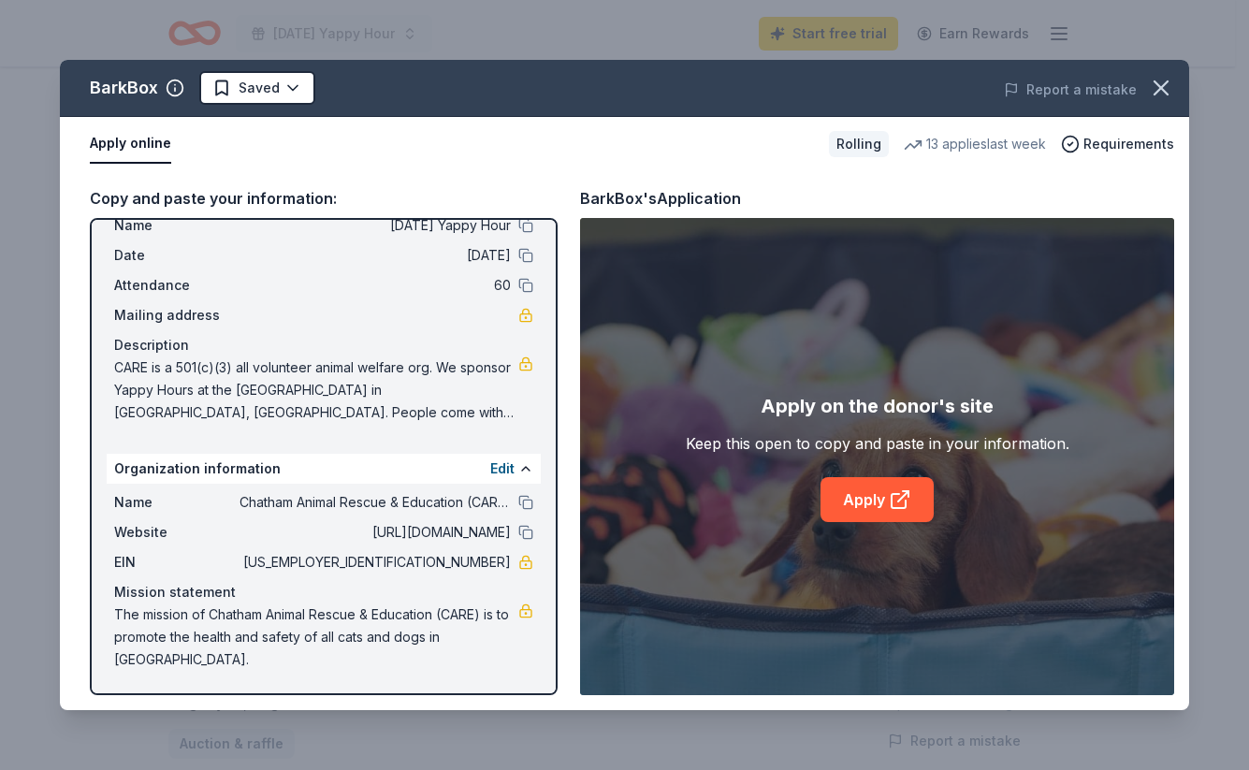
scroll to position [58, 0]
click at [867, 495] on link "Apply" at bounding box center [877, 499] width 113 height 45
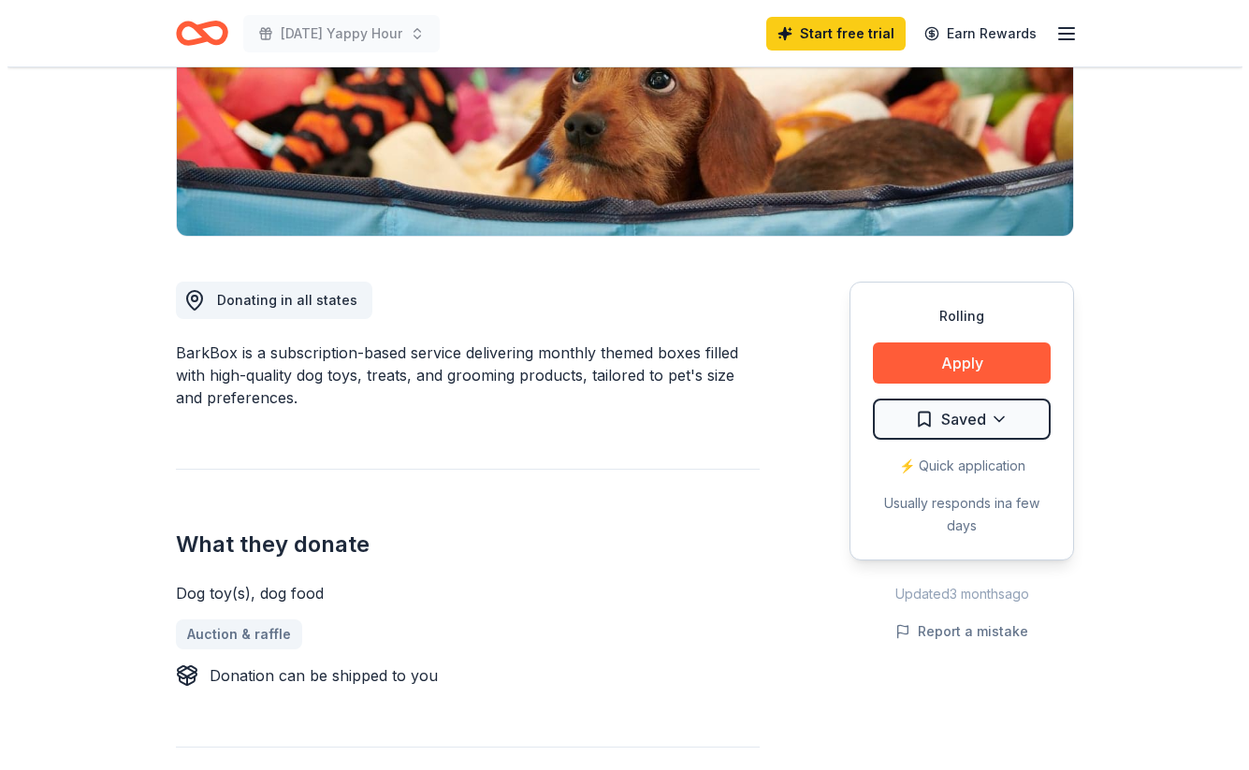
scroll to position [414, 0]
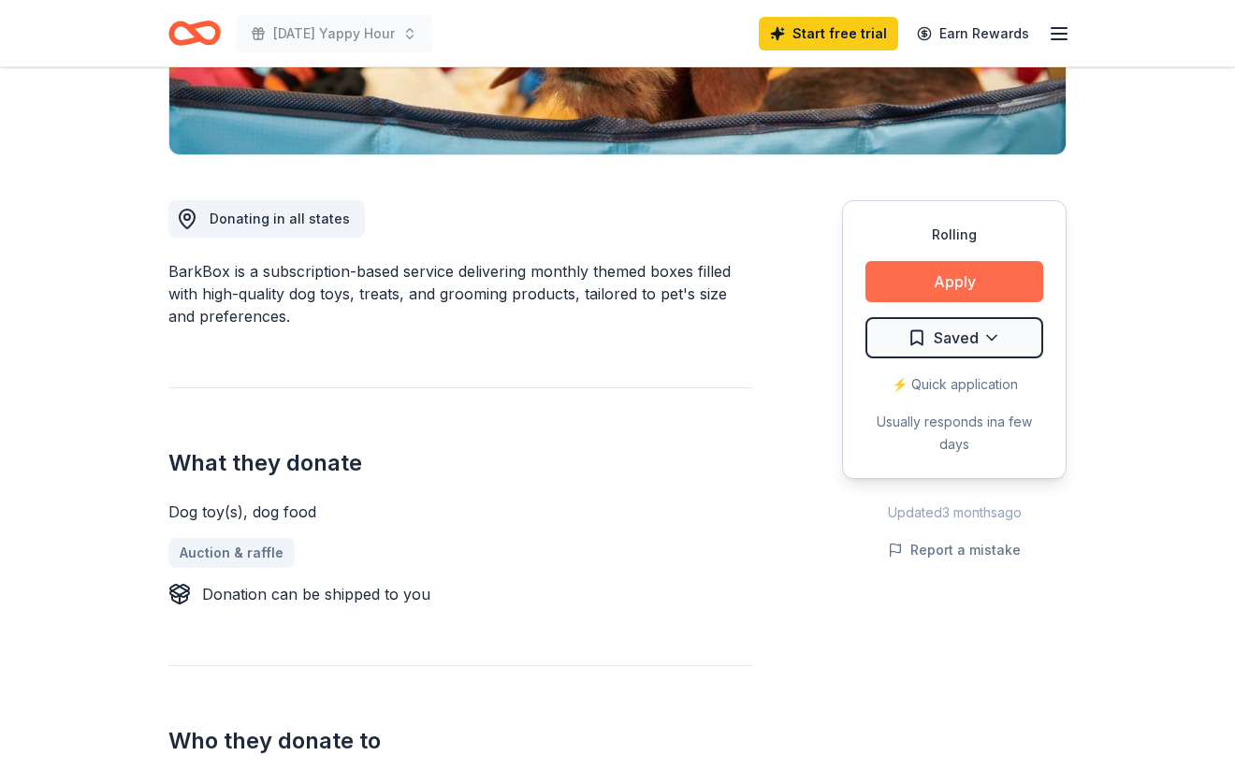
click at [957, 280] on button "Apply" at bounding box center [955, 281] width 178 height 41
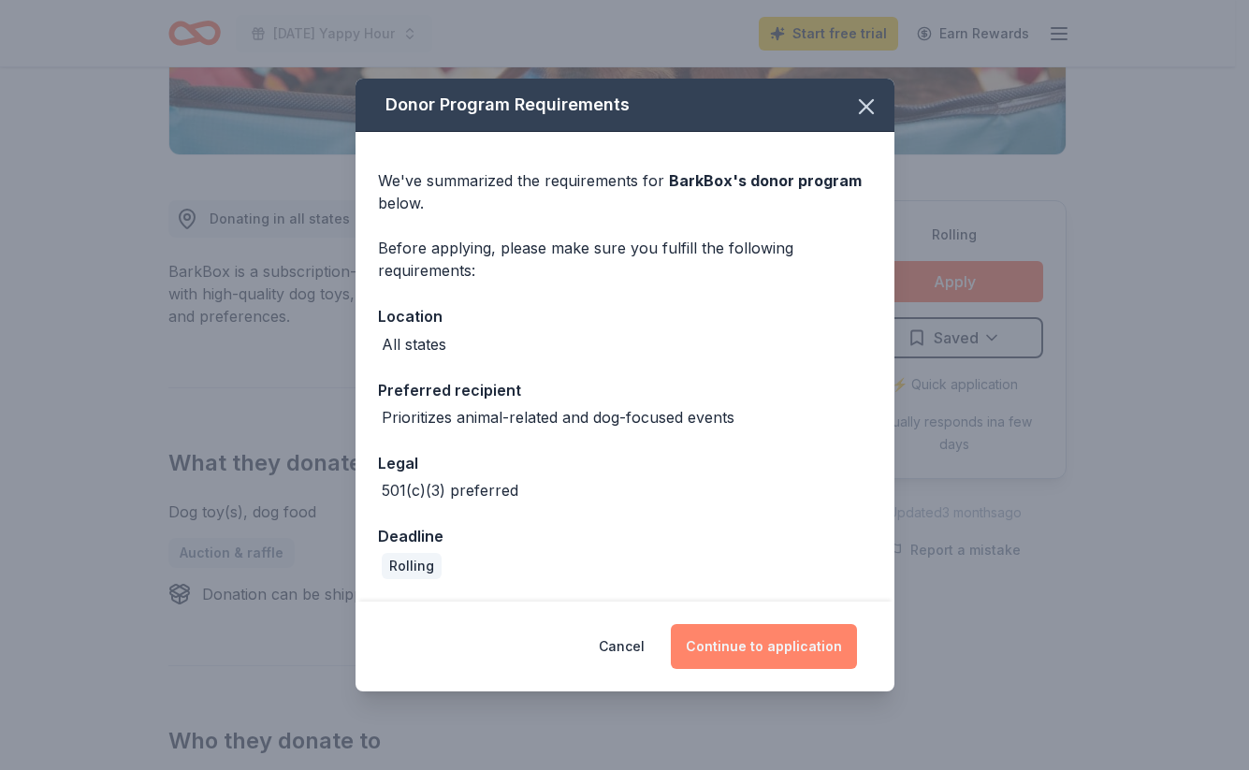
click at [781, 651] on button "Continue to application" at bounding box center [764, 646] width 186 height 45
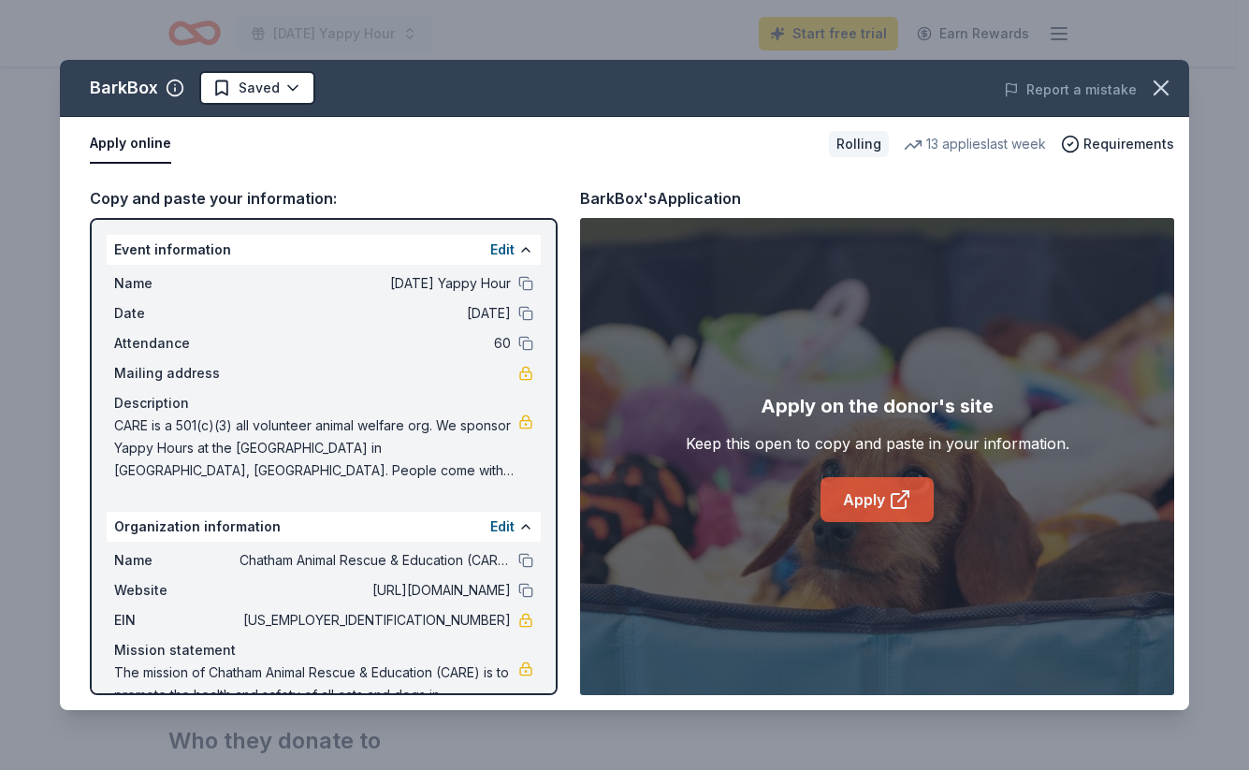
click at [873, 496] on link "Apply" at bounding box center [877, 499] width 113 height 45
